Goal: Task Accomplishment & Management: Use online tool/utility

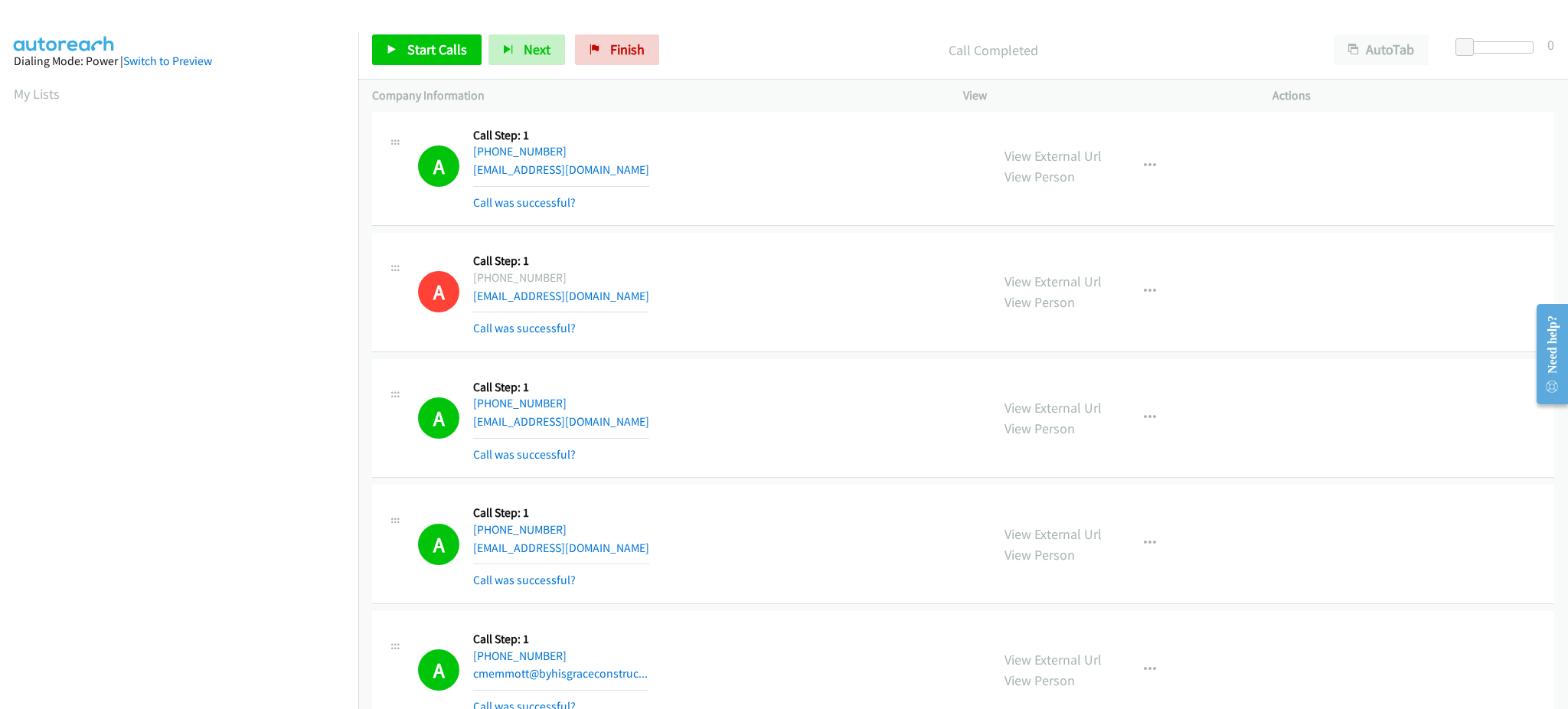
scroll to position [153, 0]
click at [458, 49] on span "Start Calls" at bounding box center [437, 49] width 59 height 17
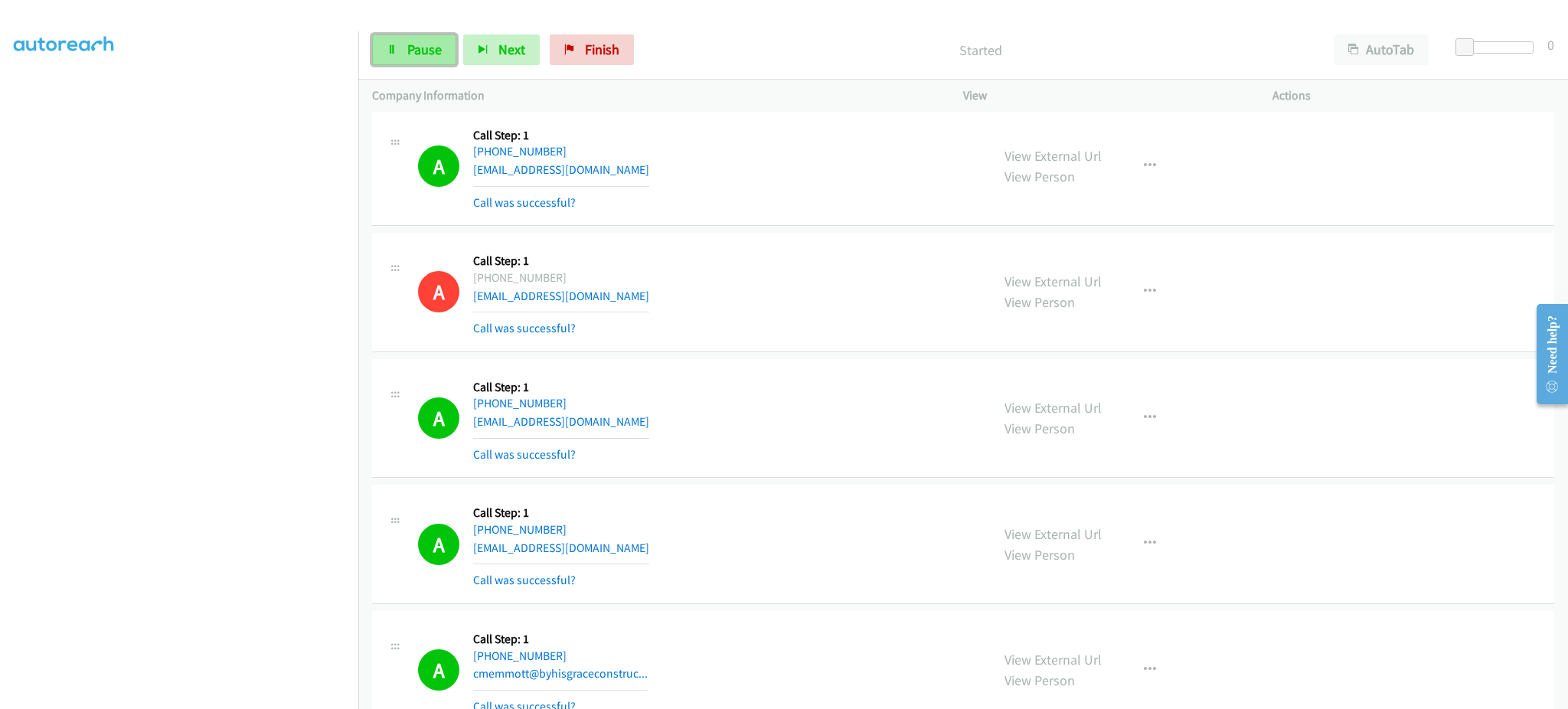
click at [441, 63] on link "Pause" at bounding box center [414, 49] width 84 height 31
click at [436, 59] on link "Start Calls" at bounding box center [427, 49] width 109 height 31
click at [392, 36] on link "Pause" at bounding box center [414, 49] width 84 height 31
click at [446, 56] on span "Start Calls" at bounding box center [437, 49] width 59 height 17
click at [486, 57] on button "Next" at bounding box center [501, 49] width 77 height 31
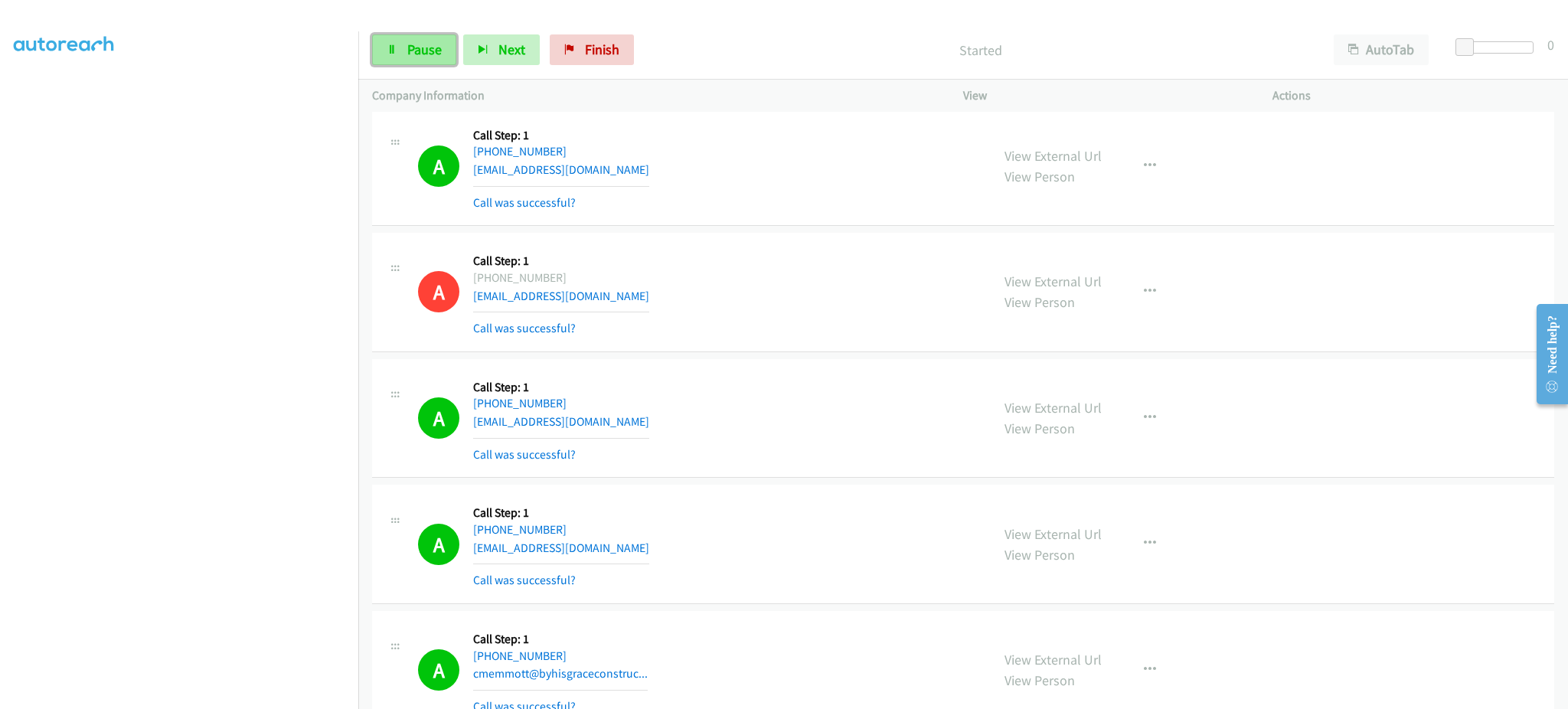
click at [408, 58] on link "Pause" at bounding box center [414, 49] width 84 height 31
click at [415, 56] on span "Start Calls" at bounding box center [401, 72] width 29 height 33
click at [426, 50] on span "Pause" at bounding box center [424, 49] width 34 height 17
click at [427, 49] on span "Start Calls" at bounding box center [437, 49] width 59 height 17
click at [513, 55] on span "Next" at bounding box center [512, 49] width 27 height 17
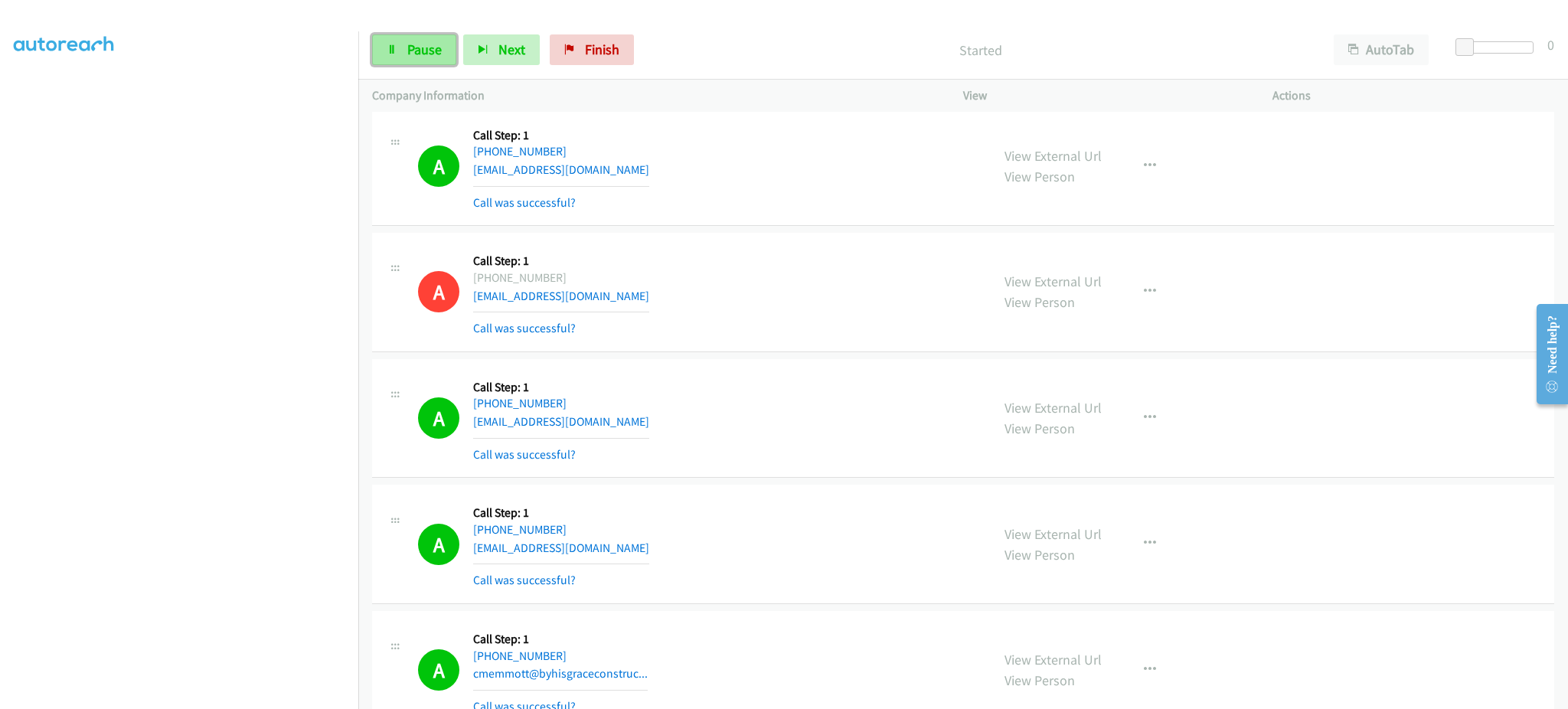
click at [408, 48] on span "Pause" at bounding box center [424, 49] width 34 height 17
click at [426, 50] on span "Start Calls" at bounding box center [437, 49] width 59 height 17
click at [425, 32] on div "Start Calls Pause Next Finish Started AutoTab AutoTab 0" at bounding box center [963, 50] width 1210 height 59
click at [424, 41] on span "Pause" at bounding box center [424, 49] width 34 height 17
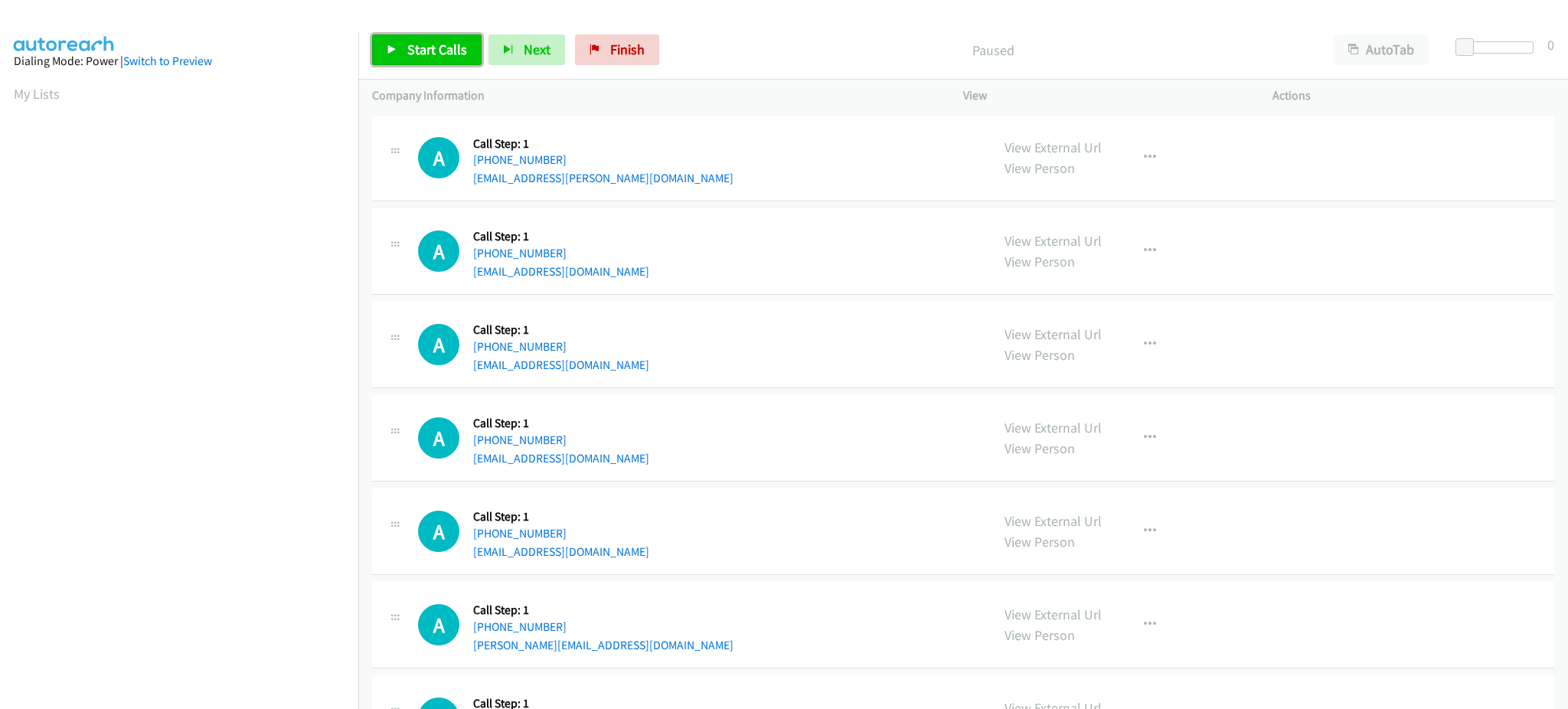
click at [466, 50] on link "Start Calls" at bounding box center [427, 49] width 109 height 31
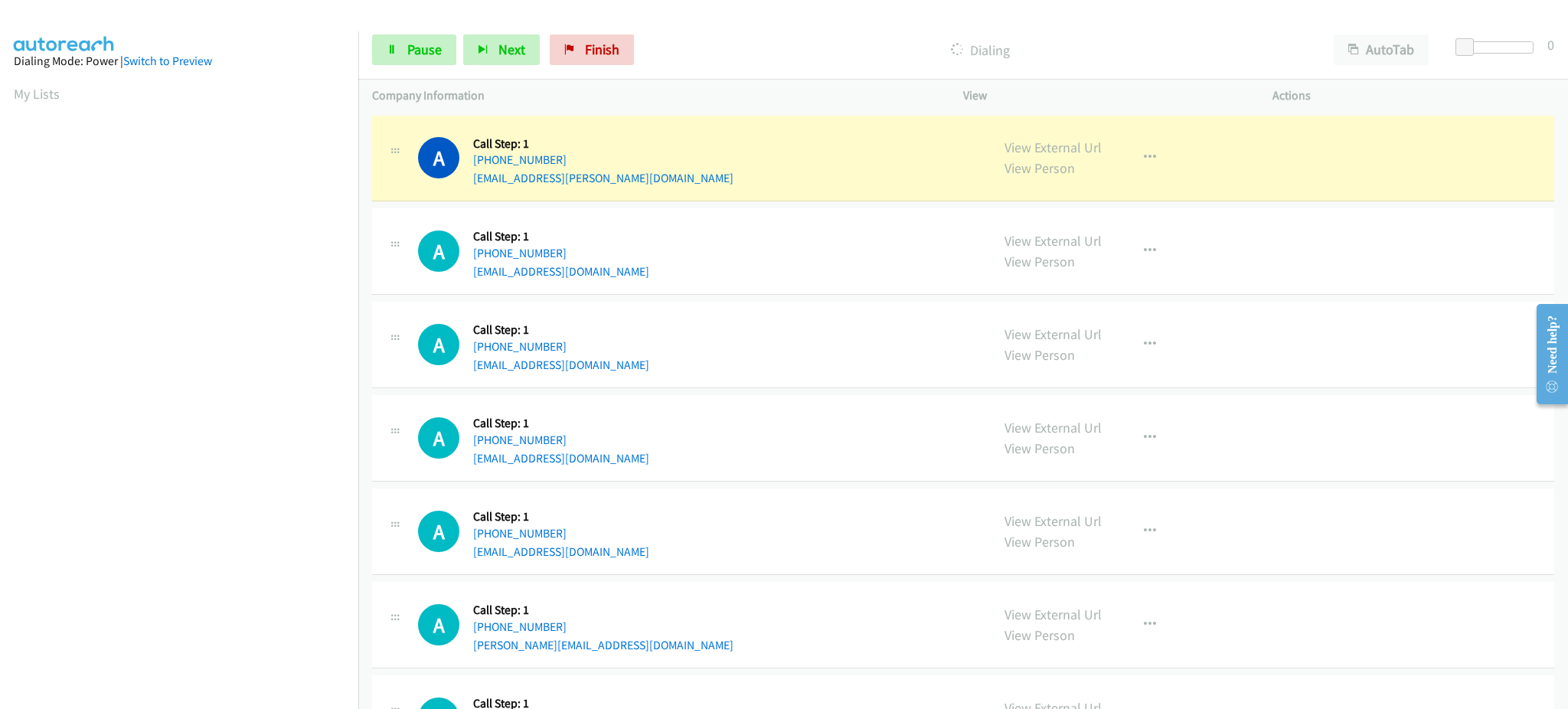
scroll to position [153, 0]
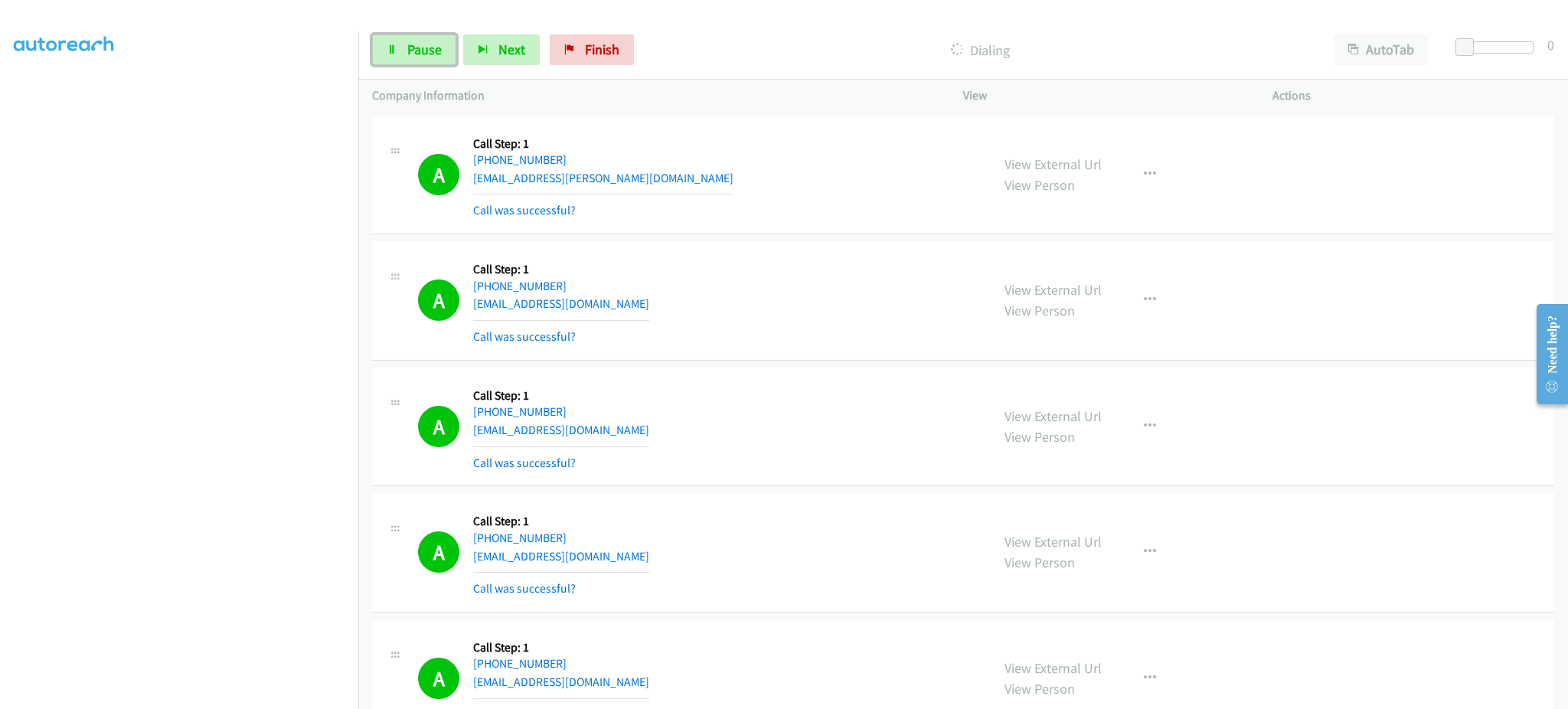
drag, startPoint x: 452, startPoint y: 64, endPoint x: 427, endPoint y: 93, distance: 38.3
click at [452, 64] on link "Pause" at bounding box center [414, 49] width 84 height 31
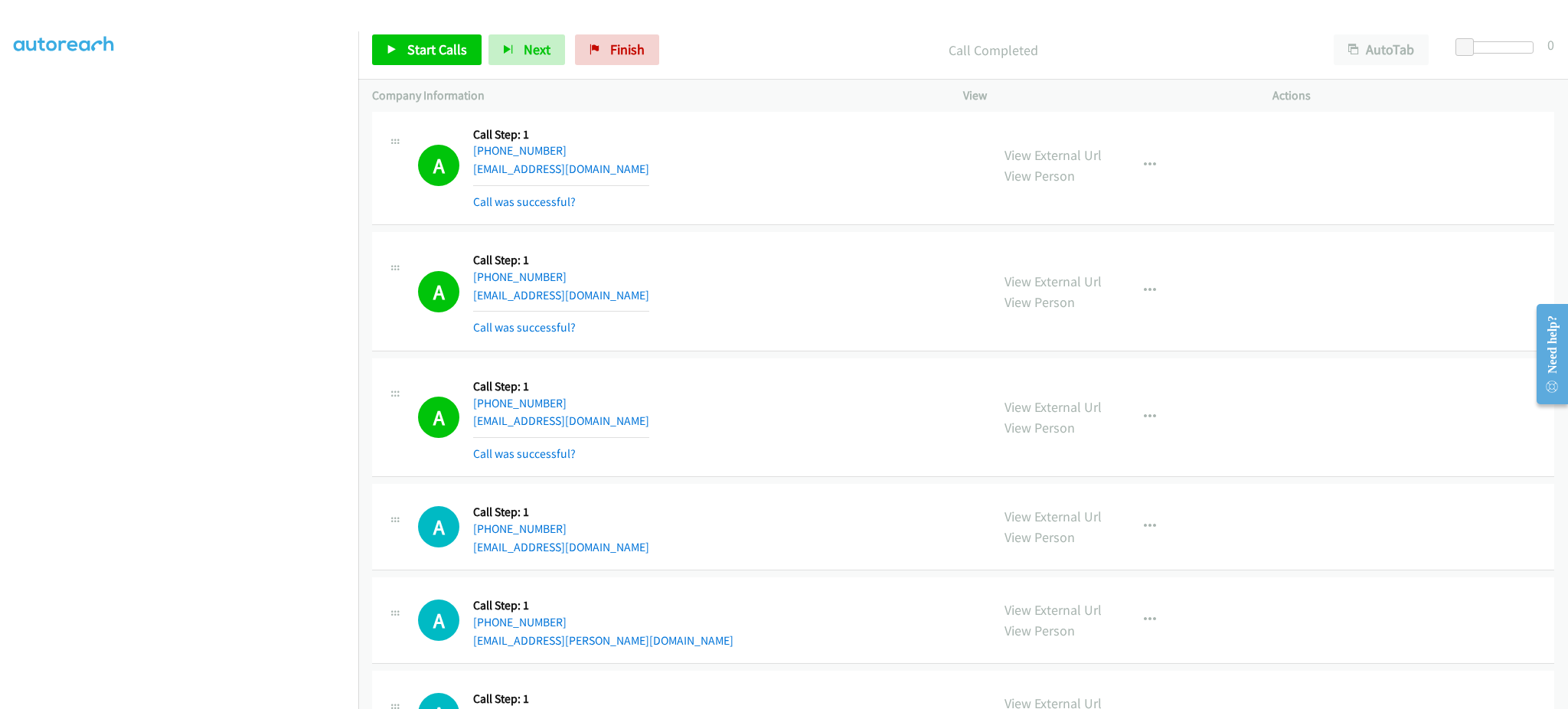
click at [1144, 438] on div "View External Url View Person View External Url Email Schedule/Manage Callback …" at bounding box center [1152, 417] width 323 height 91
click at [1149, 421] on button "button" at bounding box center [1150, 417] width 41 height 31
click at [1121, 537] on link "Add to do not call list" at bounding box center [1068, 548] width 204 height 31
drag, startPoint x: 435, startPoint y: 56, endPoint x: 506, endPoint y: 1, distance: 89.8
click at [435, 57] on span "Start Calls" at bounding box center [437, 49] width 59 height 17
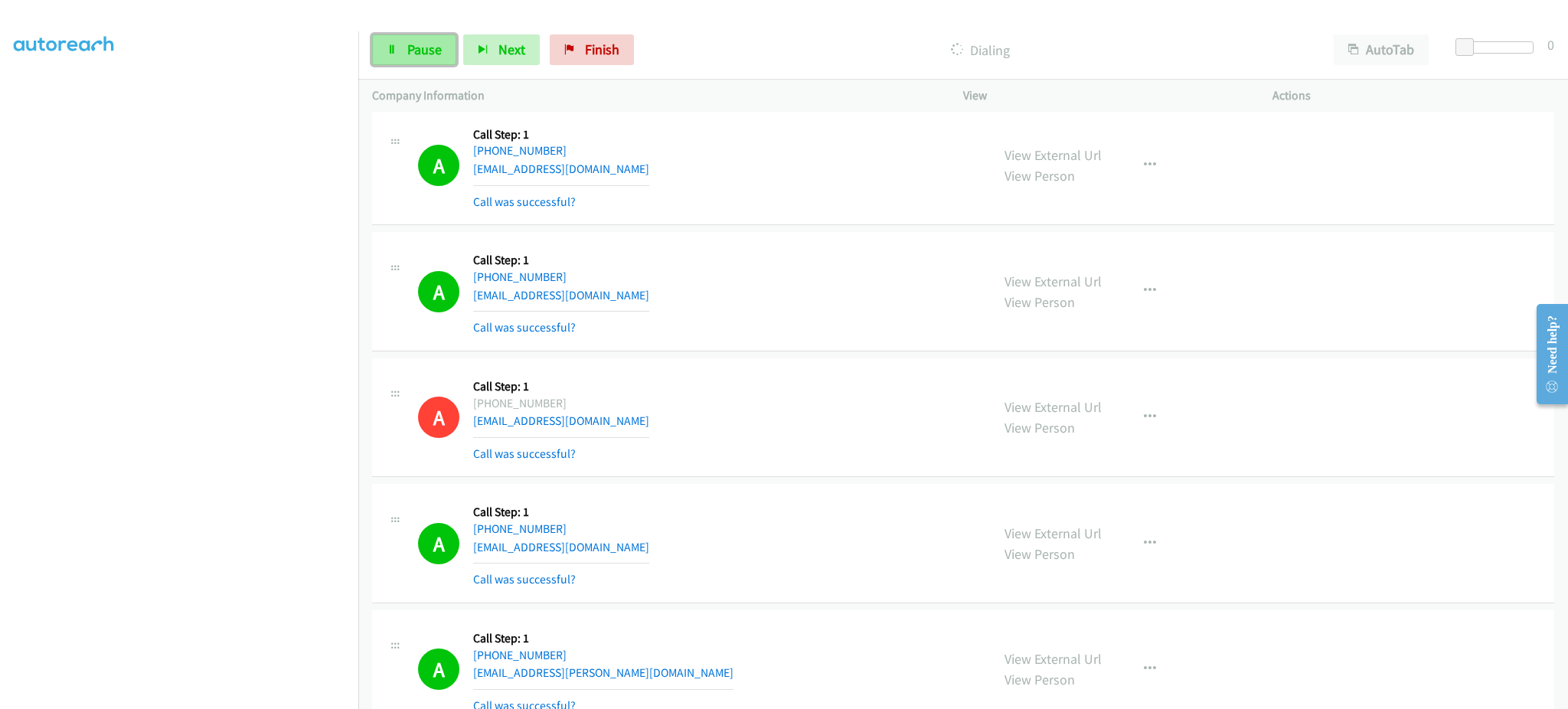
click at [418, 49] on span "Pause" at bounding box center [424, 49] width 34 height 17
click at [387, 32] on div "Start Calls Pause Next Finish Call Completed AutoTab AutoTab 0" at bounding box center [963, 50] width 1210 height 59
click at [388, 36] on link "Start Calls" at bounding box center [427, 49] width 109 height 31
click at [1144, 411] on icon "button" at bounding box center [1149, 416] width 12 height 12
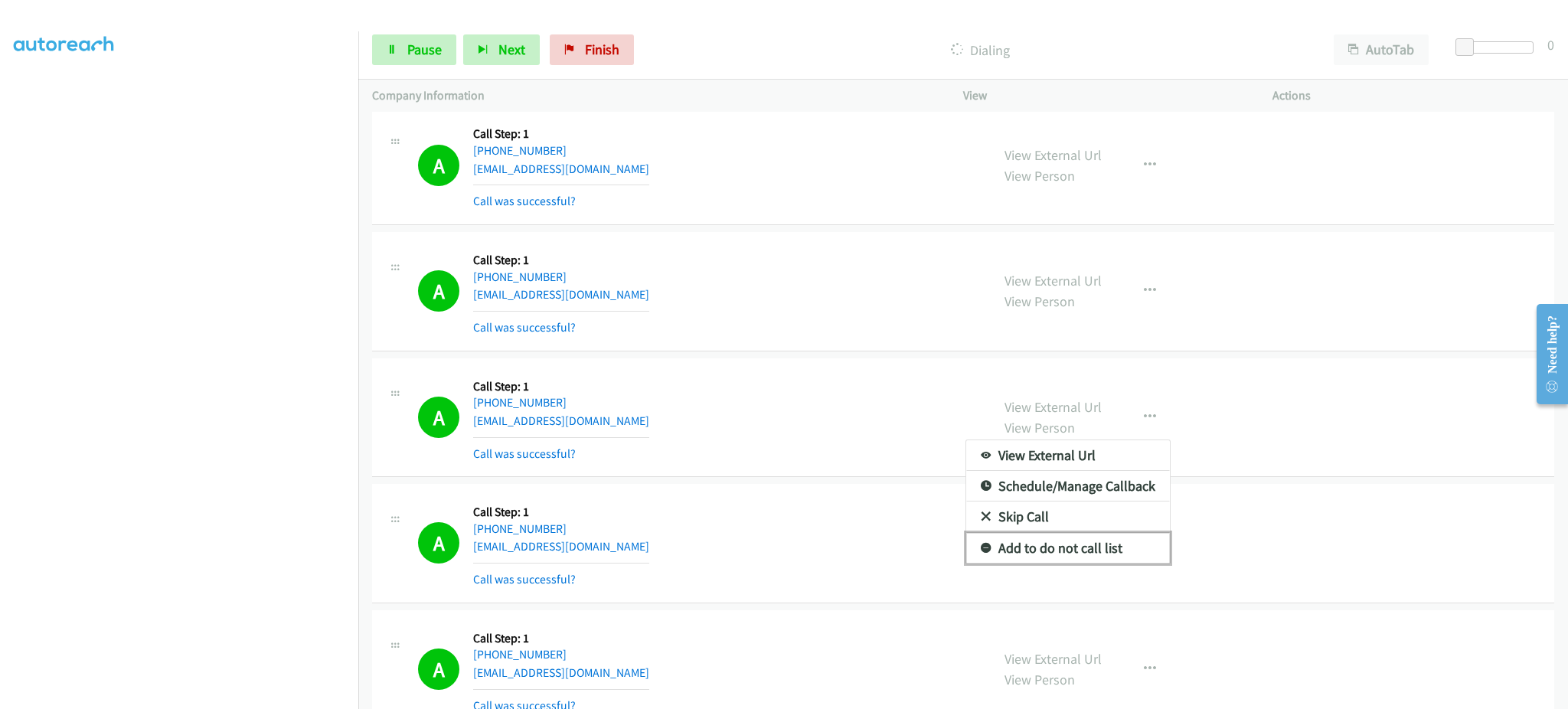
click at [1084, 561] on link "Add to do not call list" at bounding box center [1068, 548] width 204 height 31
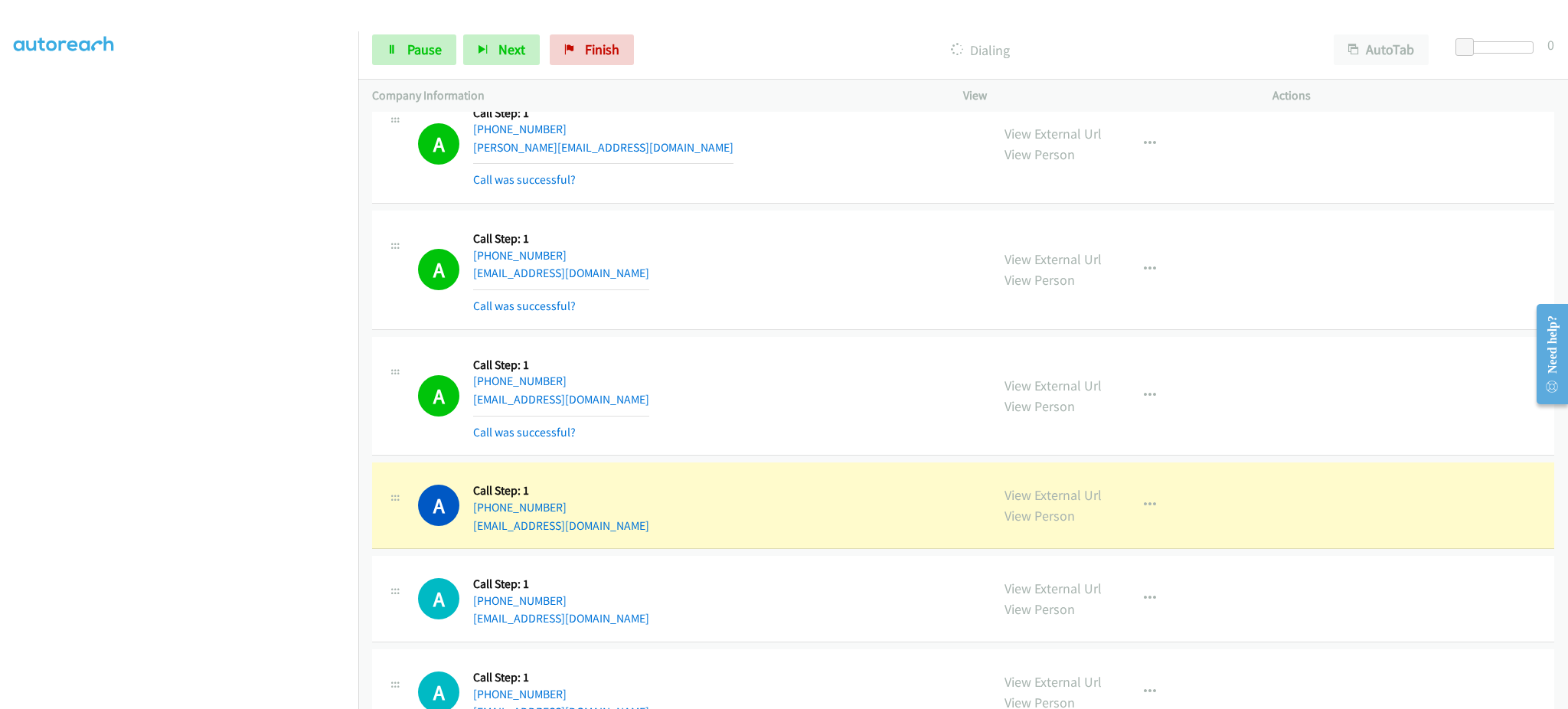
scroll to position [2116, 0]
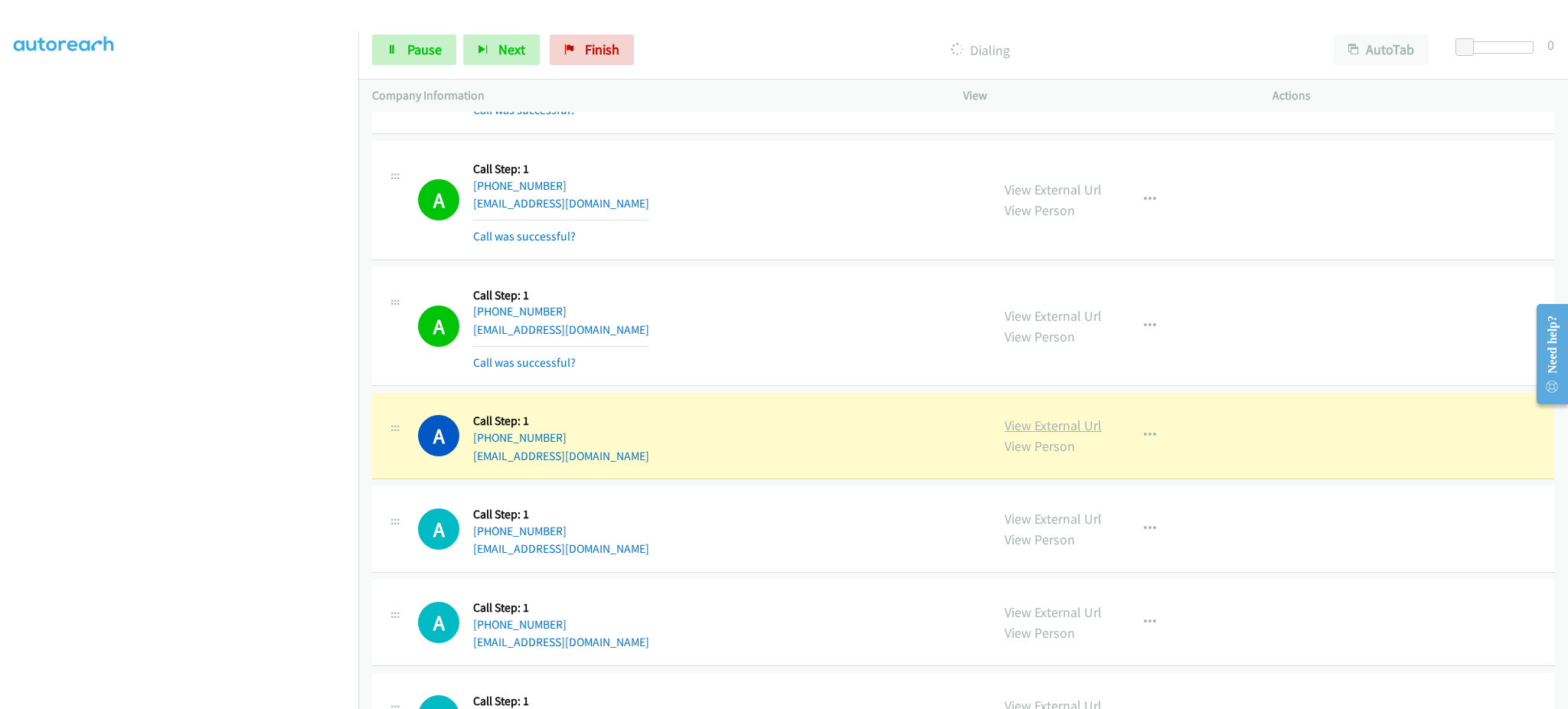
click at [1079, 423] on link "View External Url" at bounding box center [1053, 425] width 98 height 17
click at [390, 45] on icon at bounding box center [393, 51] width 11 height 11
click at [1075, 423] on link "View External Url" at bounding box center [1053, 425] width 98 height 17
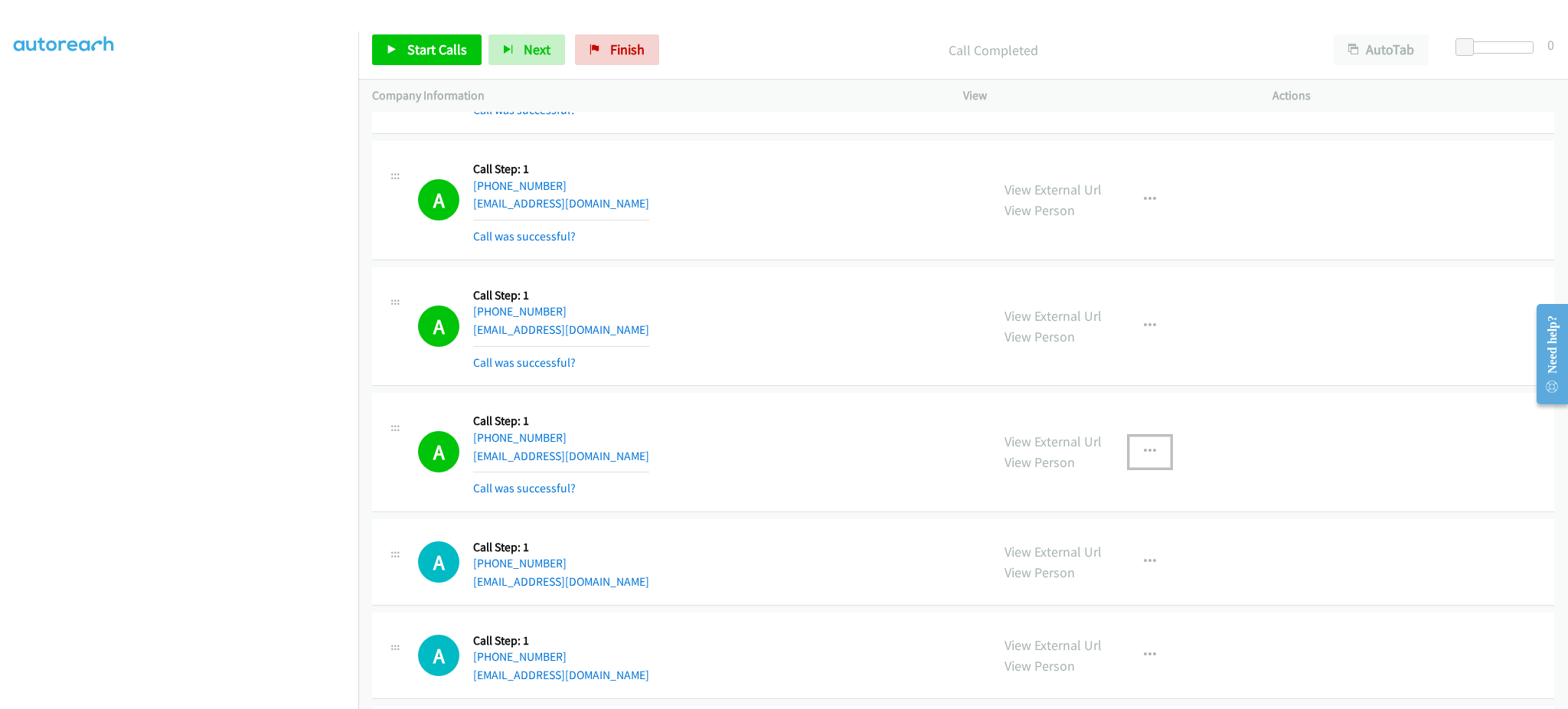
click at [1139, 459] on button "button" at bounding box center [1150, 451] width 41 height 31
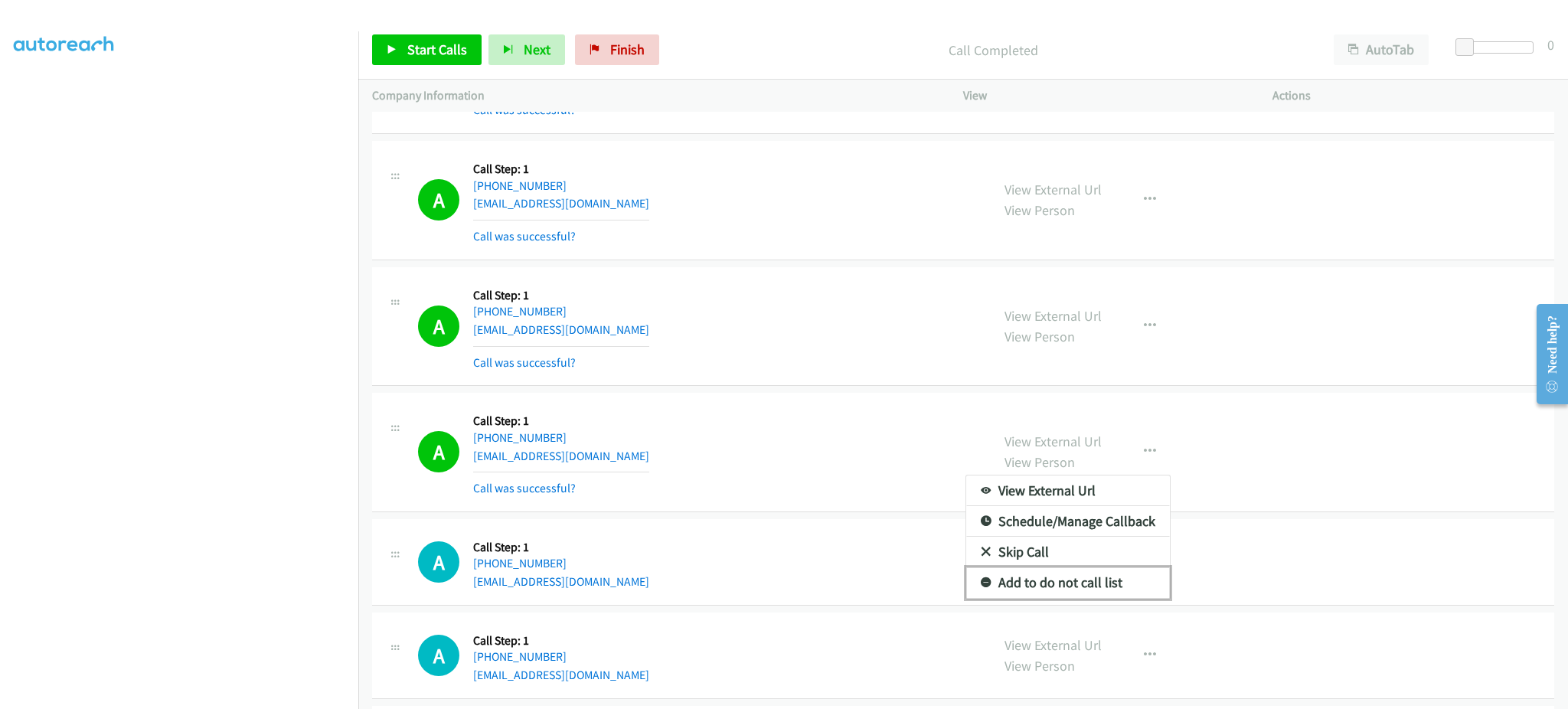
click at [1116, 577] on link "Add to do not call list" at bounding box center [1068, 582] width 204 height 31
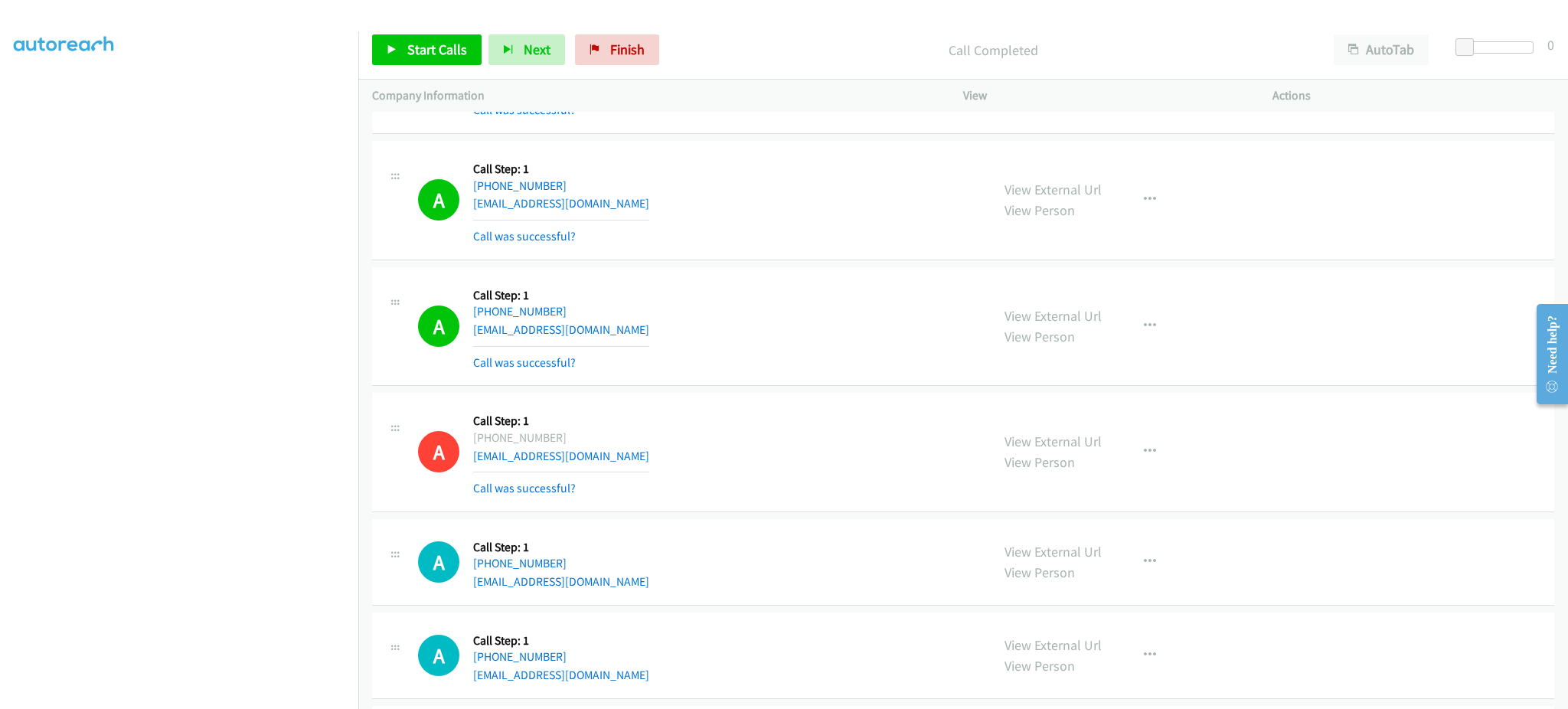
scroll to position [1395, 0]
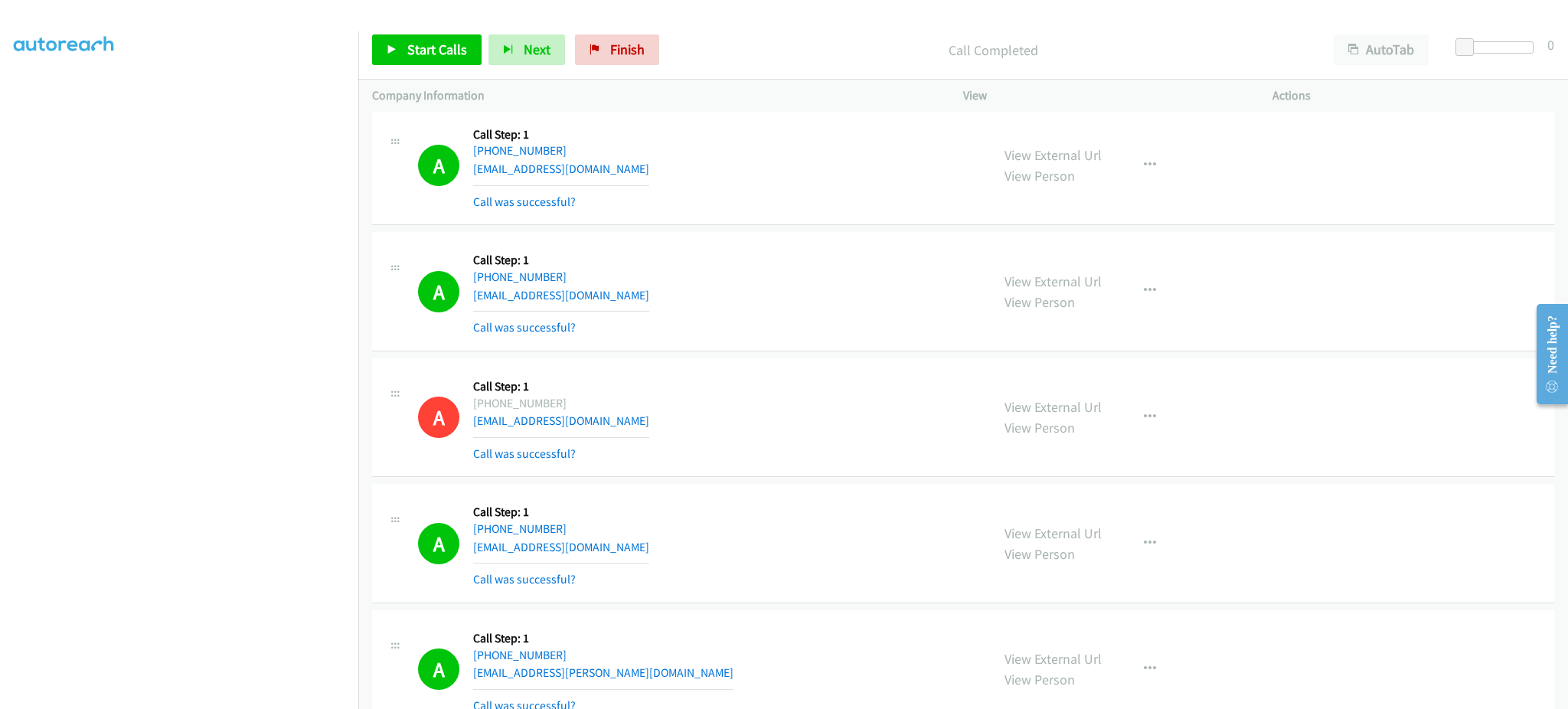
click at [443, 75] on div "Start Calls Pause Next Finish Call Completed AutoTab AutoTab 0" at bounding box center [963, 50] width 1210 height 59
click at [443, 67] on div "Start Calls Pause Next Finish Call Completed AutoTab AutoTab 0" at bounding box center [963, 50] width 1210 height 59
click at [435, 42] on span "Start Calls" at bounding box center [437, 49] width 59 height 17
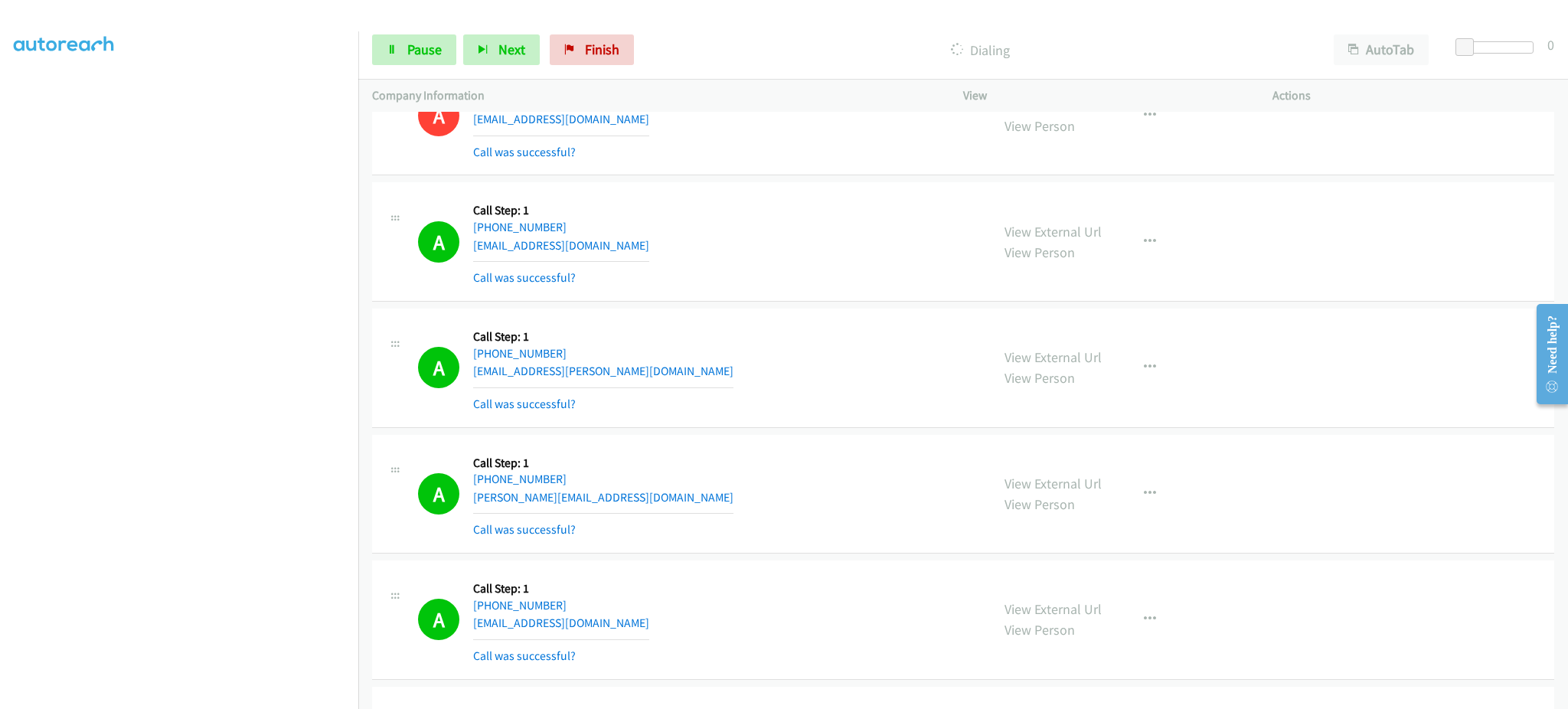
scroll to position [1701, 0]
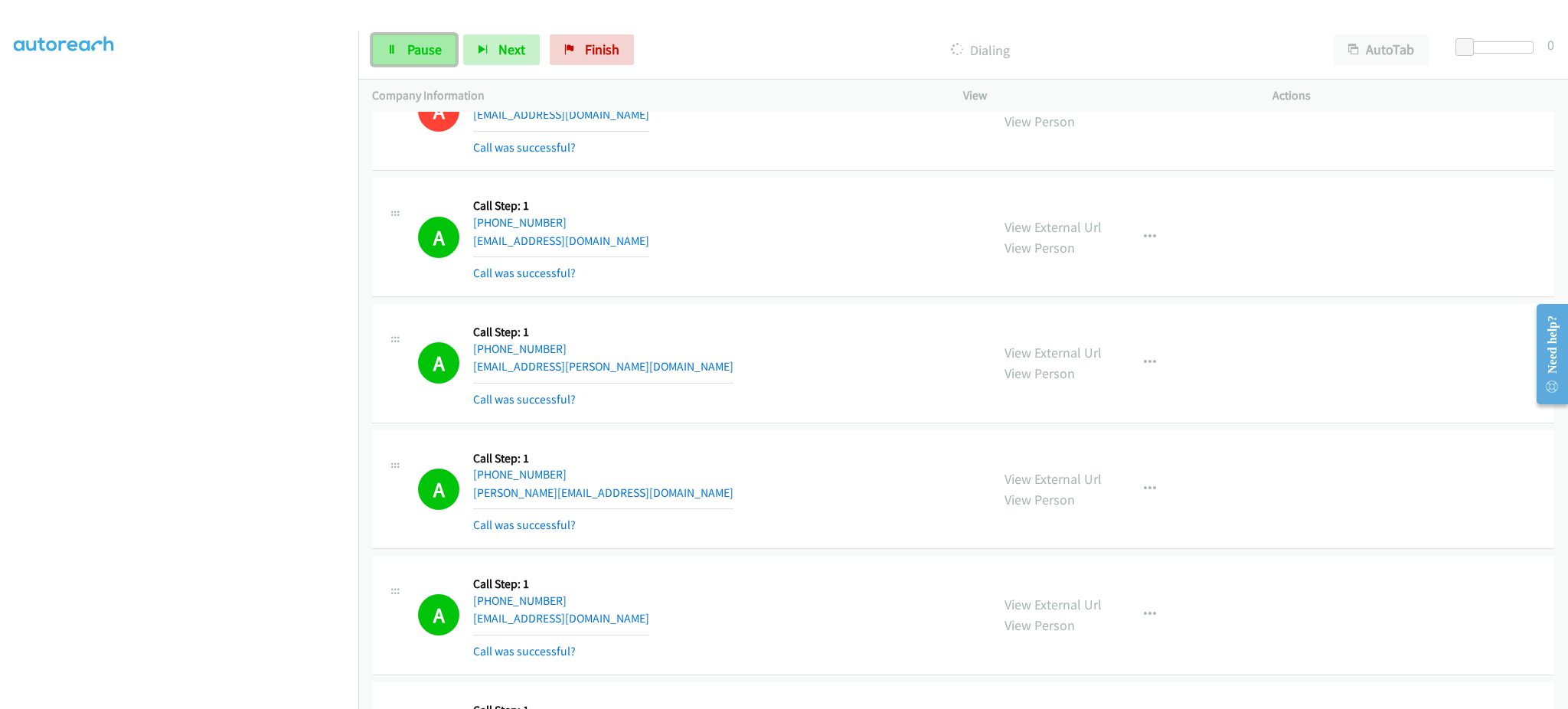
click at [431, 44] on span "Pause" at bounding box center [424, 49] width 34 height 17
click at [438, 49] on span "Start Calls" at bounding box center [437, 49] width 59 height 17
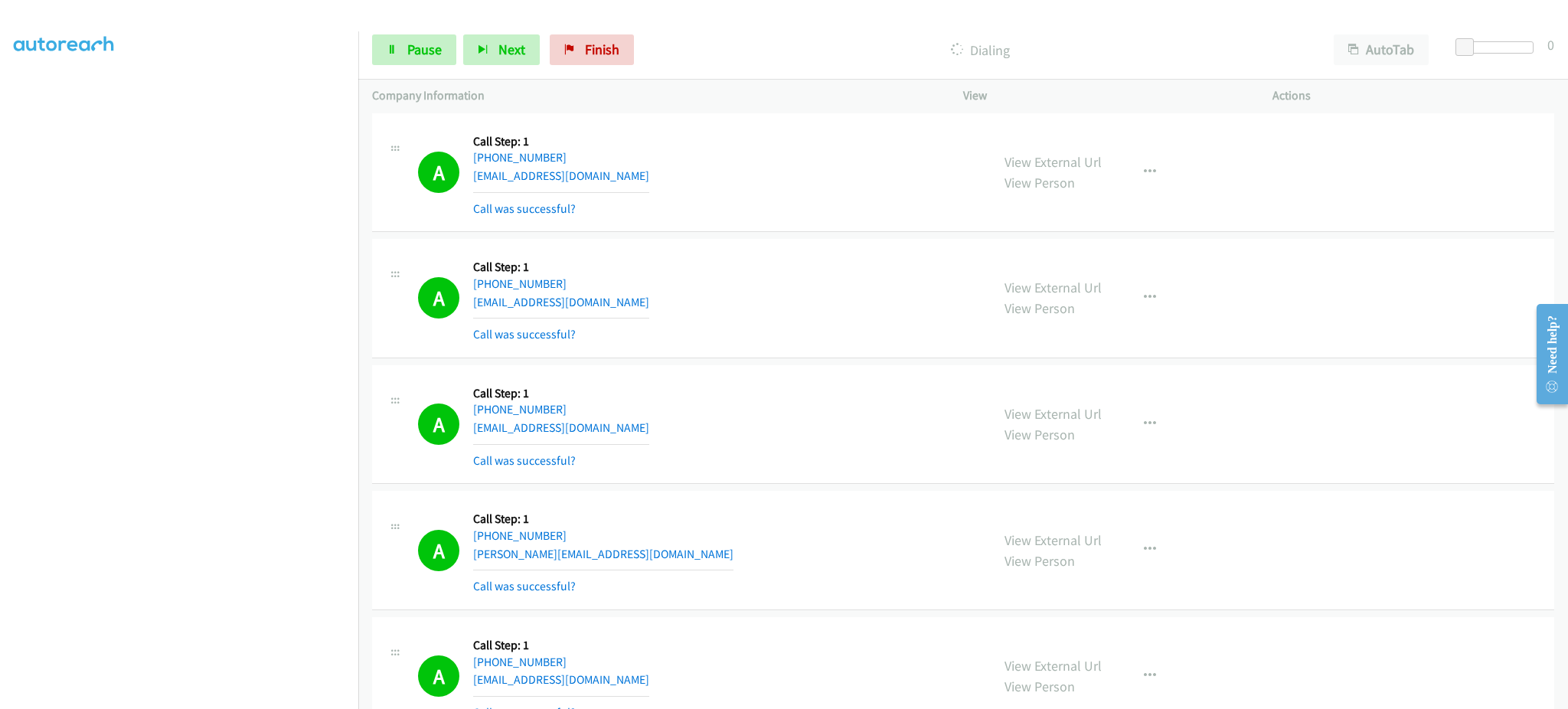
scroll to position [0, 0]
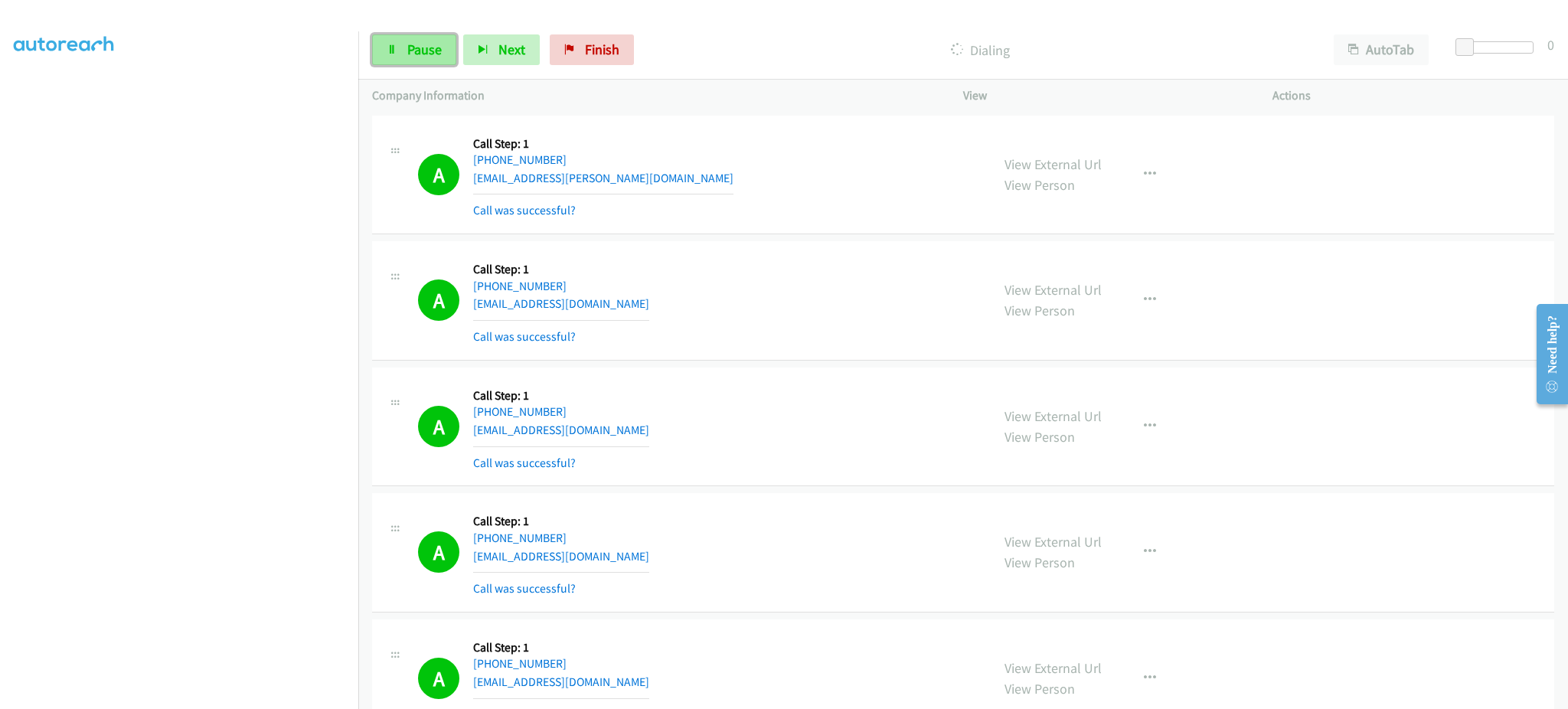
click at [403, 44] on link "Pause" at bounding box center [414, 49] width 84 height 31
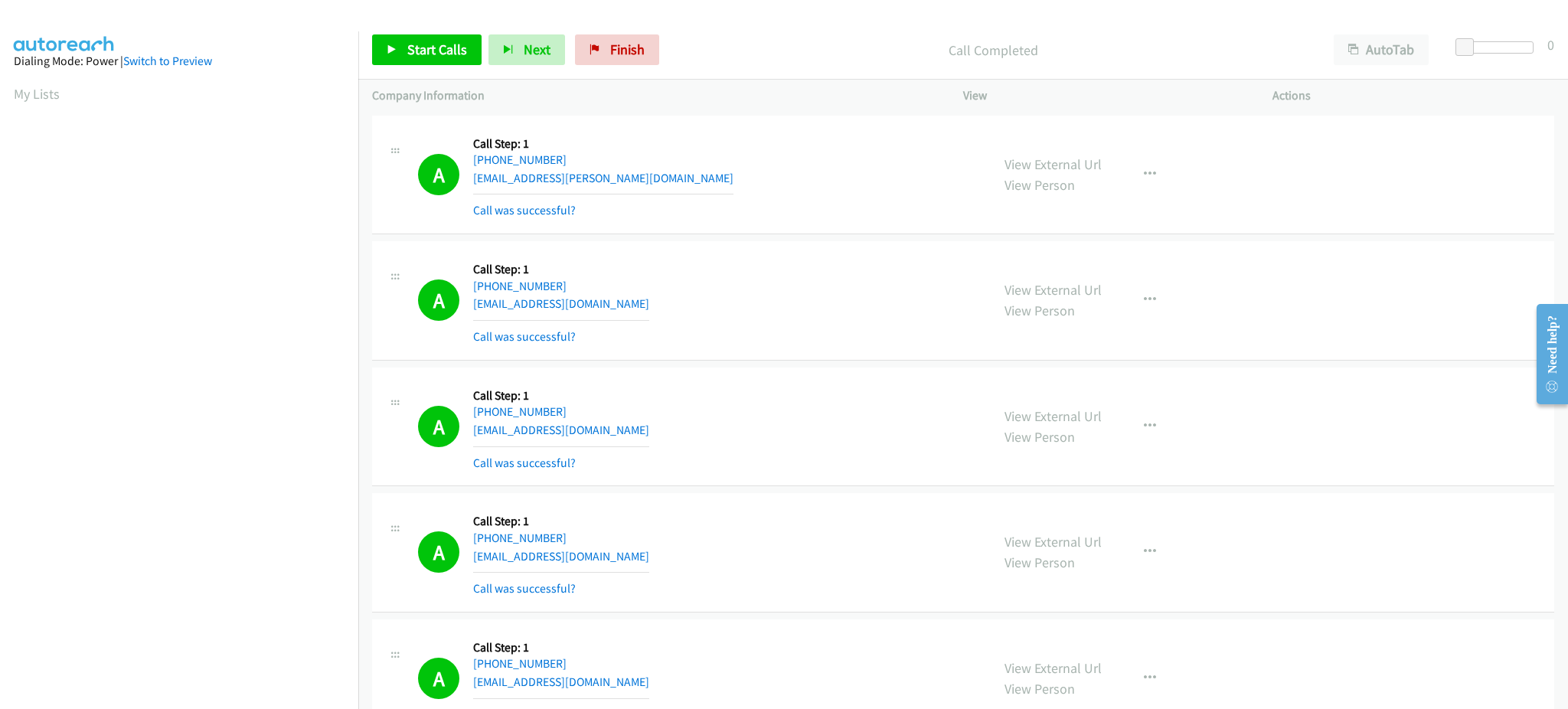
click at [692, 182] on div "A Callback Scheduled Call Step: 1 America/New_York +1 419-677-5389 austin.w.sto…" at bounding box center [697, 174] width 559 height 91
copy div "austin.w.stoepfel@gmail.com"
click at [654, 307] on div "A Callback Scheduled Call Step: 1 America/New_York +1 443-694-5558 dholley419@g…" at bounding box center [697, 300] width 559 height 91
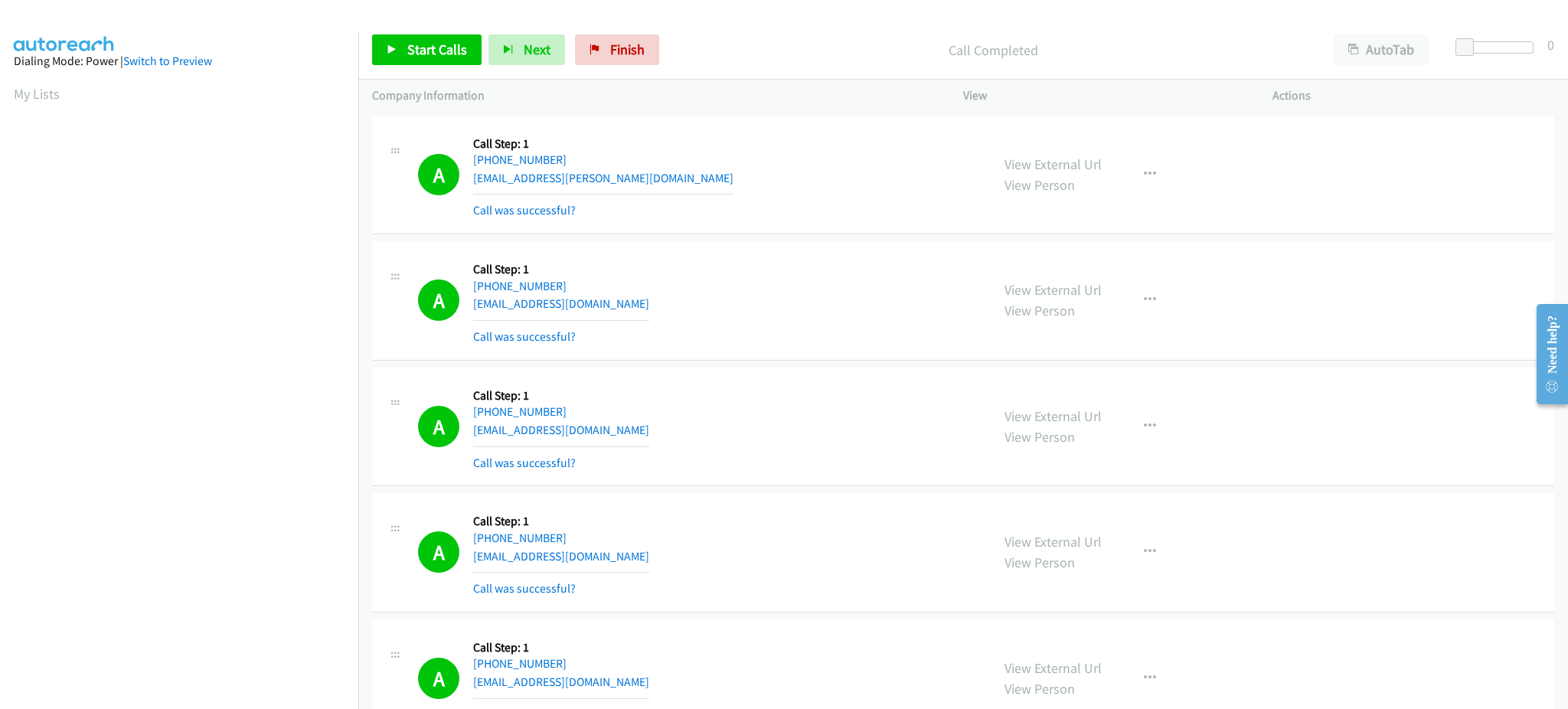
click at [654, 307] on div "A Callback Scheduled Call Step: 1 America/New_York +1 443-694-5558 dholley419@g…" at bounding box center [697, 300] width 559 height 91
copy div "dholley419@gmail.com"
click at [688, 437] on div "A Callback Scheduled Call Step: 1 America/Chicago +1 952-797-2413 wendykreusche…" at bounding box center [697, 427] width 559 height 91
click at [675, 423] on div "A Callback Scheduled Call Step: 1 America/Chicago +1 952-797-2413 wendykreusche…" at bounding box center [697, 427] width 559 height 91
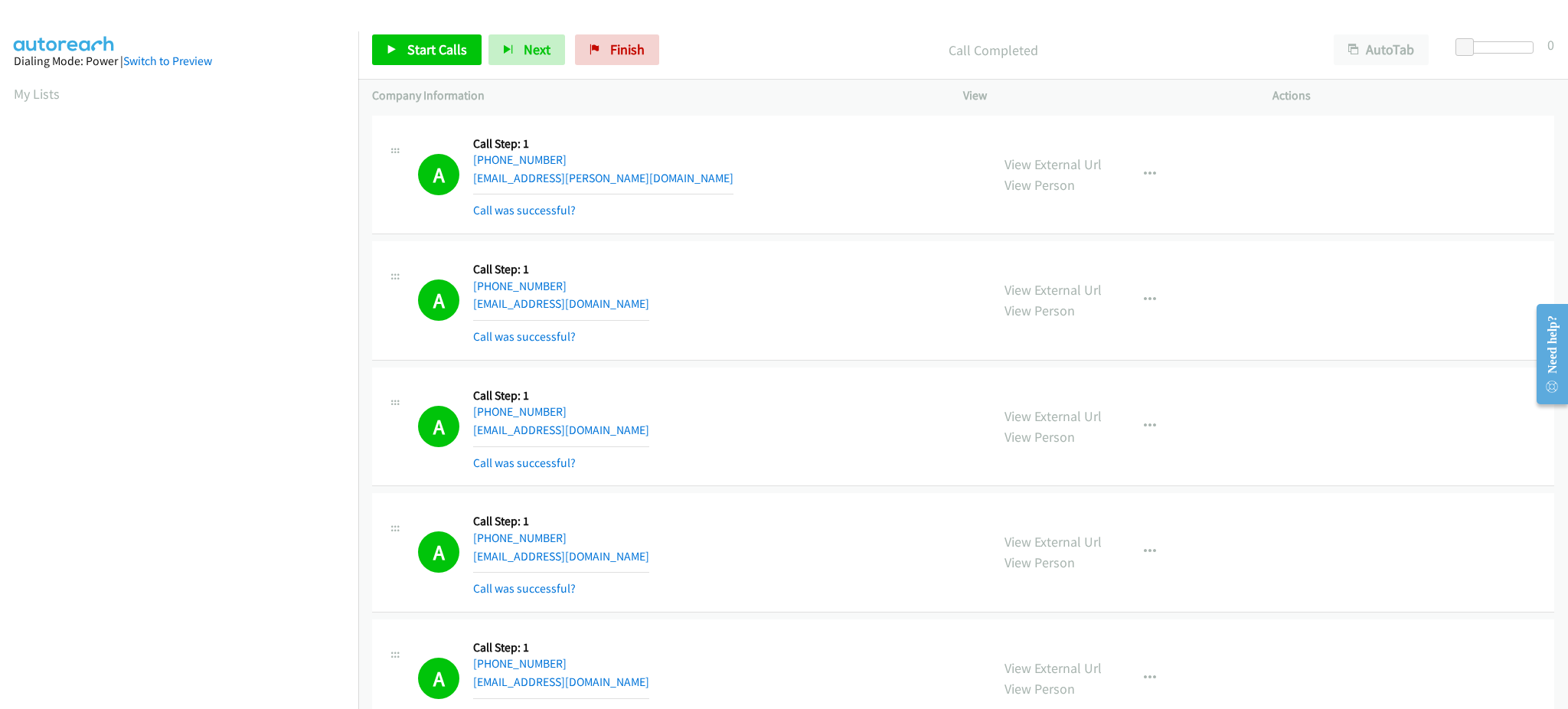
click at [671, 427] on div "A Callback Scheduled Call Step: 1 America/Chicago +1 952-797-2413 wendykreusche…" at bounding box center [697, 427] width 559 height 91
copy div "wendykreuscher@gmail.com"
click at [645, 563] on div "A Callback Scheduled Call Step: 1 America/Chicago +1 847-208-4080 malliosg@yaho…" at bounding box center [697, 552] width 559 height 91
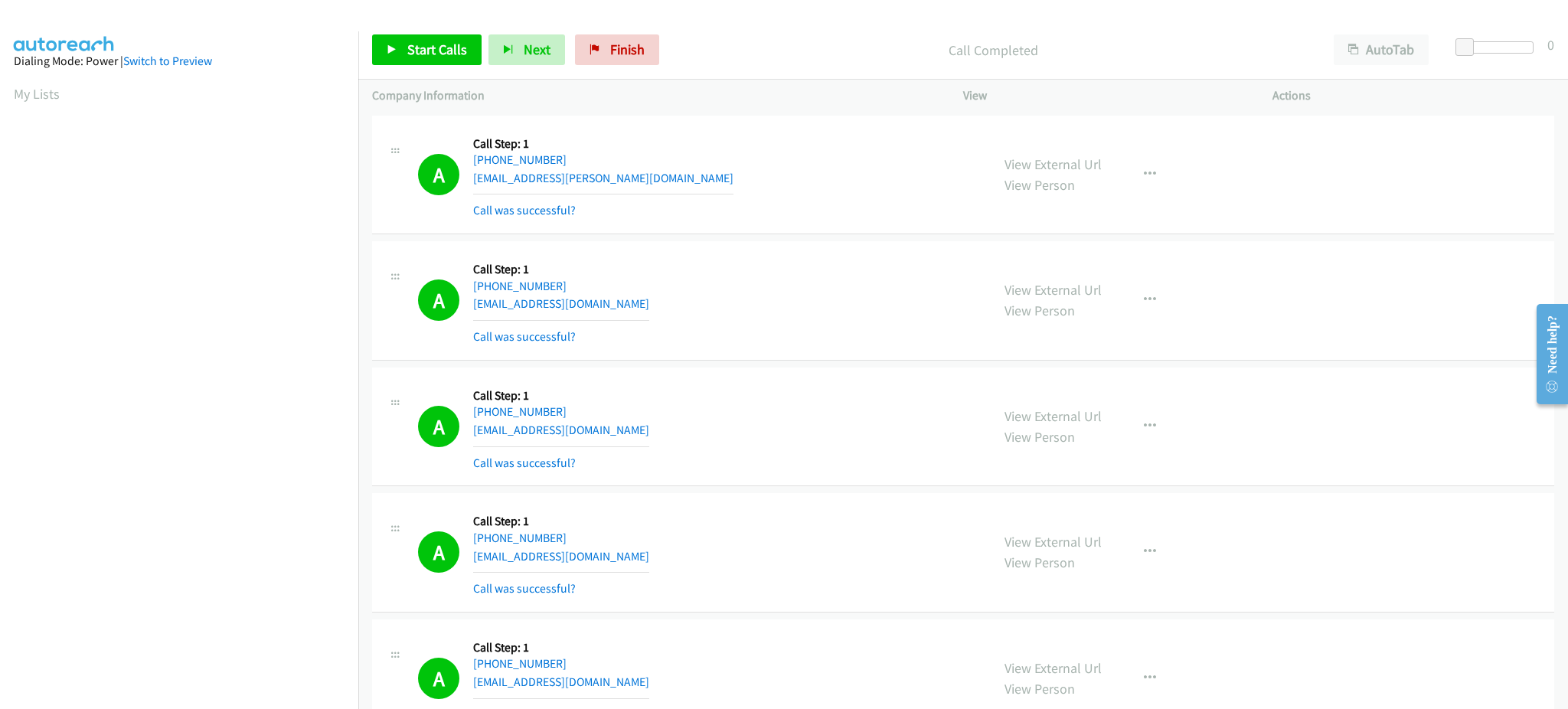
click at [638, 549] on div "A Callback Scheduled Call Step: 1 America/Chicago +1 847-208-4080 malliosg@yaho…" at bounding box center [697, 552] width 559 height 91
copy div "malliosg@yahoo.com"
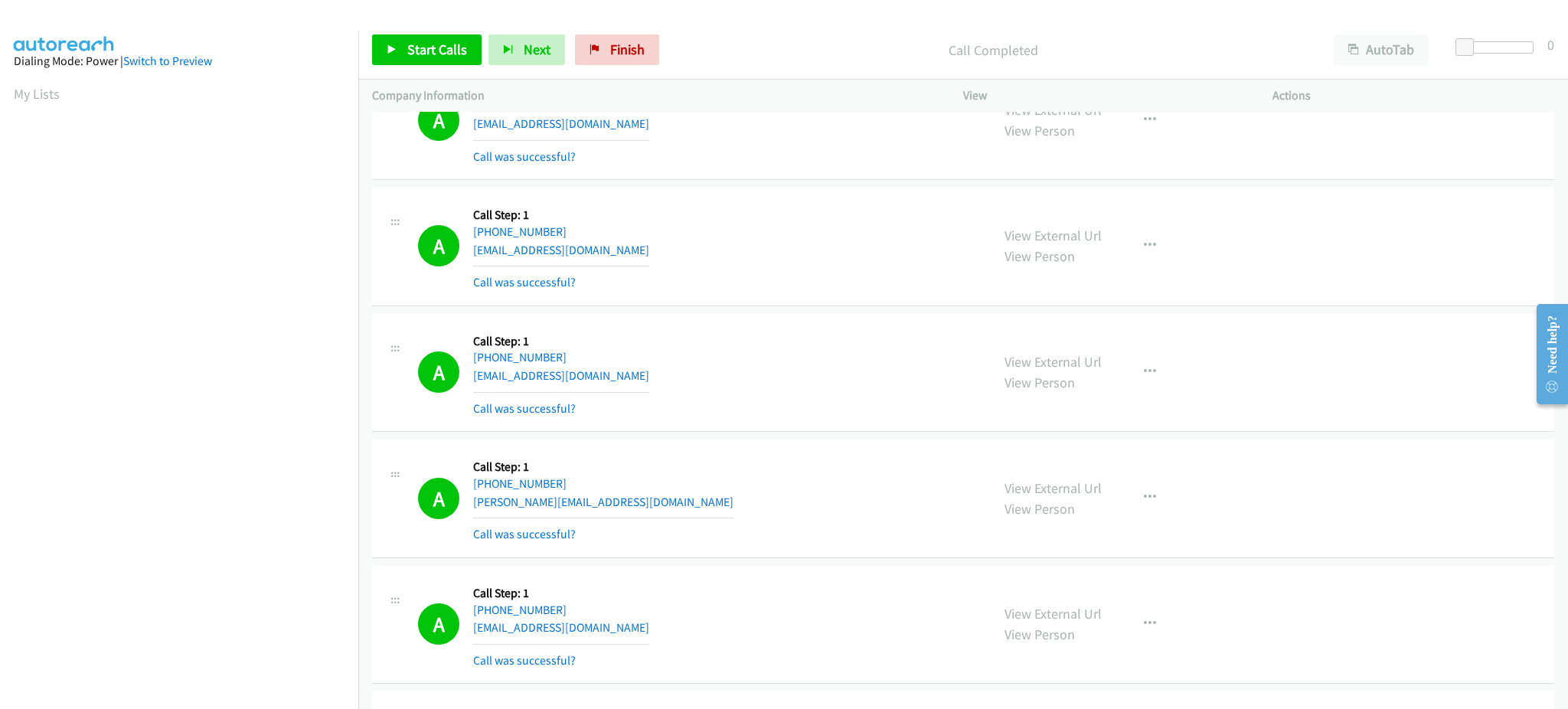
click at [662, 364] on div "A Callback Scheduled Call Step: 1 America/Denver +1 385-229-0196 noahcarman3@gm…" at bounding box center [697, 372] width 559 height 91
click at [661, 376] on div "A Callback Scheduled Call Step: 1 America/Denver +1 385-229-0196 noahcarman3@gm…" at bounding box center [697, 372] width 559 height 91
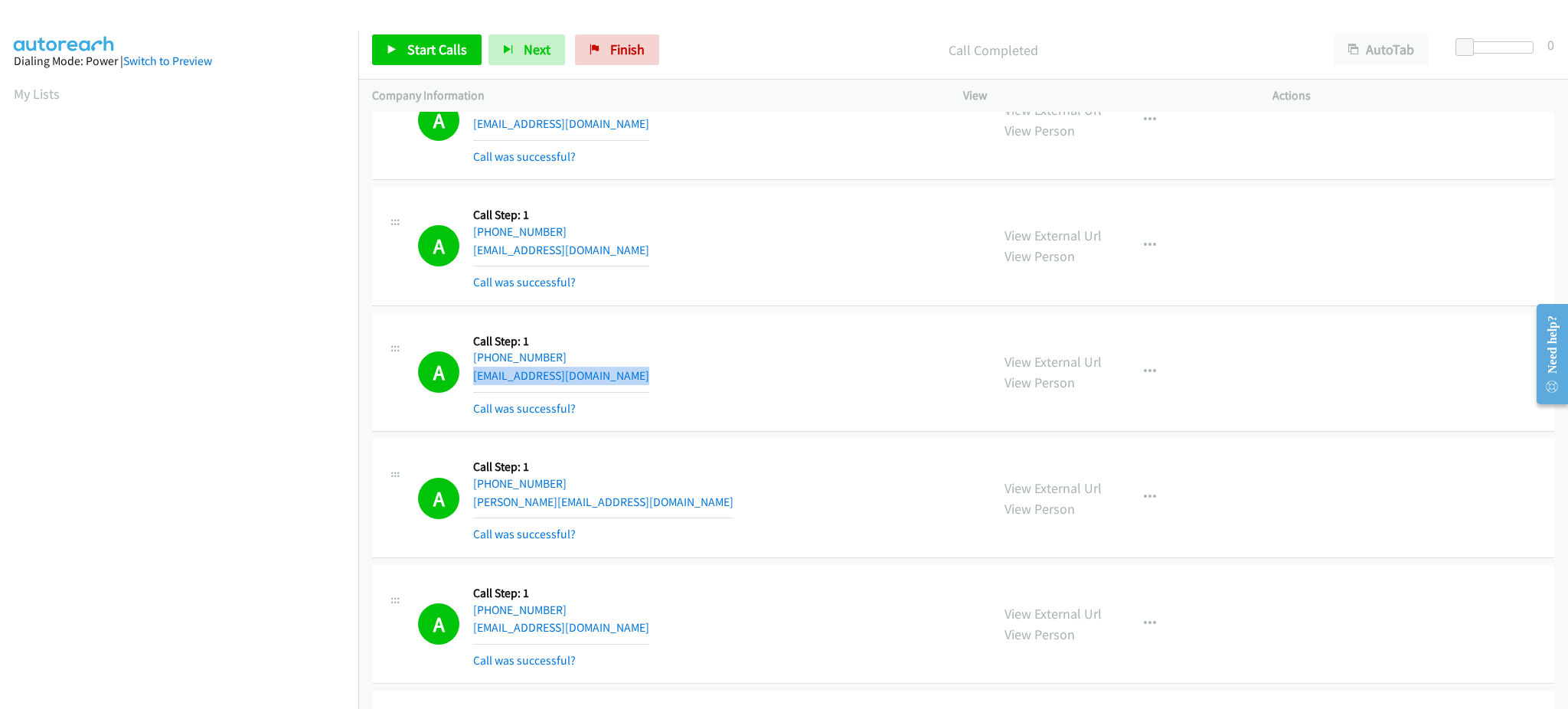
copy div "noahcarman3@gmail.com"
click at [657, 496] on div "A Callback Scheduled Call Step: 1 America/Phoenix +1 623-687-7421 johnson.j1017…" at bounding box center [697, 498] width 559 height 91
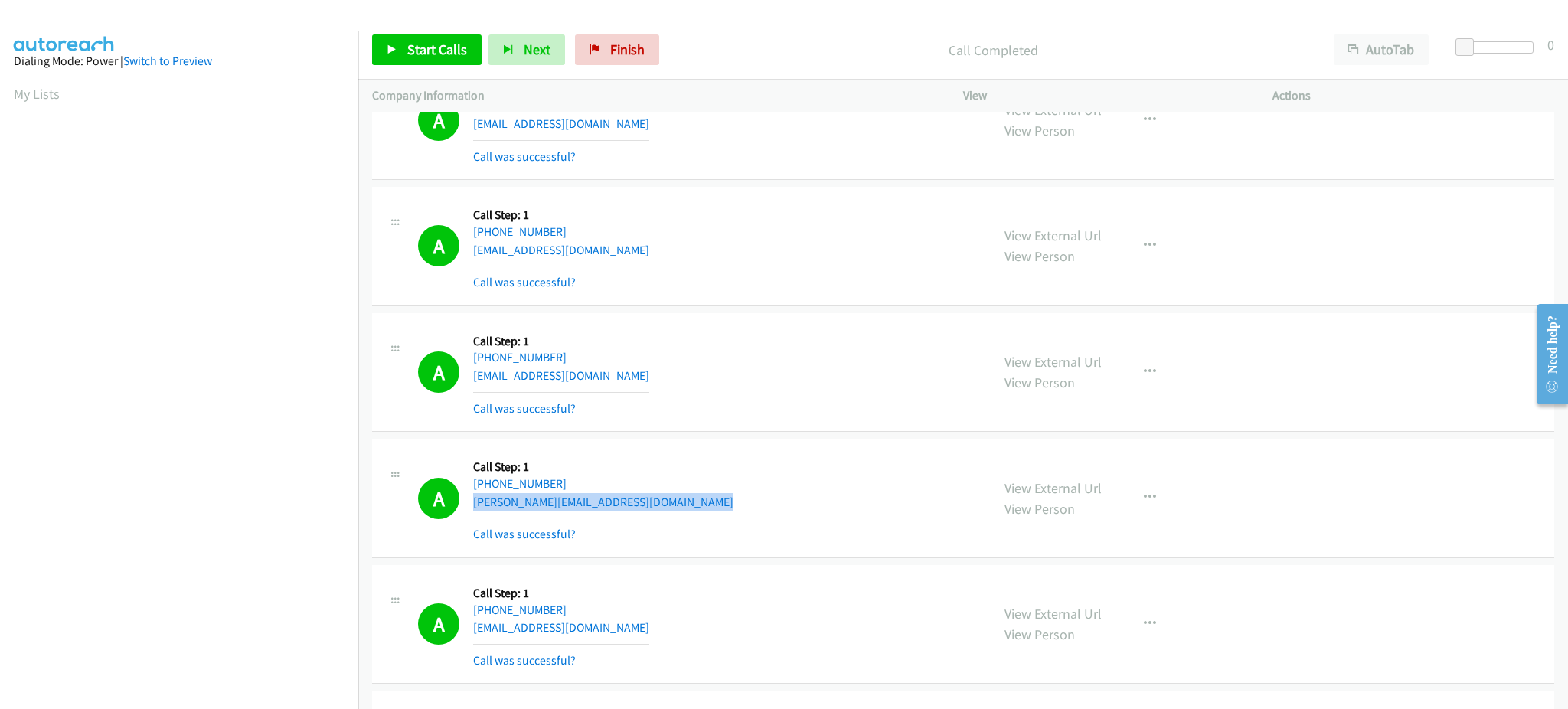
click at [657, 496] on div "A Callback Scheduled Call Step: 1 America/Phoenix +1 623-687-7421 johnson.j1017…" at bounding box center [697, 498] width 559 height 91
copy div "johnson.j1017@gmail.com"
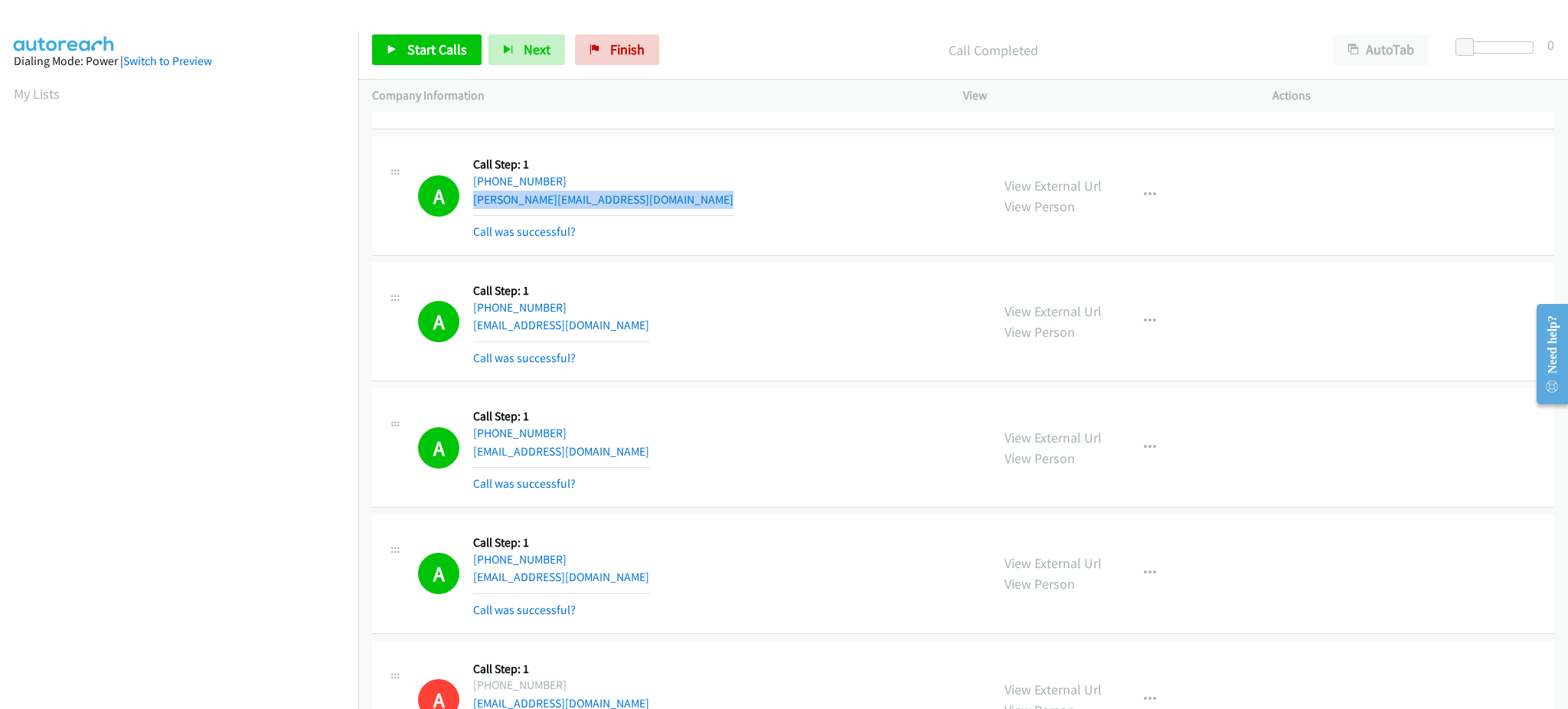
scroll to position [612, 0]
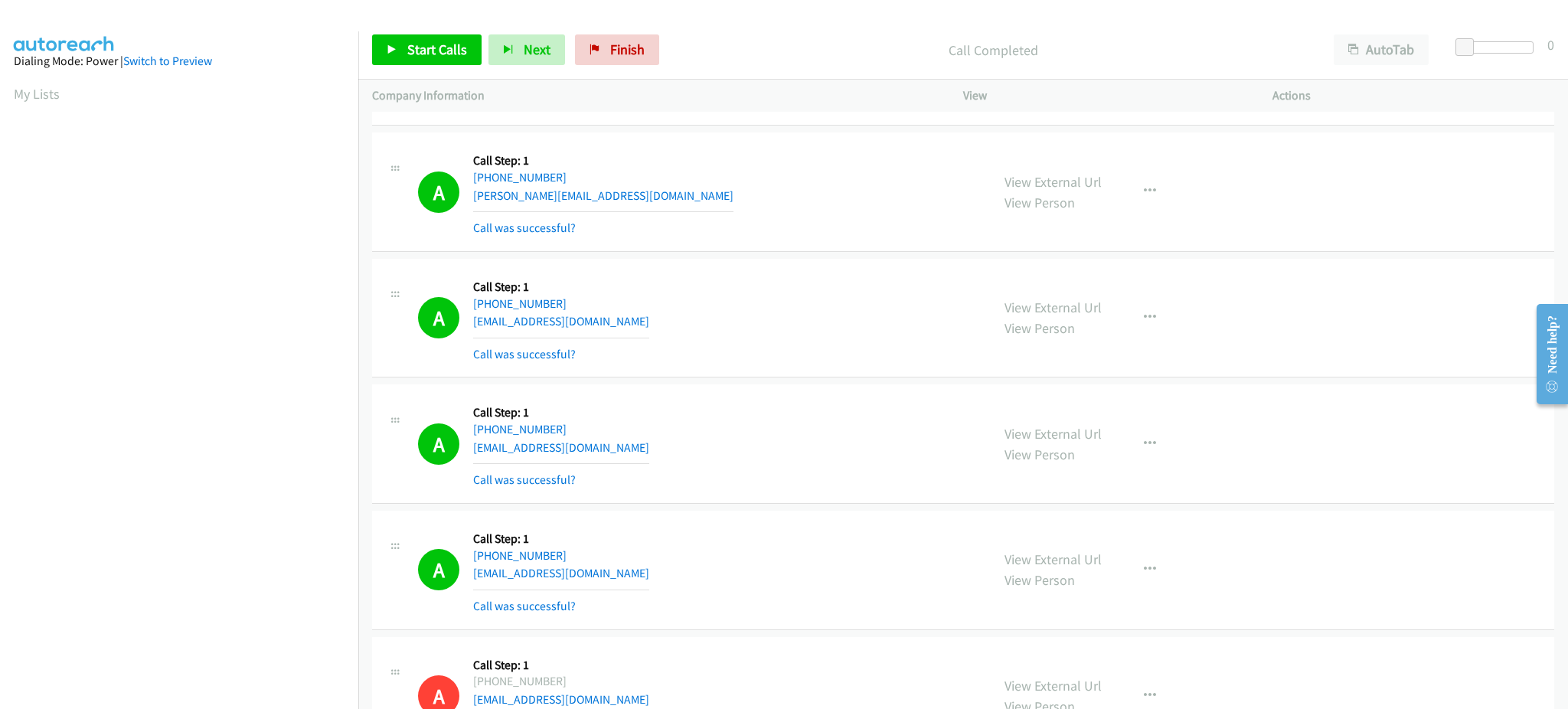
click at [666, 320] on div "A Callback Scheduled Call Step: 1 America/New_York +1 845-714-9632 yuknoknight@…" at bounding box center [697, 318] width 559 height 91
copy div "yuknoknight@icloud.com"
click at [644, 457] on div "A Callback Scheduled Call Step: 1 America/New_York +1 678-876-5667 reggiemoran2…" at bounding box center [697, 443] width 559 height 91
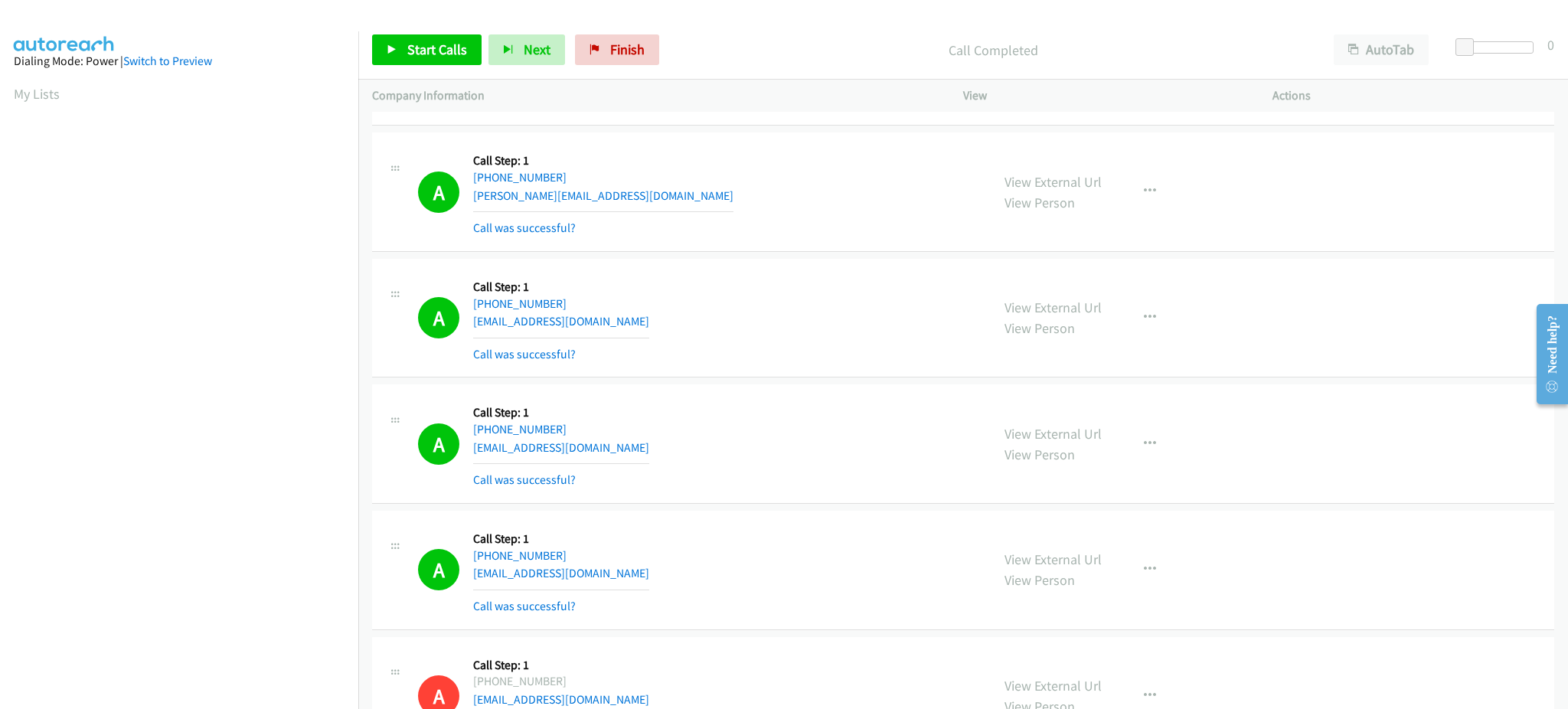
click at [644, 457] on div "A Callback Scheduled Call Step: 1 America/New_York +1 678-876-5667 reggiemoran2…" at bounding box center [697, 443] width 559 height 91
copy div "reggiemoran2016@gmail.com"
click at [683, 574] on div "A Callback Scheduled Call Step: 1 America/Chicago +1 806-928-4710 shayne@greene…" at bounding box center [697, 569] width 559 height 91
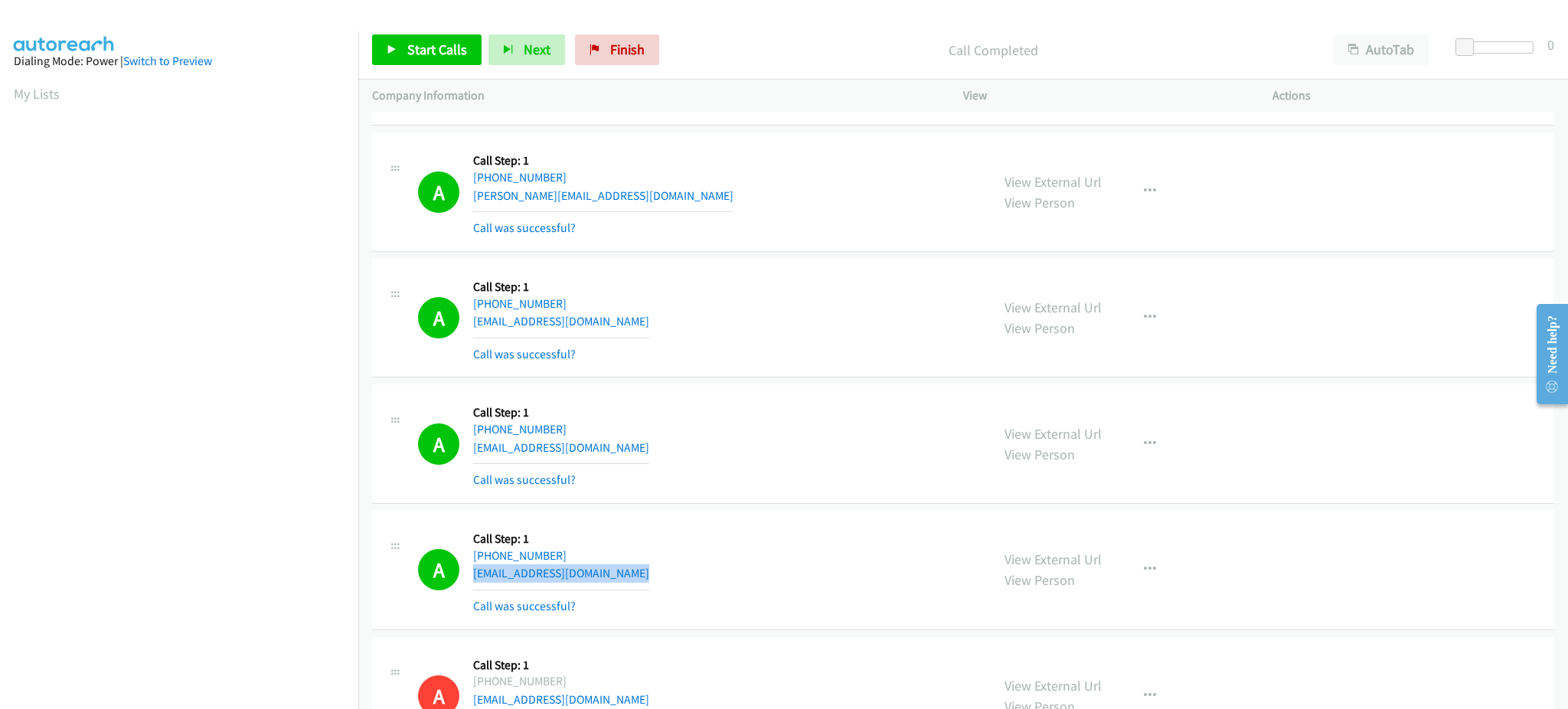
click at [683, 574] on div "A Callback Scheduled Call Step: 1 America/Chicago +1 806-928-4710 shayne@greene…" at bounding box center [697, 569] width 559 height 91
copy div "shayne@greenerlightsource.com"
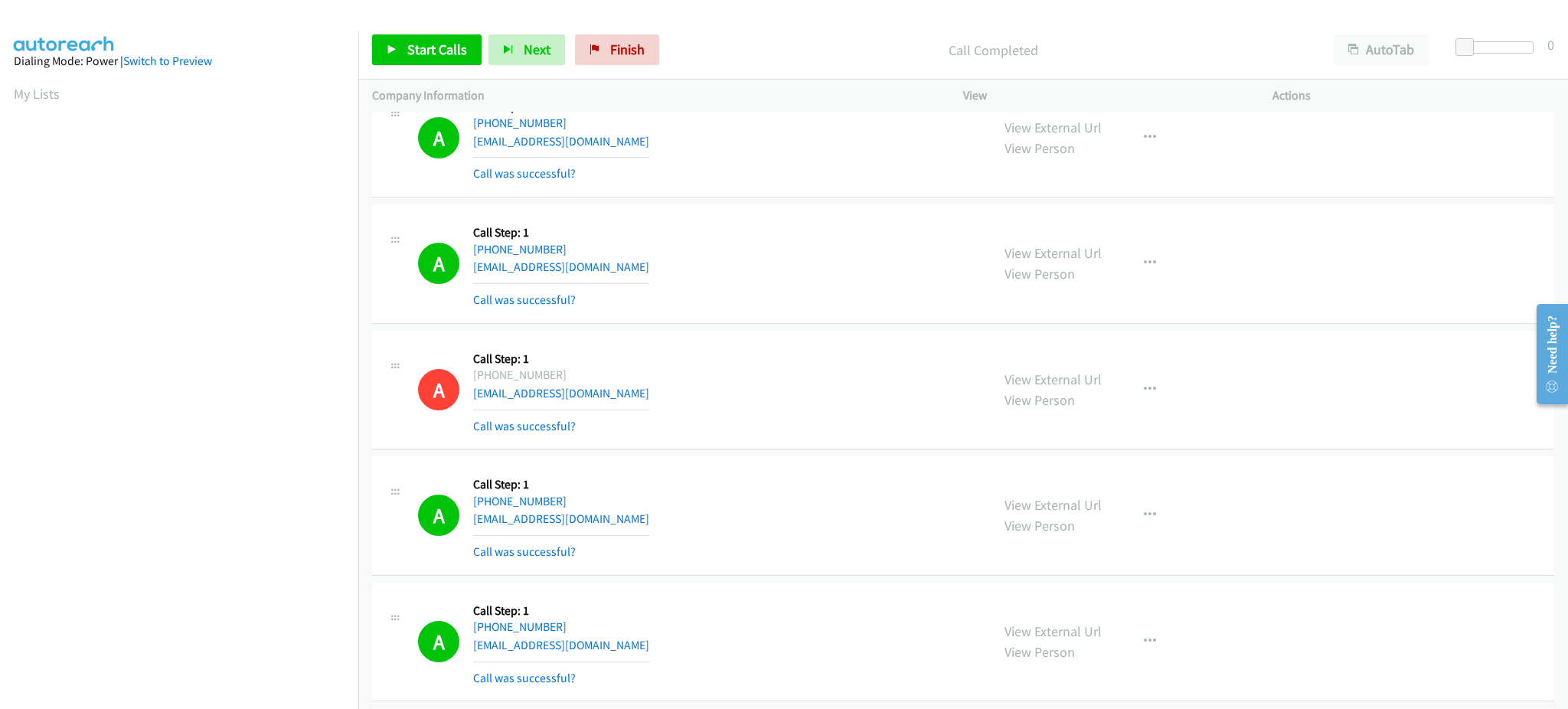
click at [654, 518] on div "A Callback Scheduled Call Step: 1 America/Chicago +1 773-837-1200 fitnessguru8@…" at bounding box center [697, 515] width 559 height 91
copy div "fitnessguru8@yahoo.com"
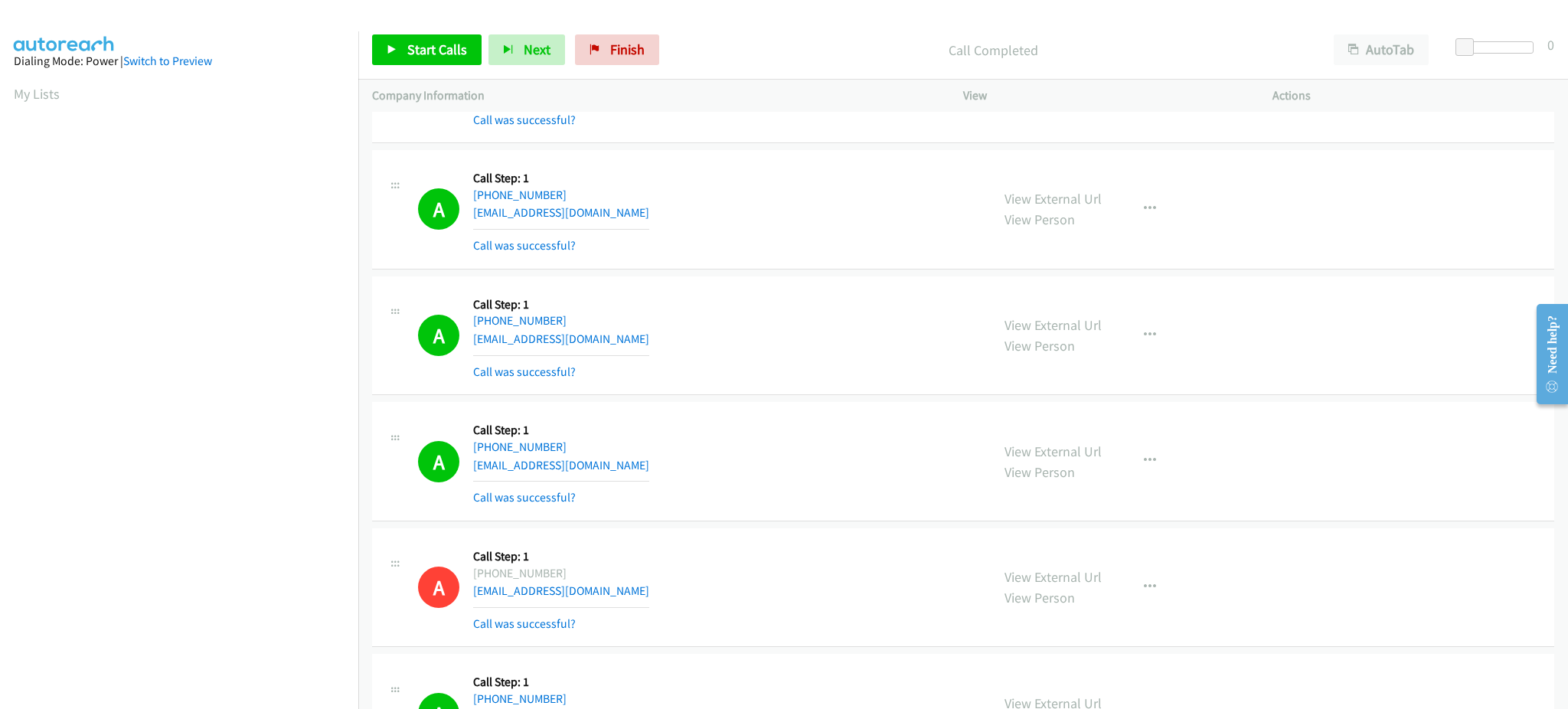
click at [633, 456] on div "A Callback Scheduled Call Step: 1 America/Chicago +1 615-668-8164 castromarvsr1…" at bounding box center [697, 461] width 559 height 91
click at [634, 476] on div "A Callback Scheduled Call Step: 1 America/Chicago +1 615-668-8164 castromarvsr1…" at bounding box center [697, 461] width 559 height 91
click at [633, 469] on div "A Callback Scheduled Call Step: 1 America/Chicago +1 615-668-8164 castromarvsr1…" at bounding box center [697, 461] width 559 height 91
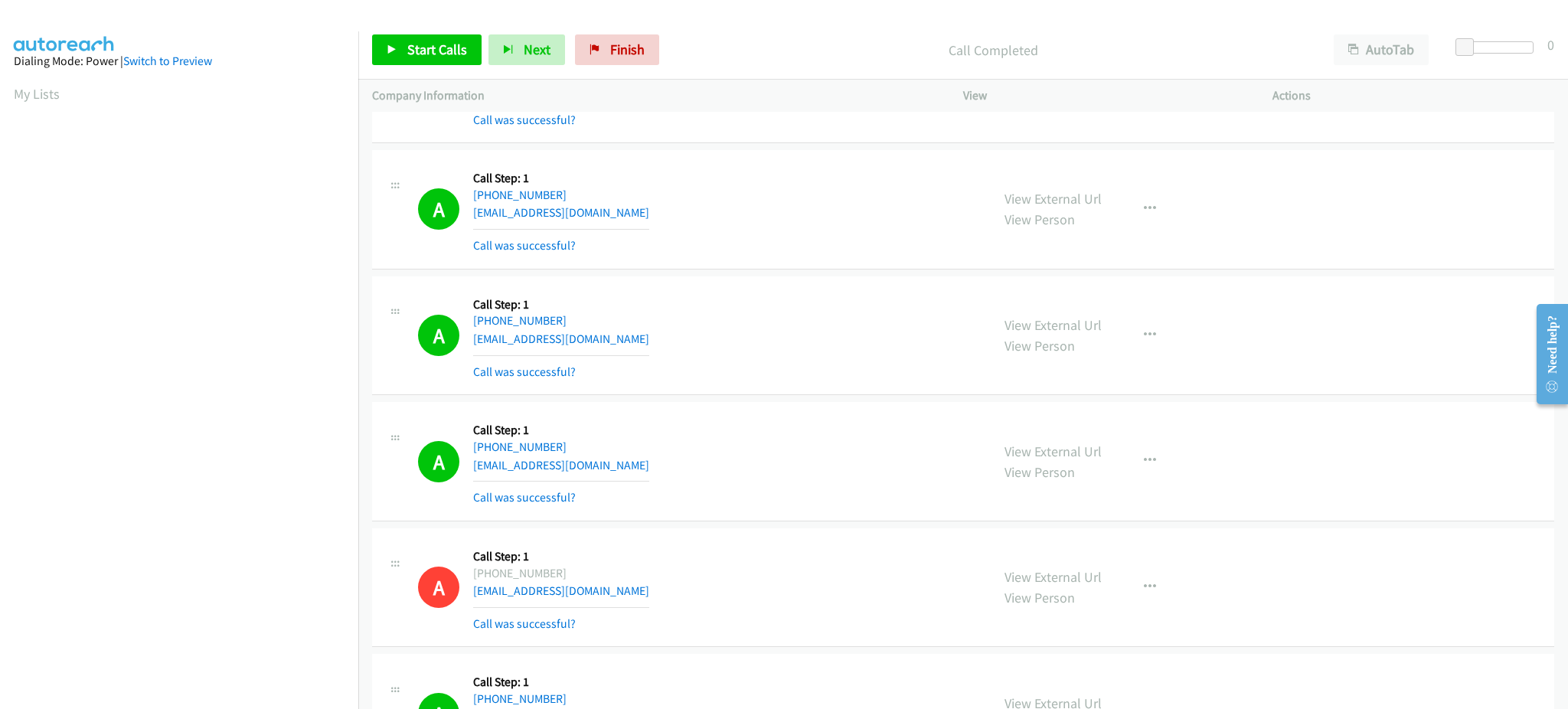
click at [633, 469] on div "A Callback Scheduled Call Step: 1 America/Chicago +1 615-668-8164 castromarvsr1…" at bounding box center [697, 461] width 559 height 91
click at [634, 469] on div "A Callback Scheduled Call Step: 1 America/Chicago +1 615-668-8164 castromarvsr1…" at bounding box center [697, 461] width 559 height 91
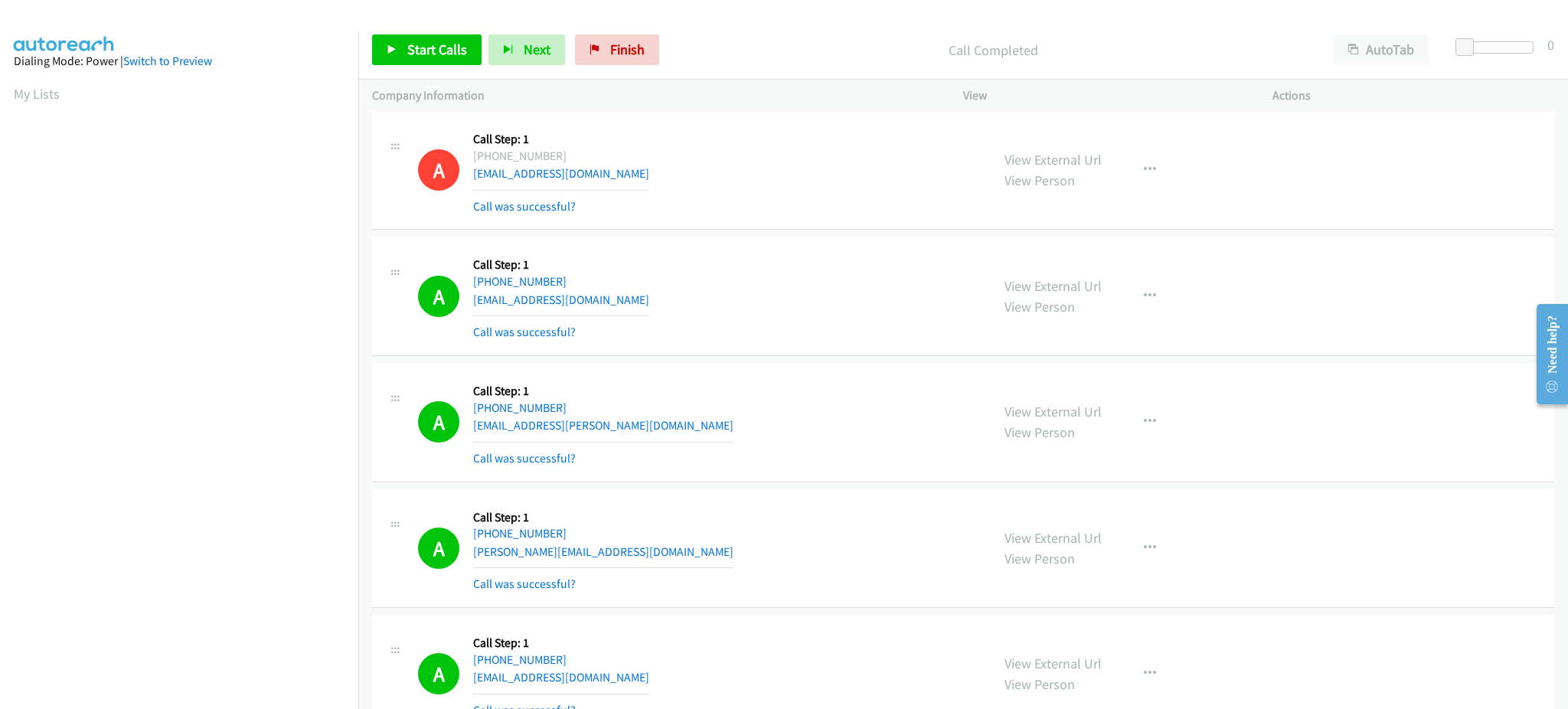
scroll to position [1838, 0]
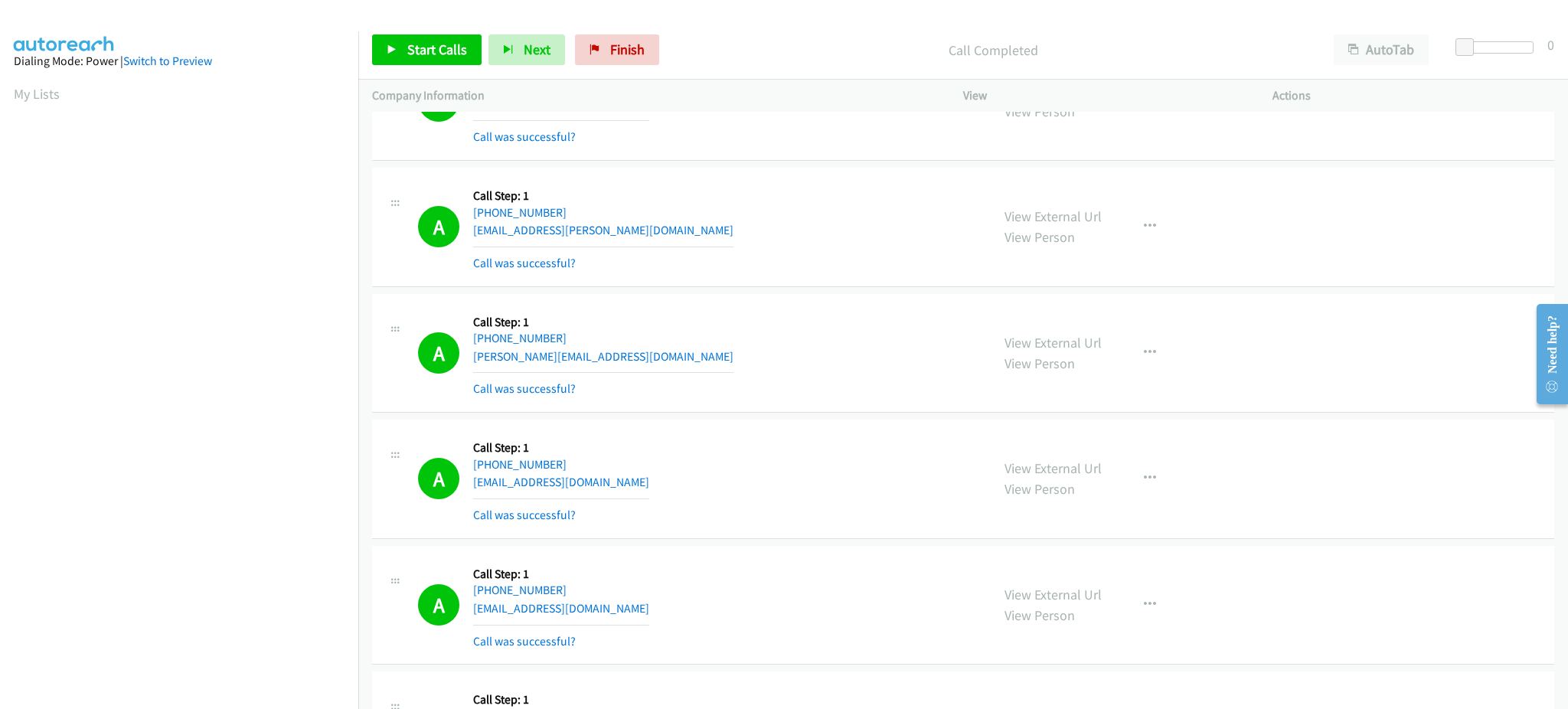
click at [611, 363] on div "A Callback Scheduled Call Step: 1 America/New_York +1 540-771-0269 kidwell.ka@g…" at bounding box center [697, 353] width 559 height 91
click at [617, 481] on div "A Callback Scheduled Call Step: 1 America/New_York +1 508-450-3478 lymeticks@gm…" at bounding box center [697, 478] width 559 height 91
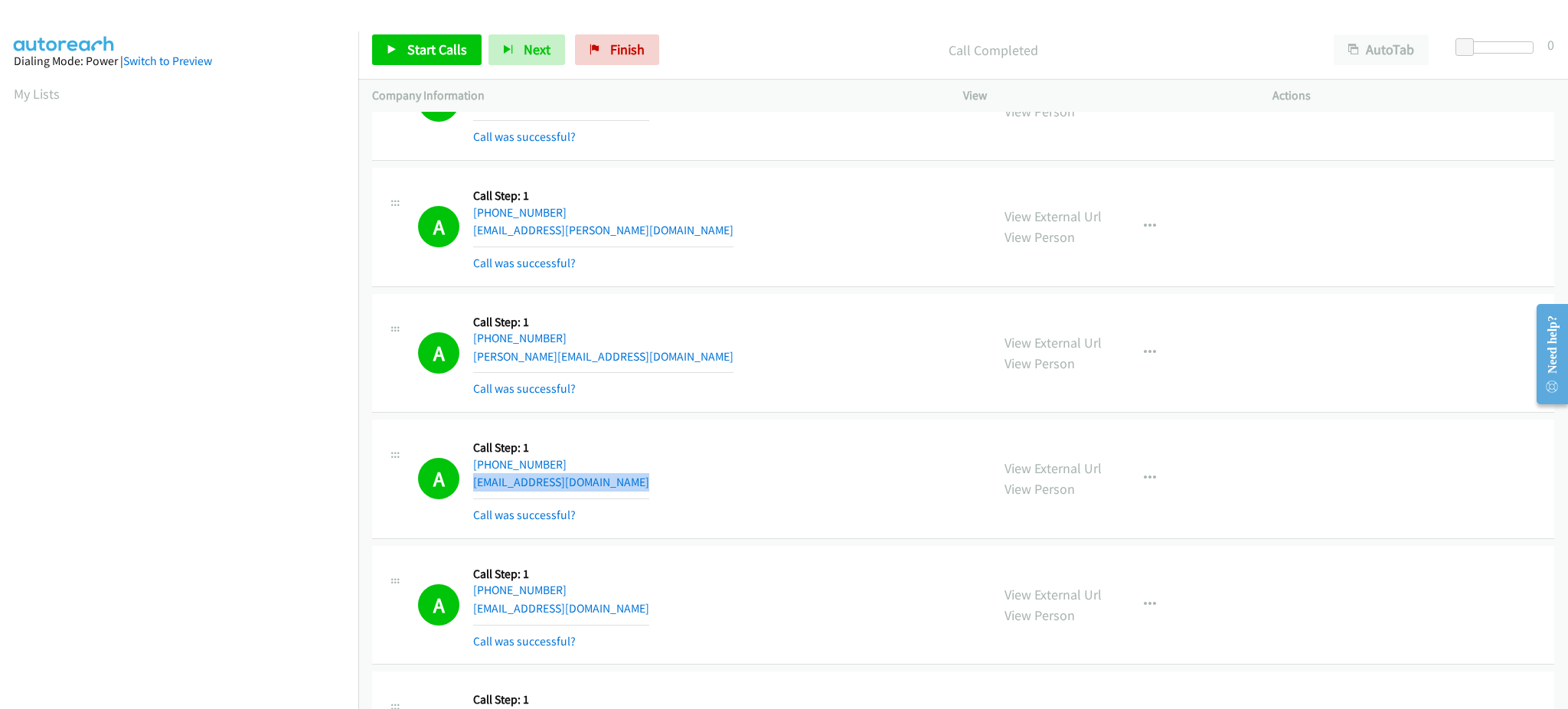
click at [617, 481] on div "A Callback Scheduled Call Step: 1 America/New_York +1 508-450-3478 lymeticks@gm…" at bounding box center [697, 478] width 559 height 91
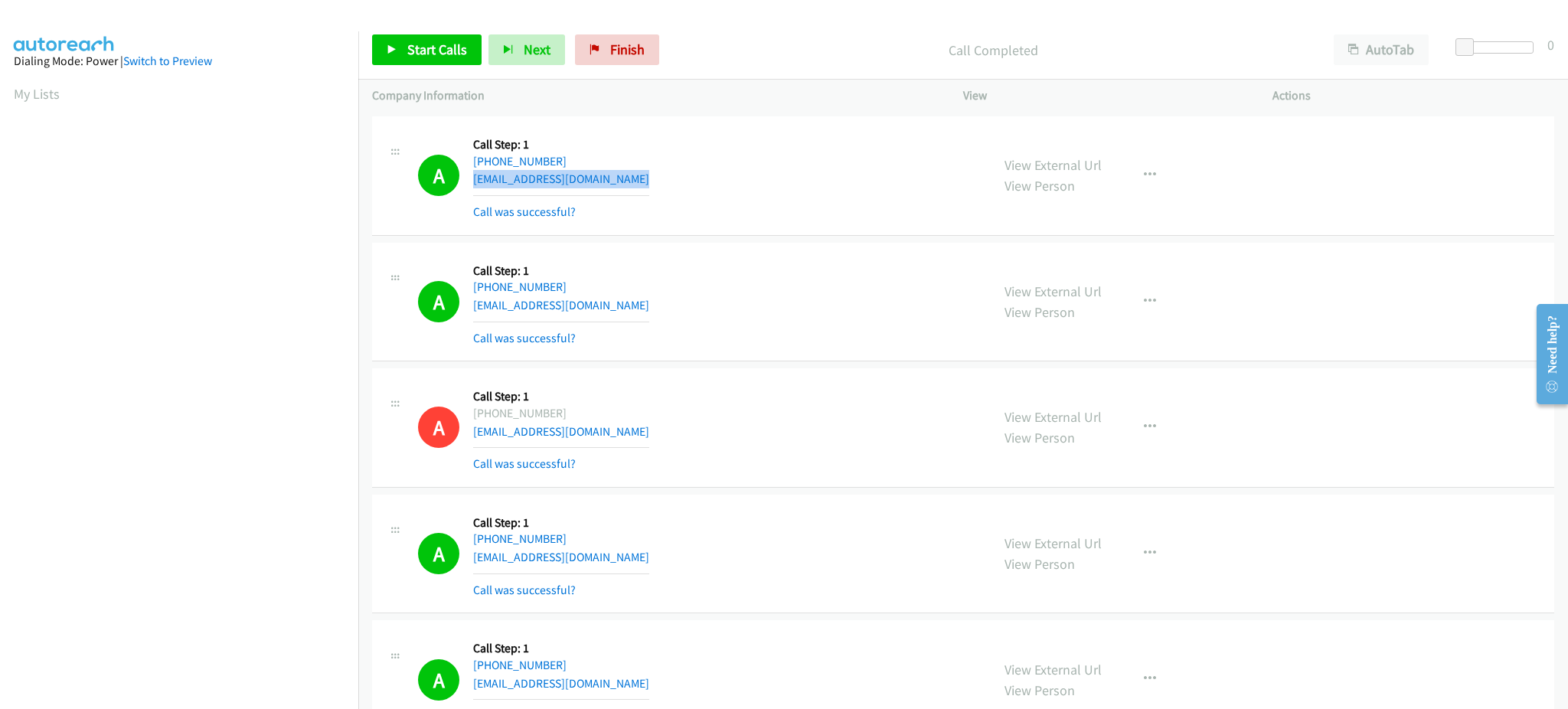
scroll to position [2144, 0]
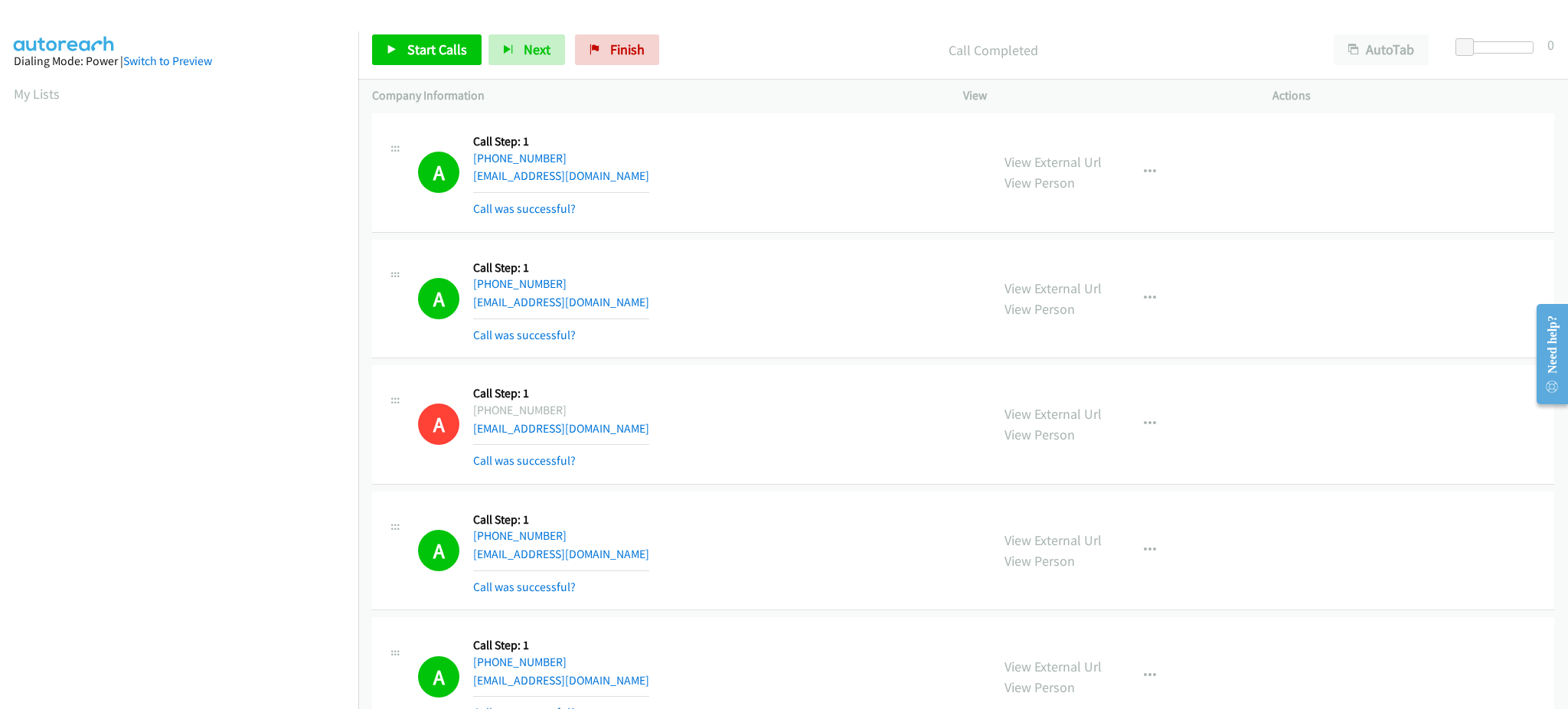
click at [640, 312] on div "A Callback Scheduled Call Step: 1 America/New_York +1 802-878-1074 sygoulette@h…" at bounding box center [697, 299] width 559 height 91
click at [650, 551] on div "A Callback Scheduled Call Step: 1 America/New_York +1 954-329-4107 alexortiz292…" at bounding box center [697, 550] width 559 height 91
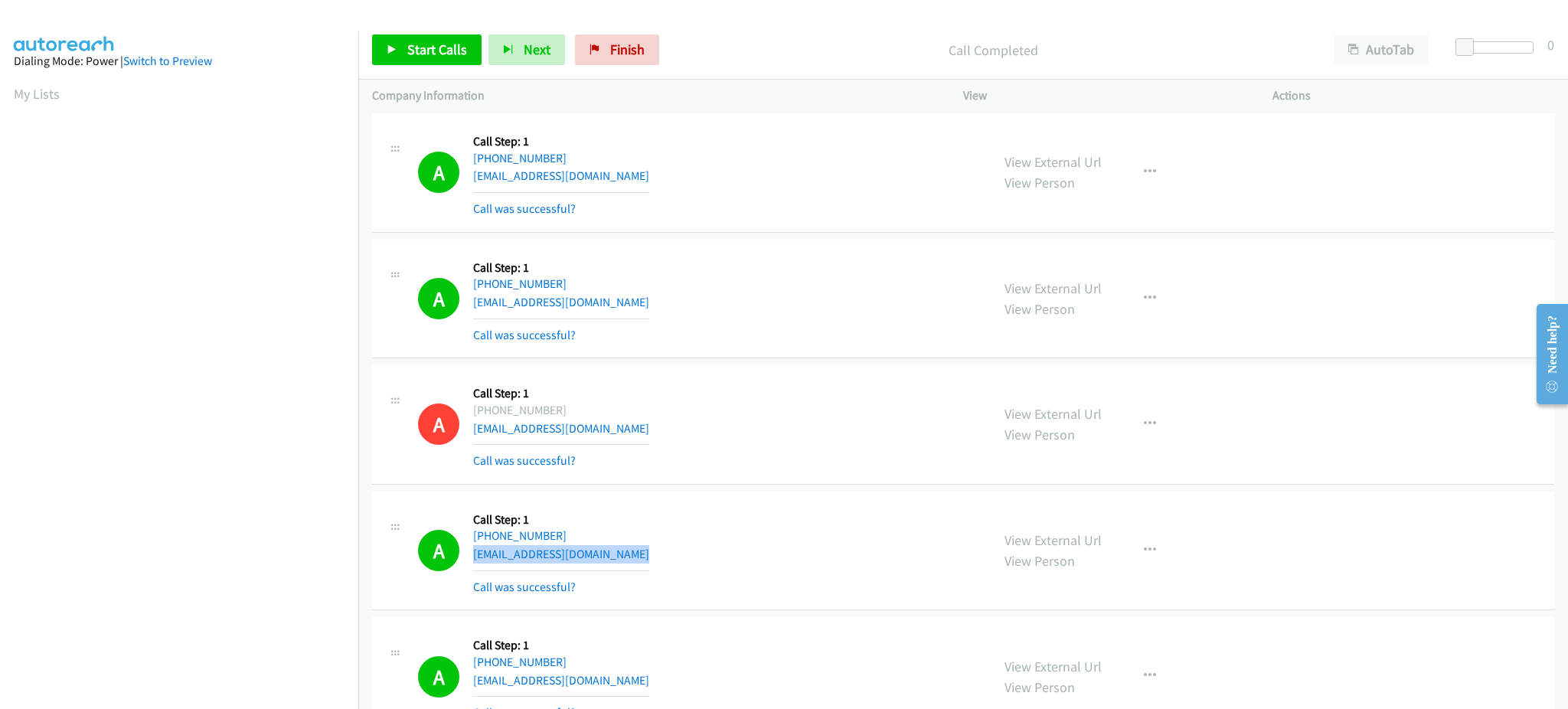
click at [650, 551] on div "A Callback Scheduled Call Step: 1 America/New_York +1 954-329-4107 alexortiz292…" at bounding box center [697, 550] width 559 height 91
drag, startPoint x: 422, startPoint y: 48, endPoint x: 562, endPoint y: 46, distance: 140.0
click at [422, 48] on span "Start Calls" at bounding box center [437, 49] width 59 height 17
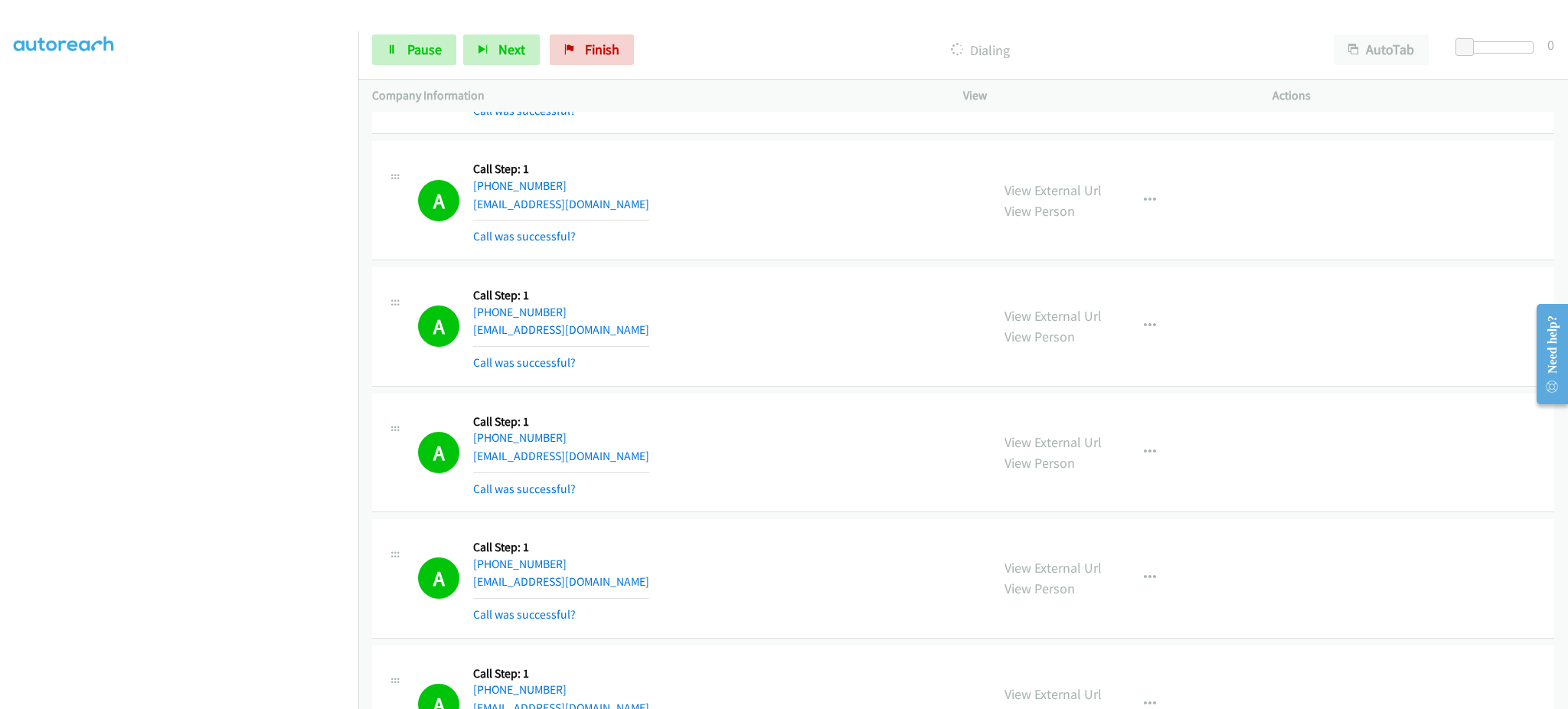
scroll to position [3369, 0]
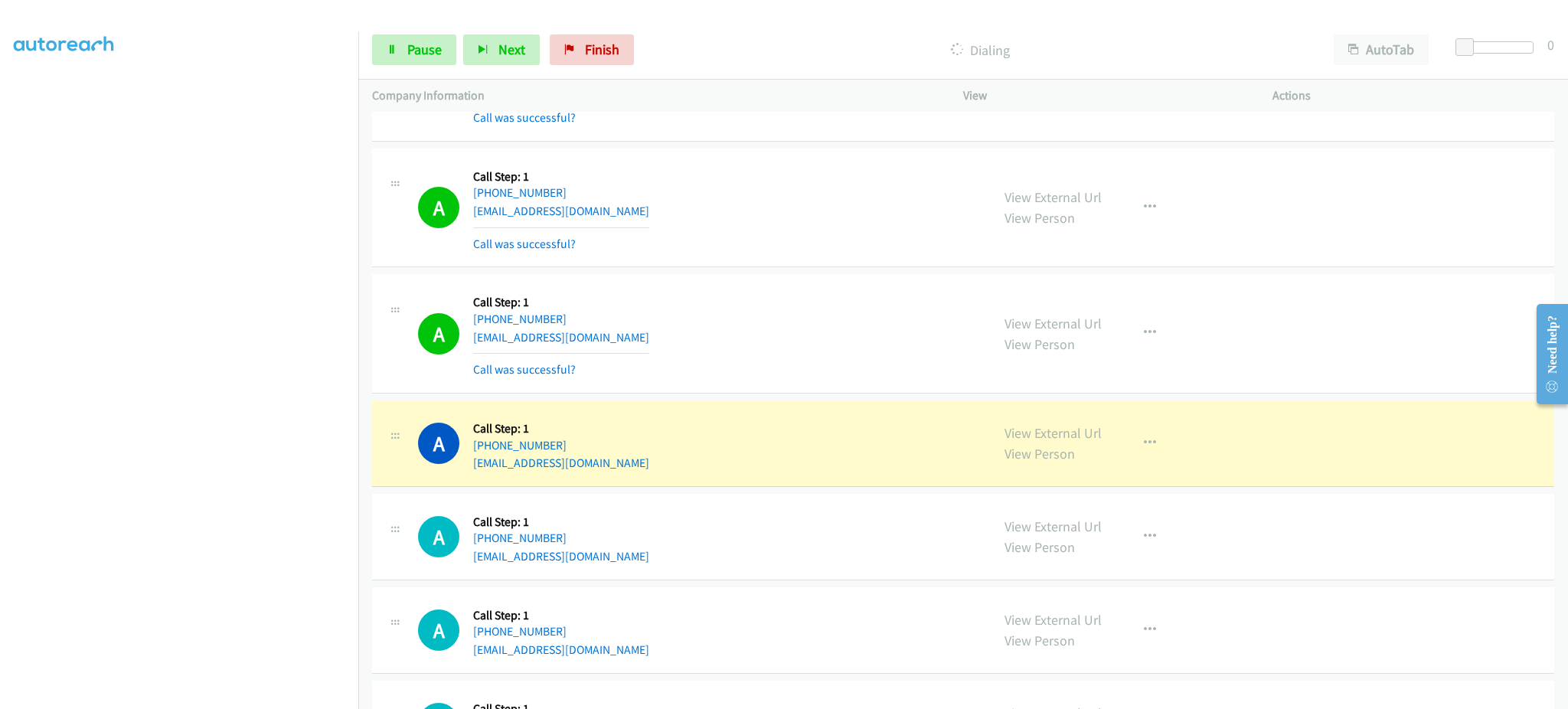
click at [1133, 431] on div "View External Url View Person View External Url Email Schedule/Manage Callback …" at bounding box center [1152, 443] width 323 height 58
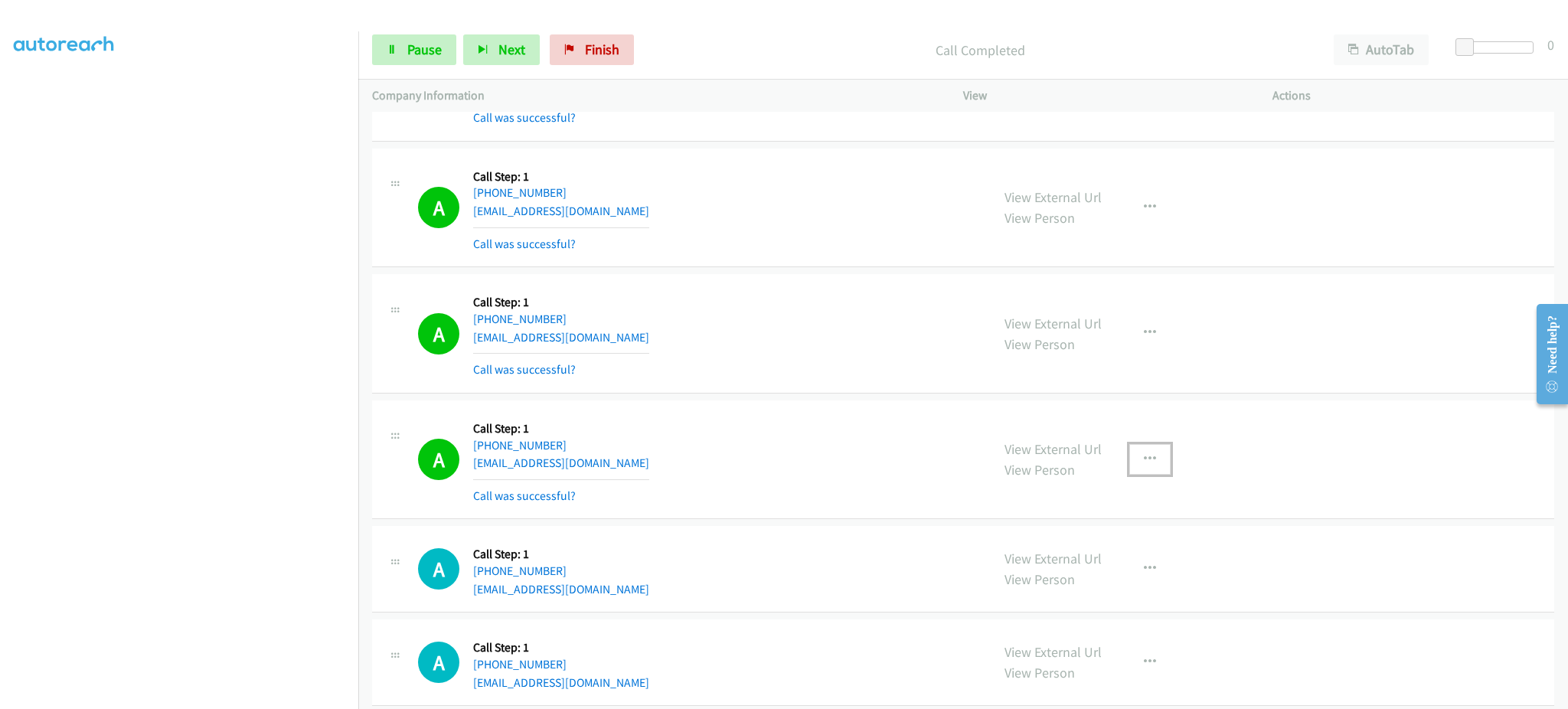
click at [1145, 473] on button "button" at bounding box center [1150, 459] width 41 height 31
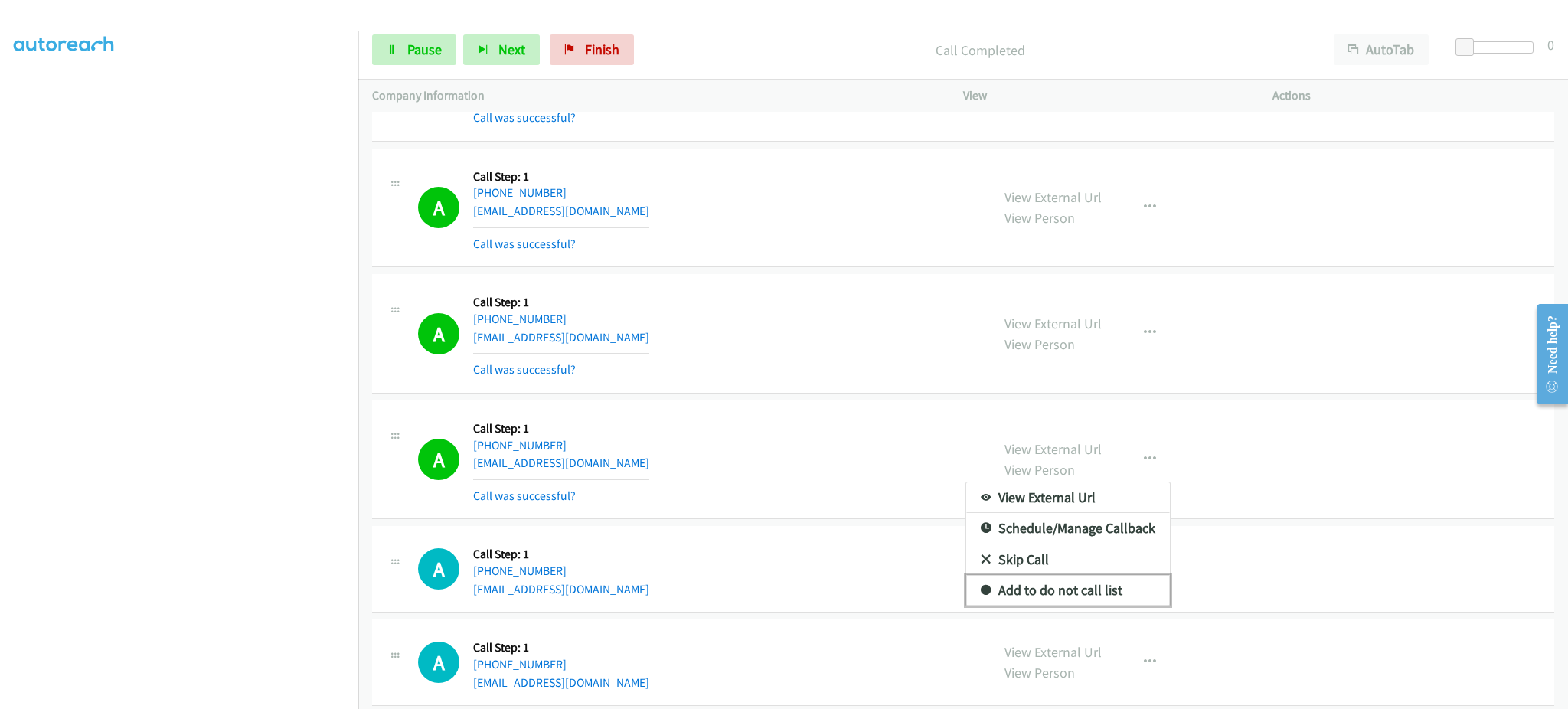
click at [1118, 580] on link "Add to do not call list" at bounding box center [1068, 590] width 204 height 31
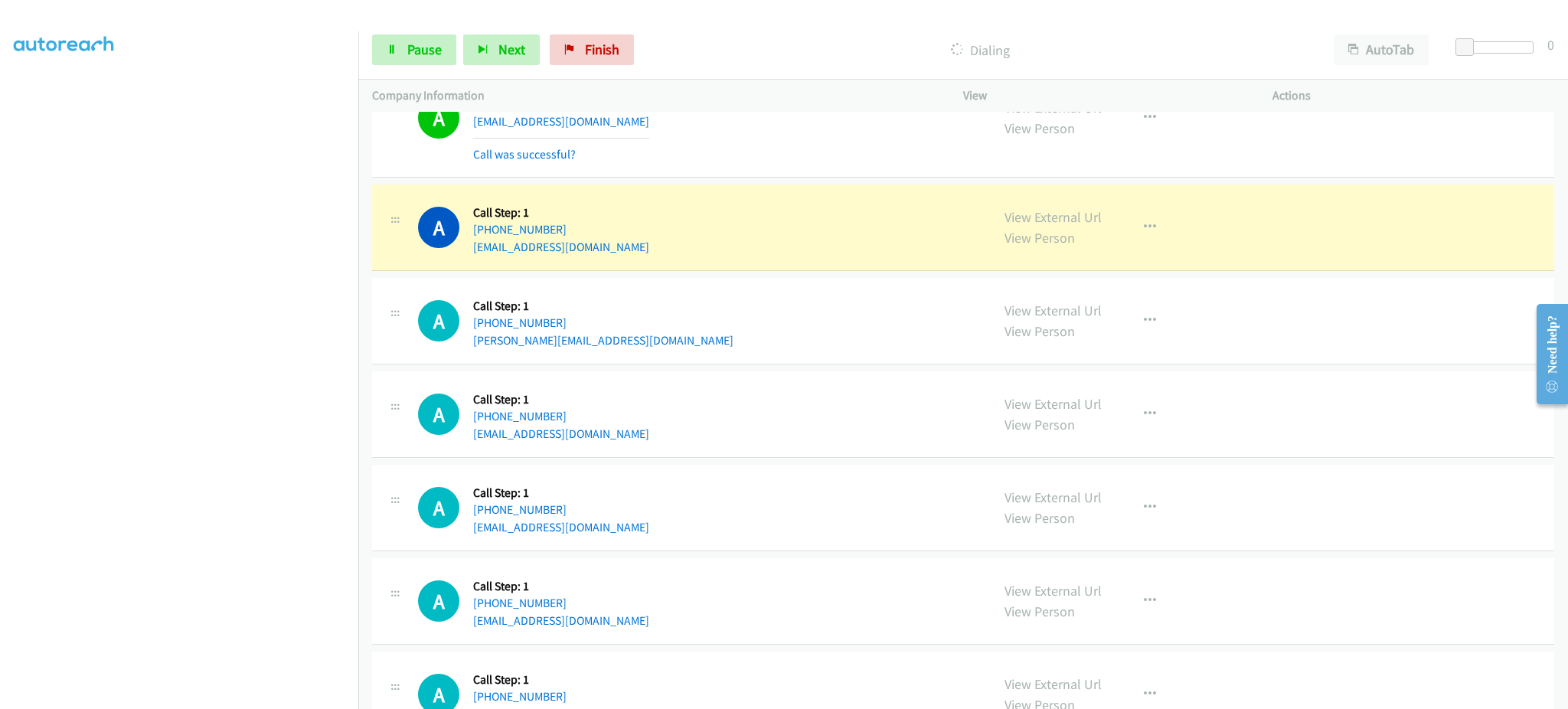
scroll to position [5206, 0]
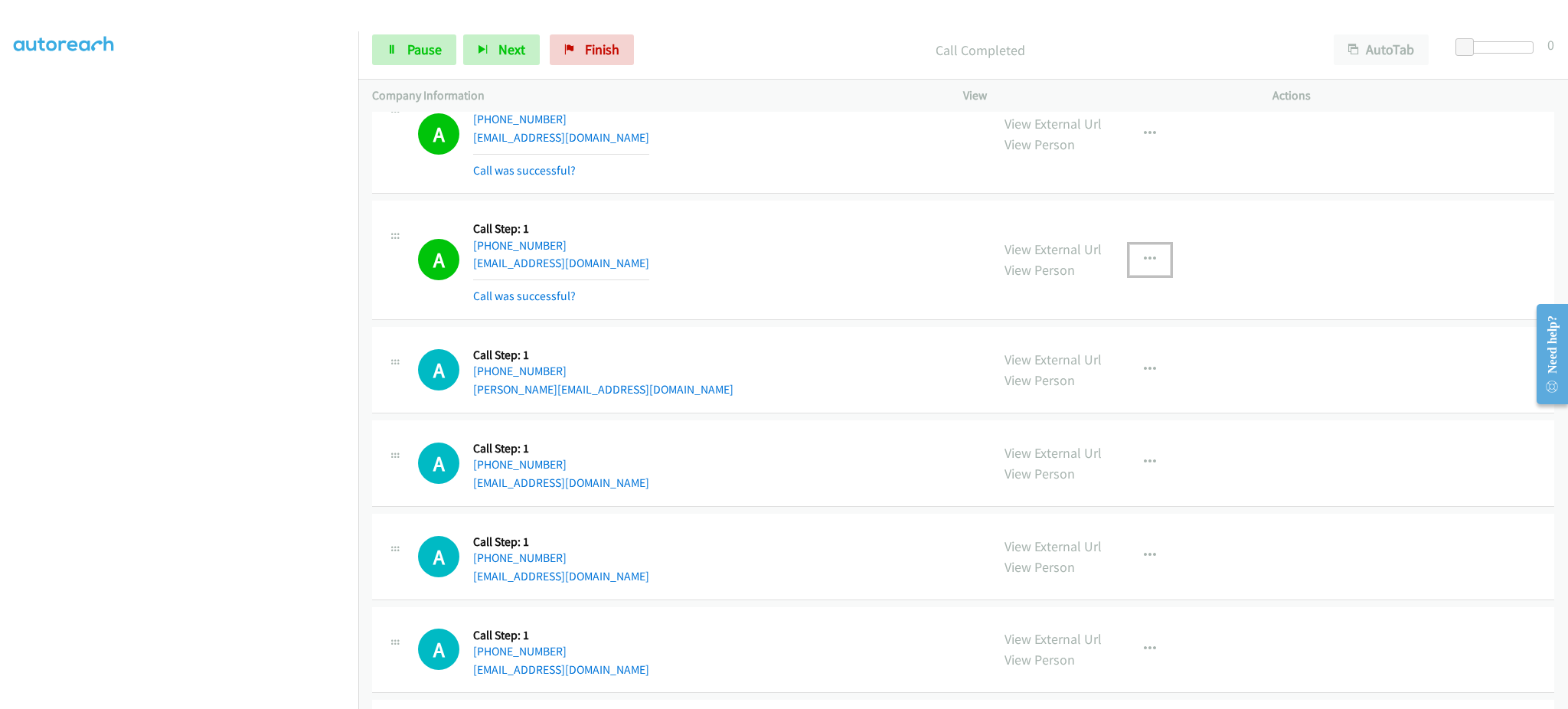
click at [1144, 273] on button "button" at bounding box center [1150, 259] width 41 height 31
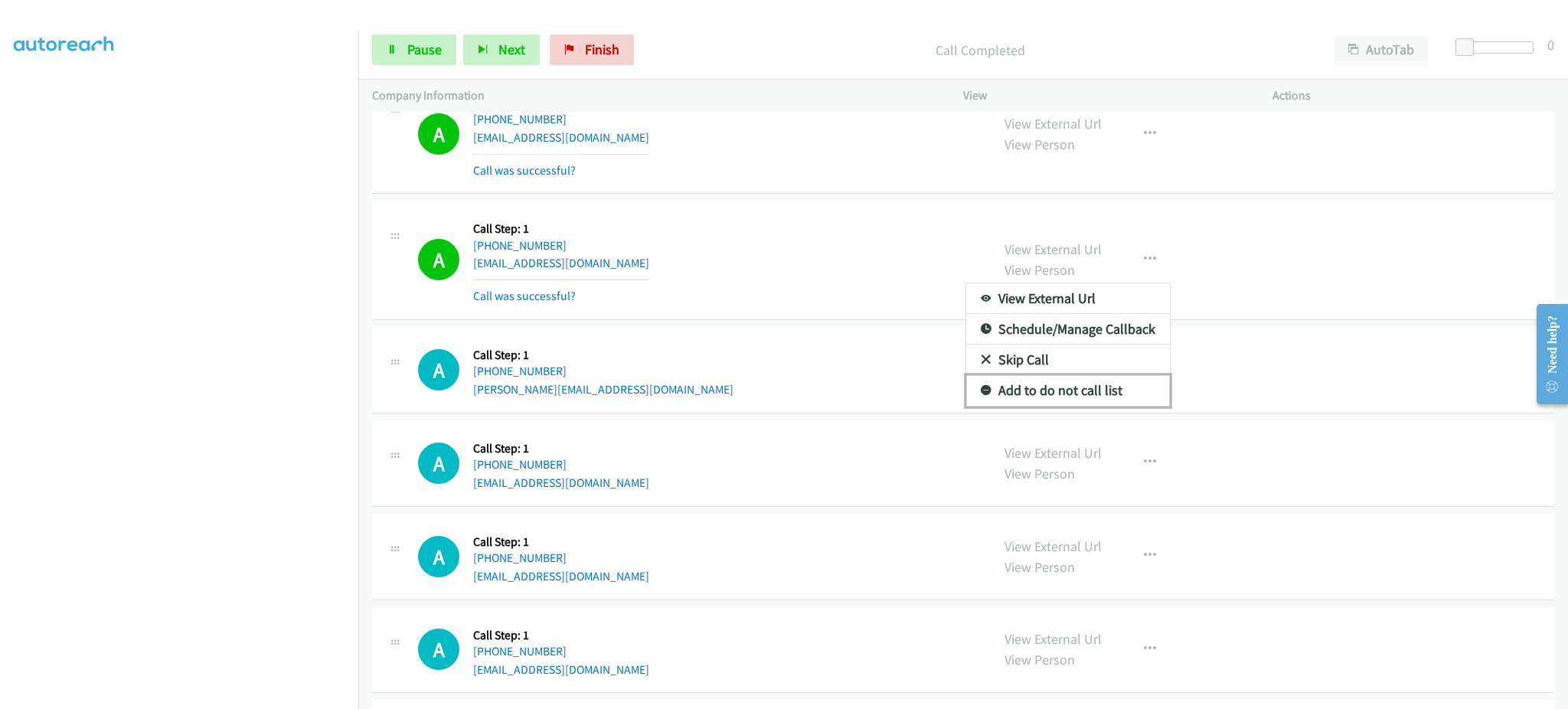
drag, startPoint x: 1098, startPoint y: 402, endPoint x: 1022, endPoint y: 218, distance: 199.1
click at [1098, 402] on link "Add to do not call list" at bounding box center [1068, 390] width 204 height 31
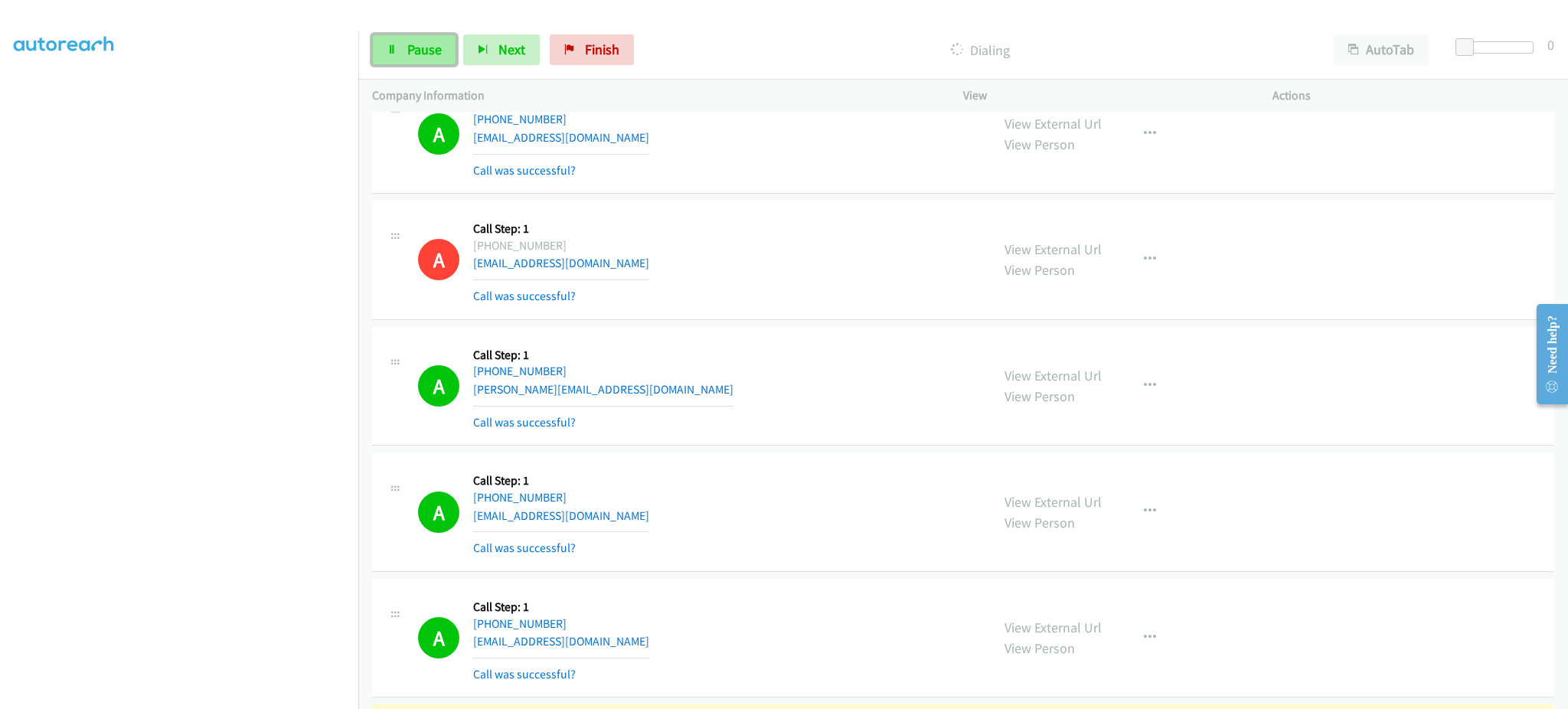
click at [424, 45] on span "Pause" at bounding box center [424, 49] width 34 height 17
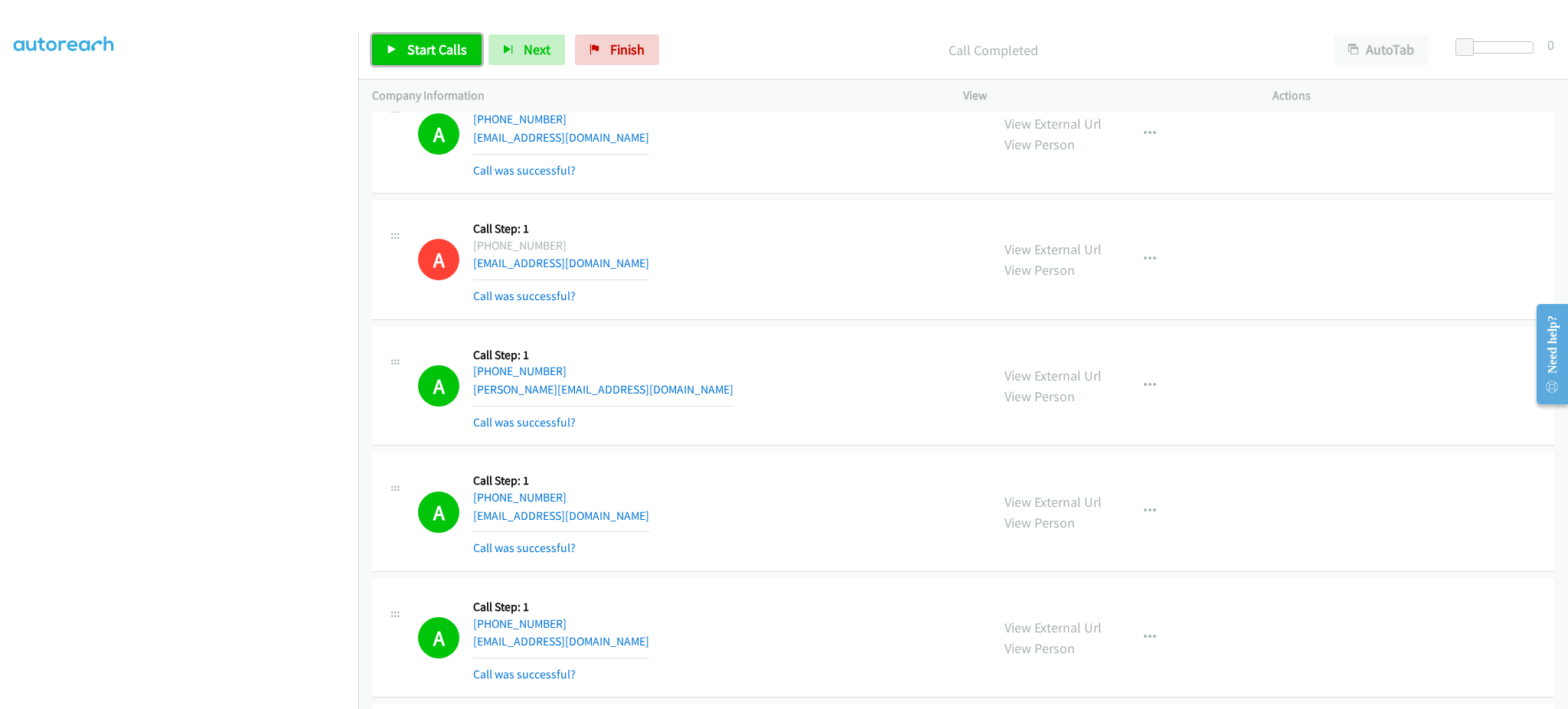
click at [432, 50] on span "Start Calls" at bounding box center [437, 49] width 59 height 17
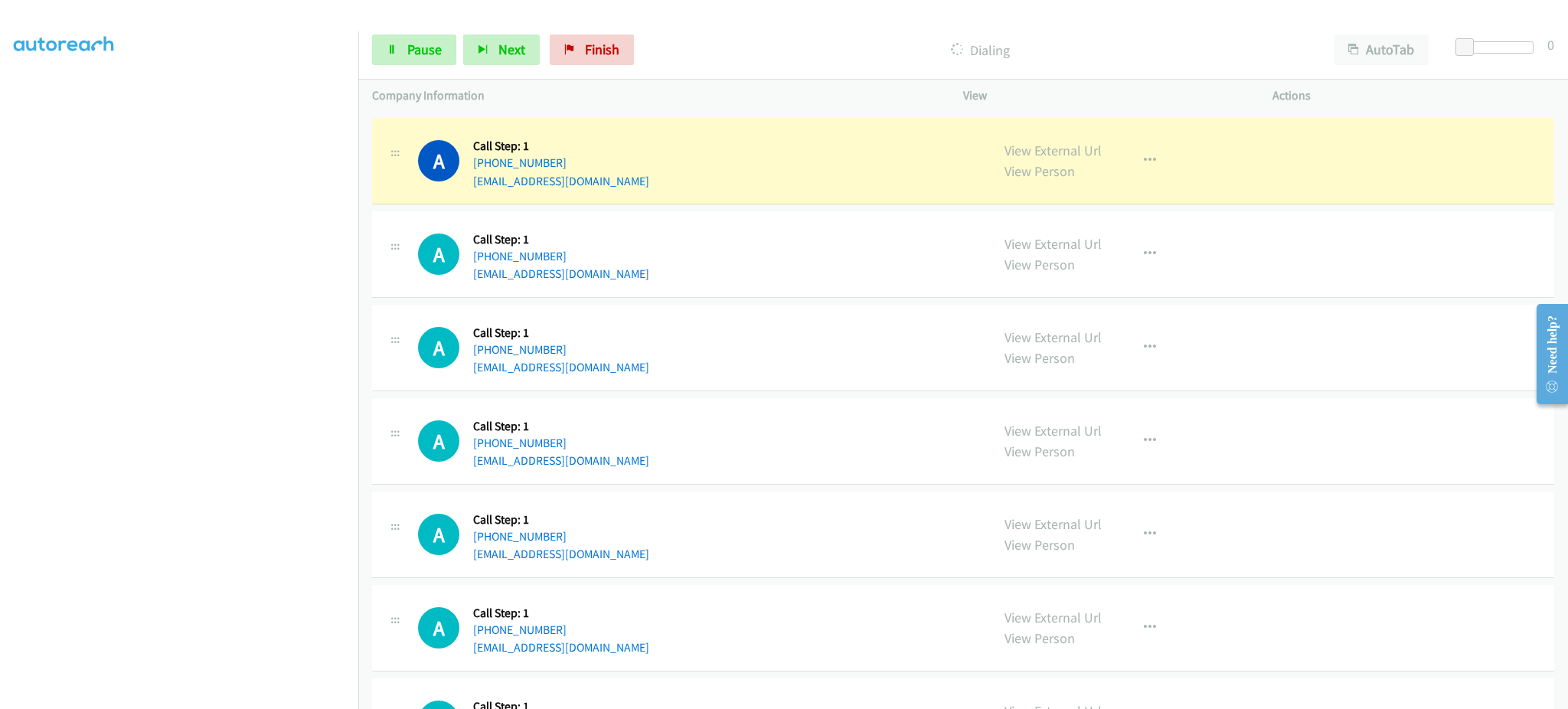
scroll to position [6431, 0]
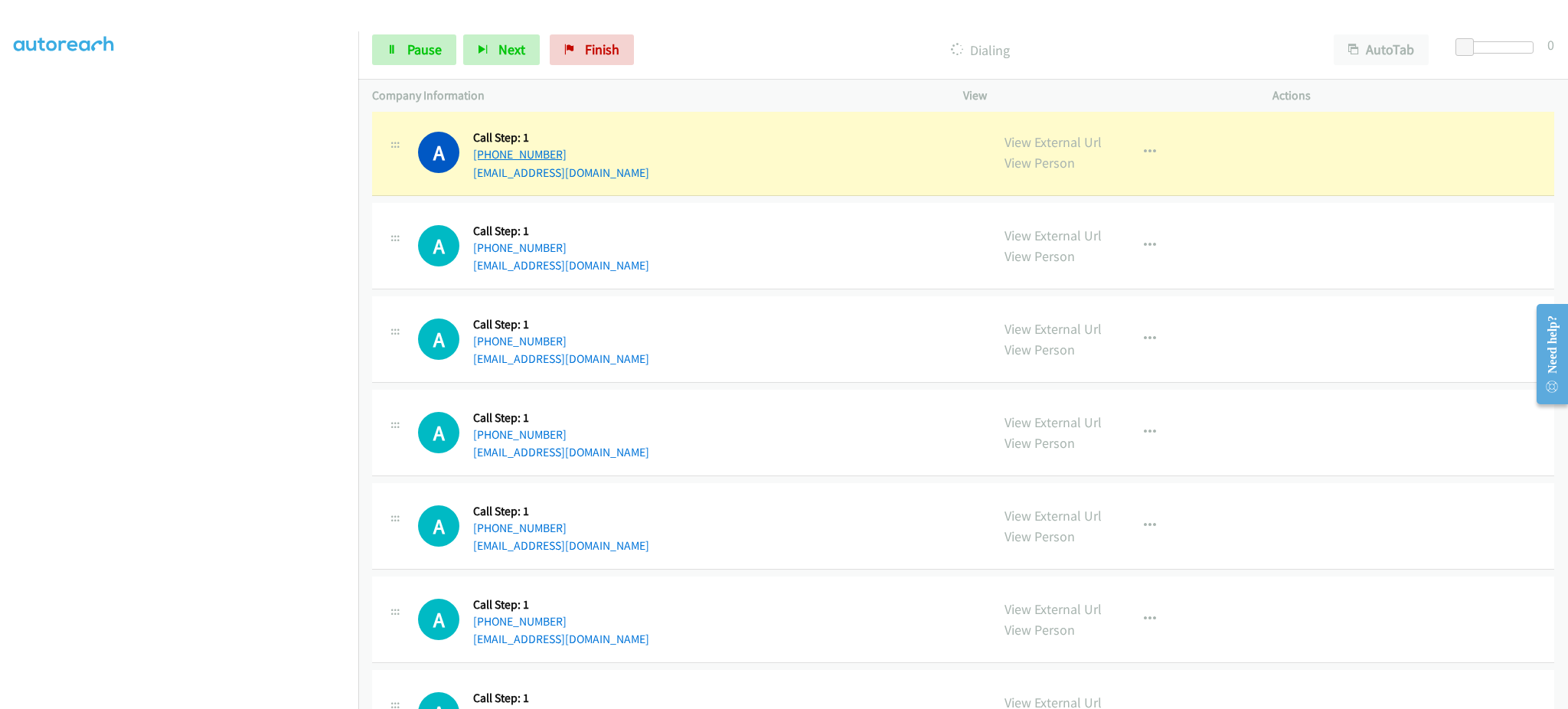
drag, startPoint x: 637, startPoint y: 161, endPoint x: 482, endPoint y: 158, distance: 155.0
click at [482, 158] on div "A Callback Scheduled Call Step: 1 America/New_York +1 571-331-5045 groner1661@g…" at bounding box center [697, 151] width 559 height 58
click at [416, 35] on link "Pause" at bounding box center [414, 49] width 84 height 31
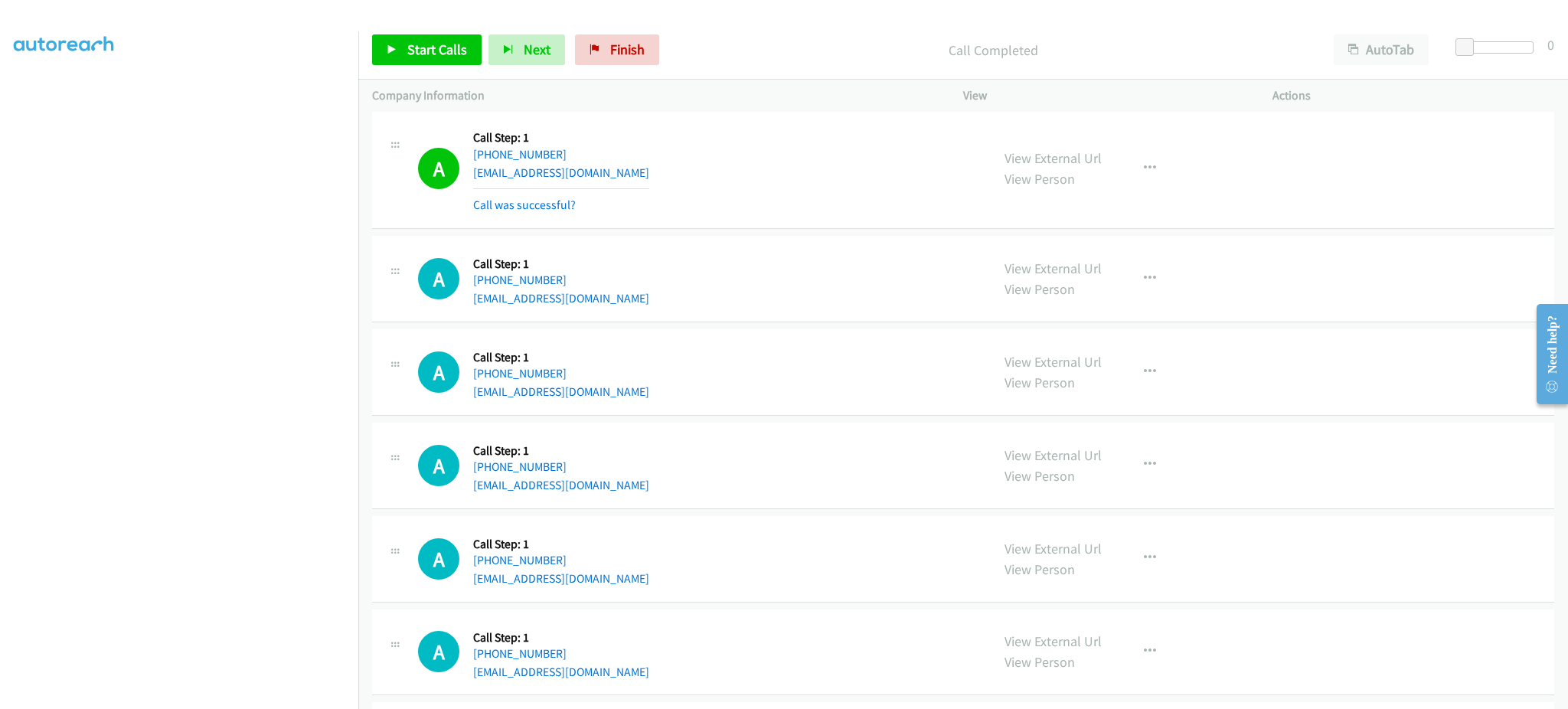
click at [1139, 150] on div "View External Url View Person View External Url Email Schedule/Manage Callback …" at bounding box center [1152, 168] width 323 height 91
click at [1144, 172] on icon "button" at bounding box center [1149, 168] width 12 height 12
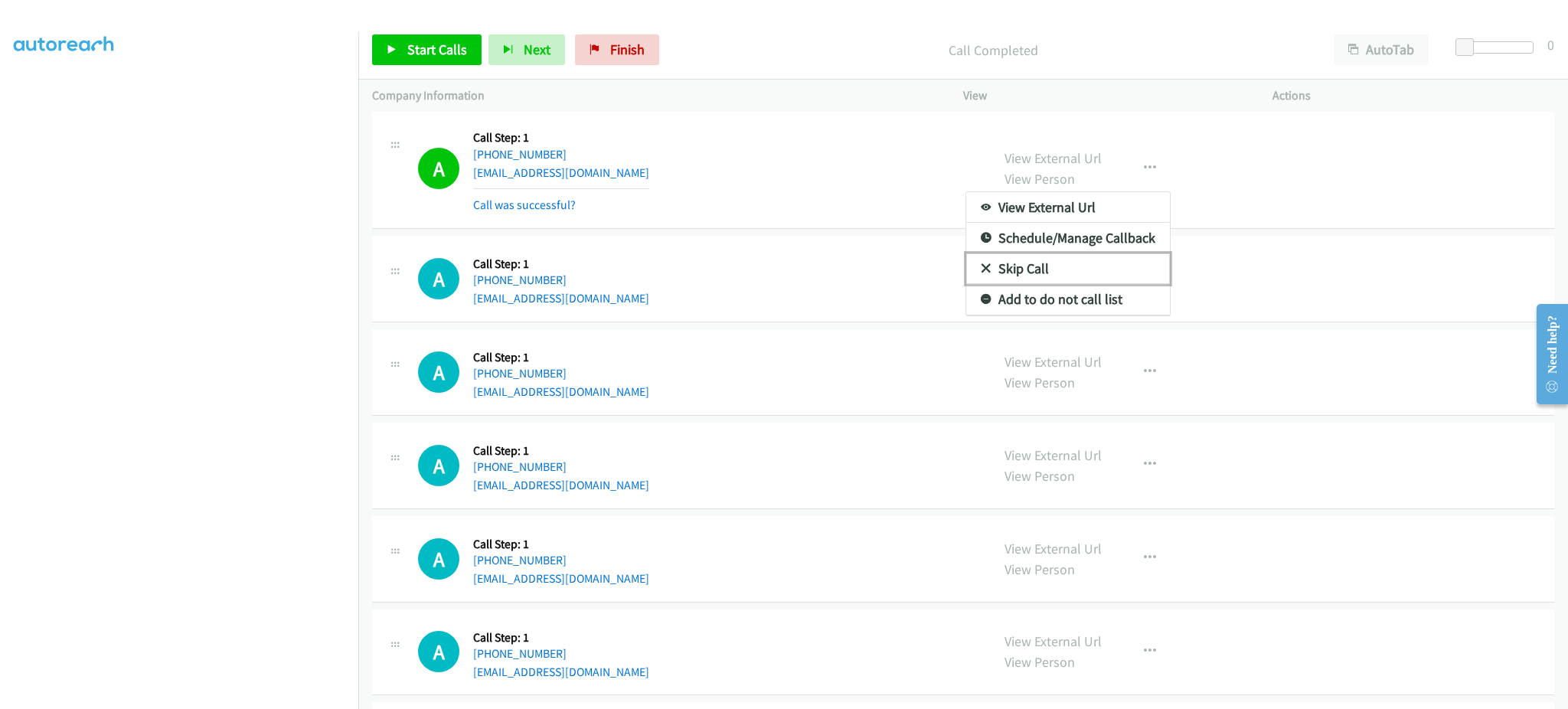
click at [1121, 284] on link "Skip Call" at bounding box center [1068, 269] width 204 height 31
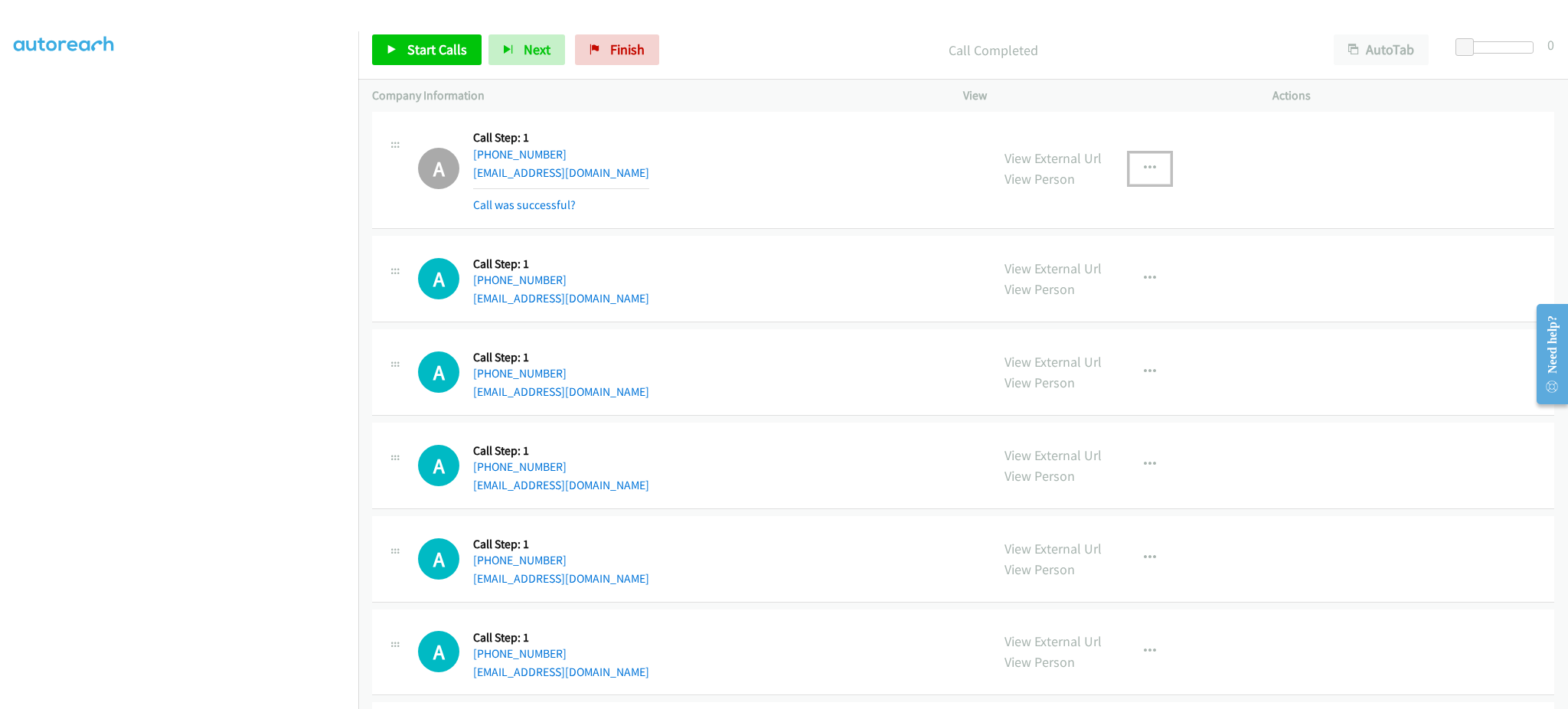
click at [1144, 184] on button "button" at bounding box center [1150, 168] width 41 height 31
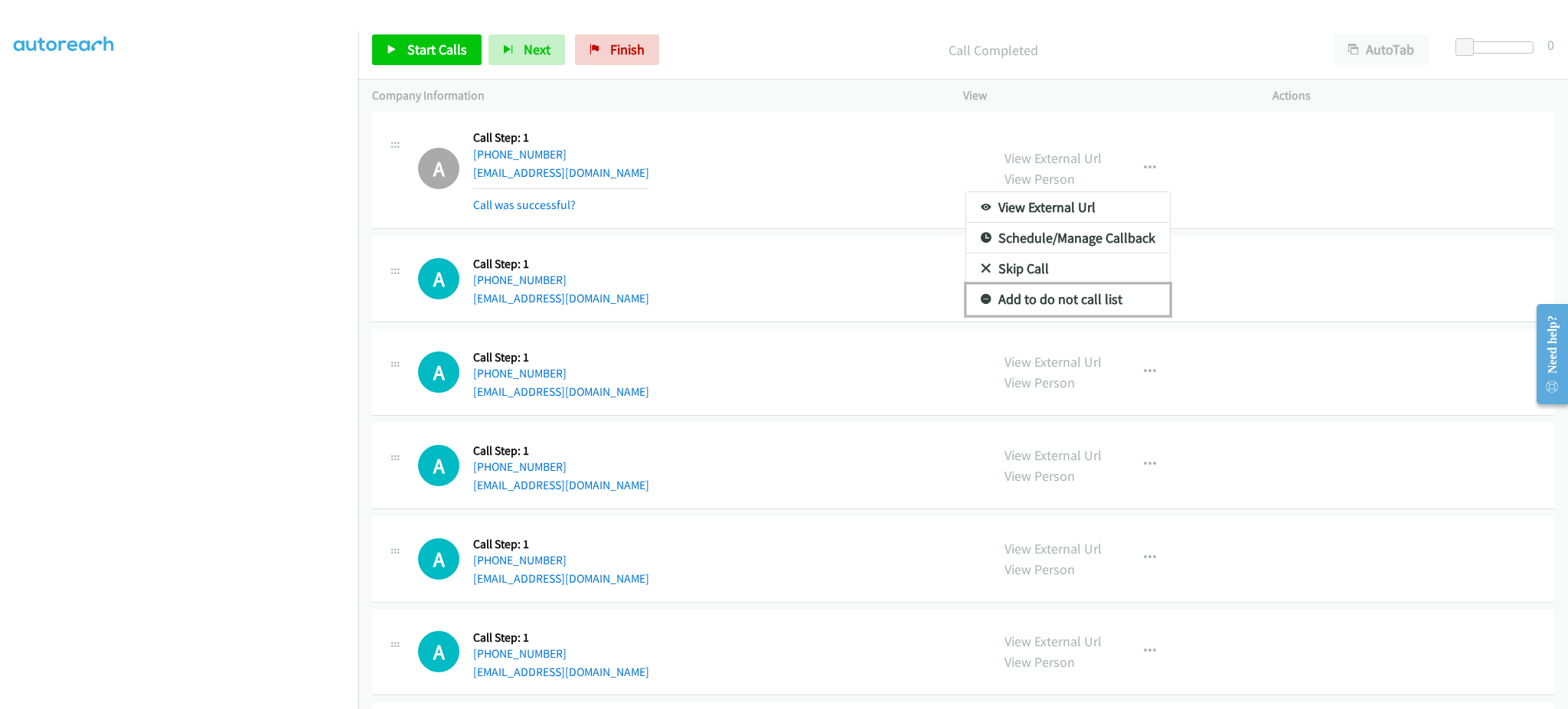
click at [1068, 310] on link "Add to do not call list" at bounding box center [1068, 299] width 204 height 31
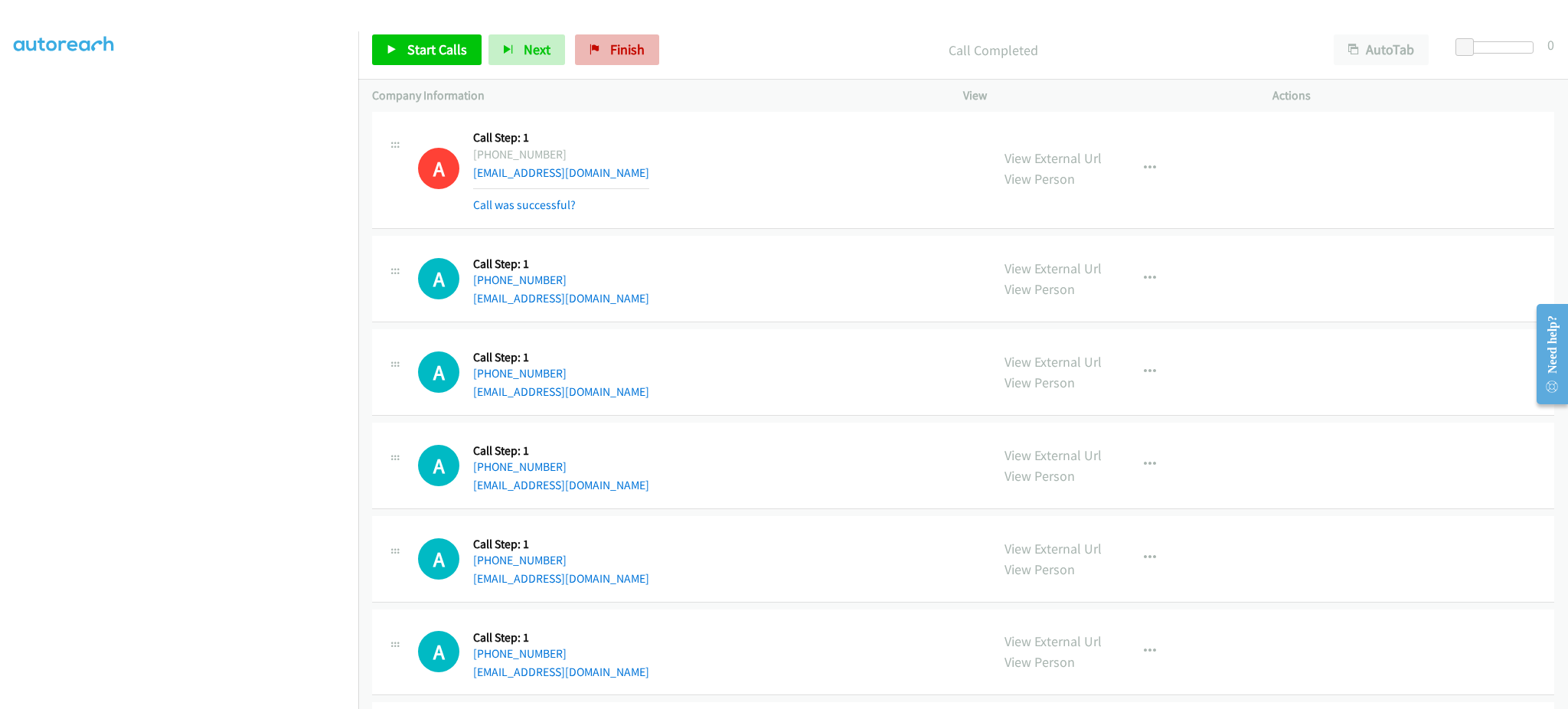
scroll to position [5304, 0]
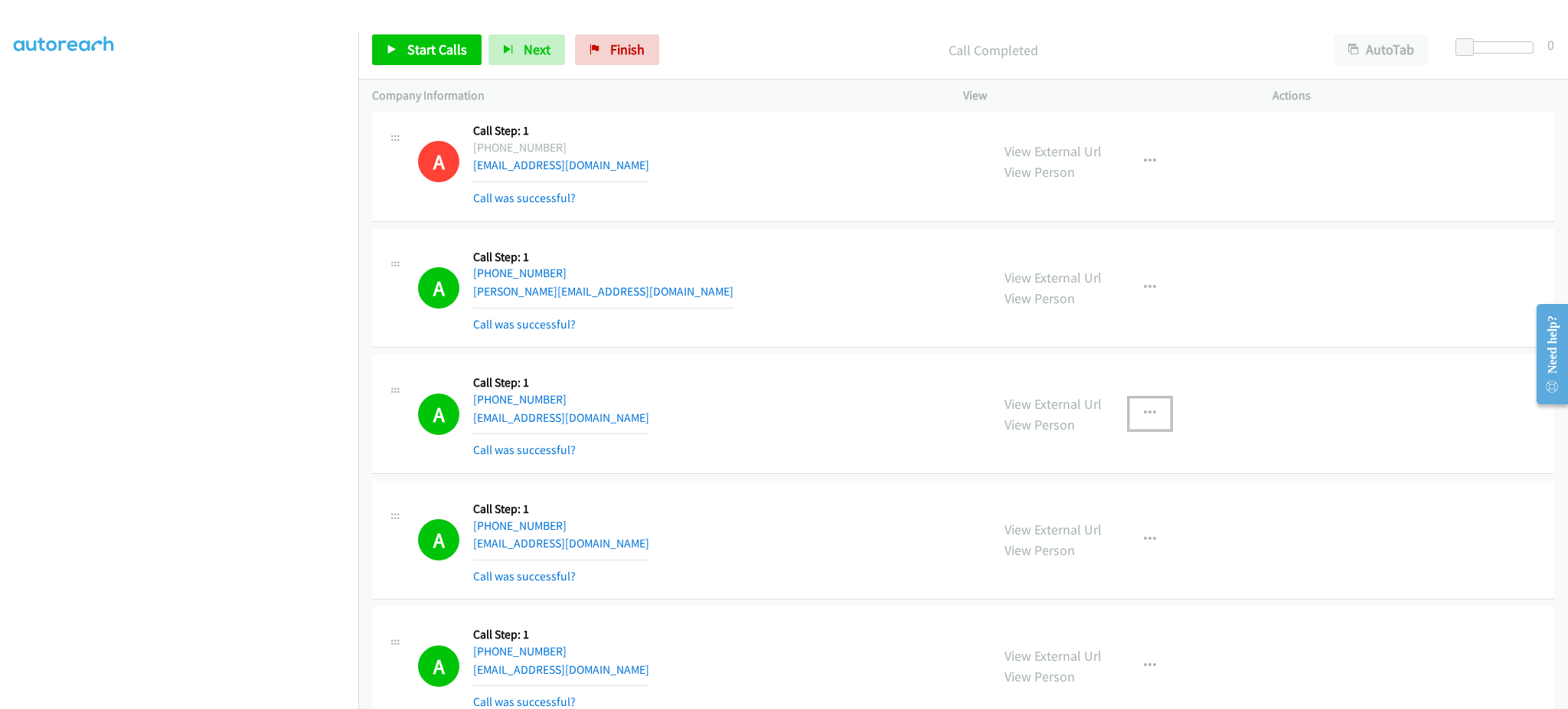
click at [1131, 427] on button "button" at bounding box center [1150, 413] width 41 height 31
click at [1106, 550] on link "Add to do not call list" at bounding box center [1068, 544] width 204 height 31
click at [377, 37] on link "Start Calls" at bounding box center [427, 49] width 109 height 31
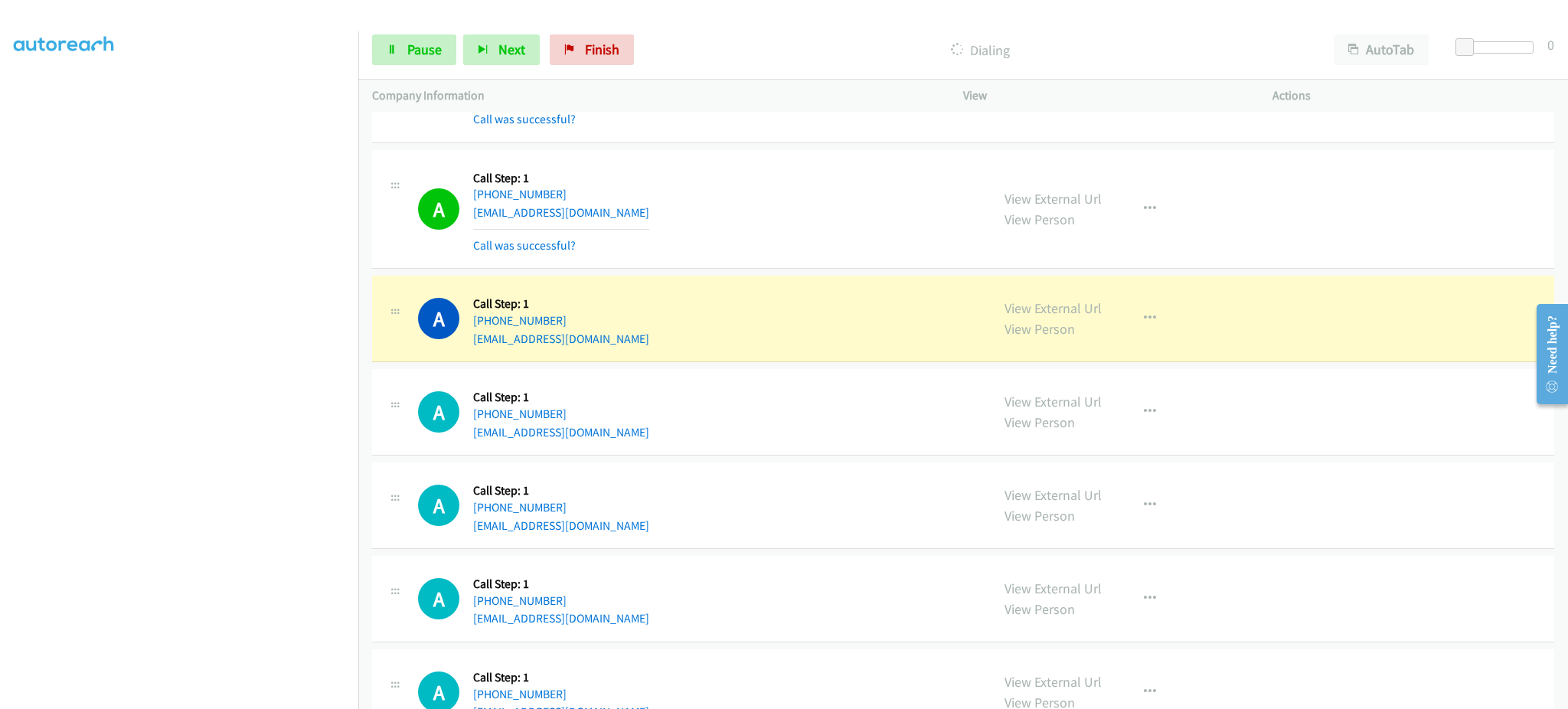
scroll to position [6529, 0]
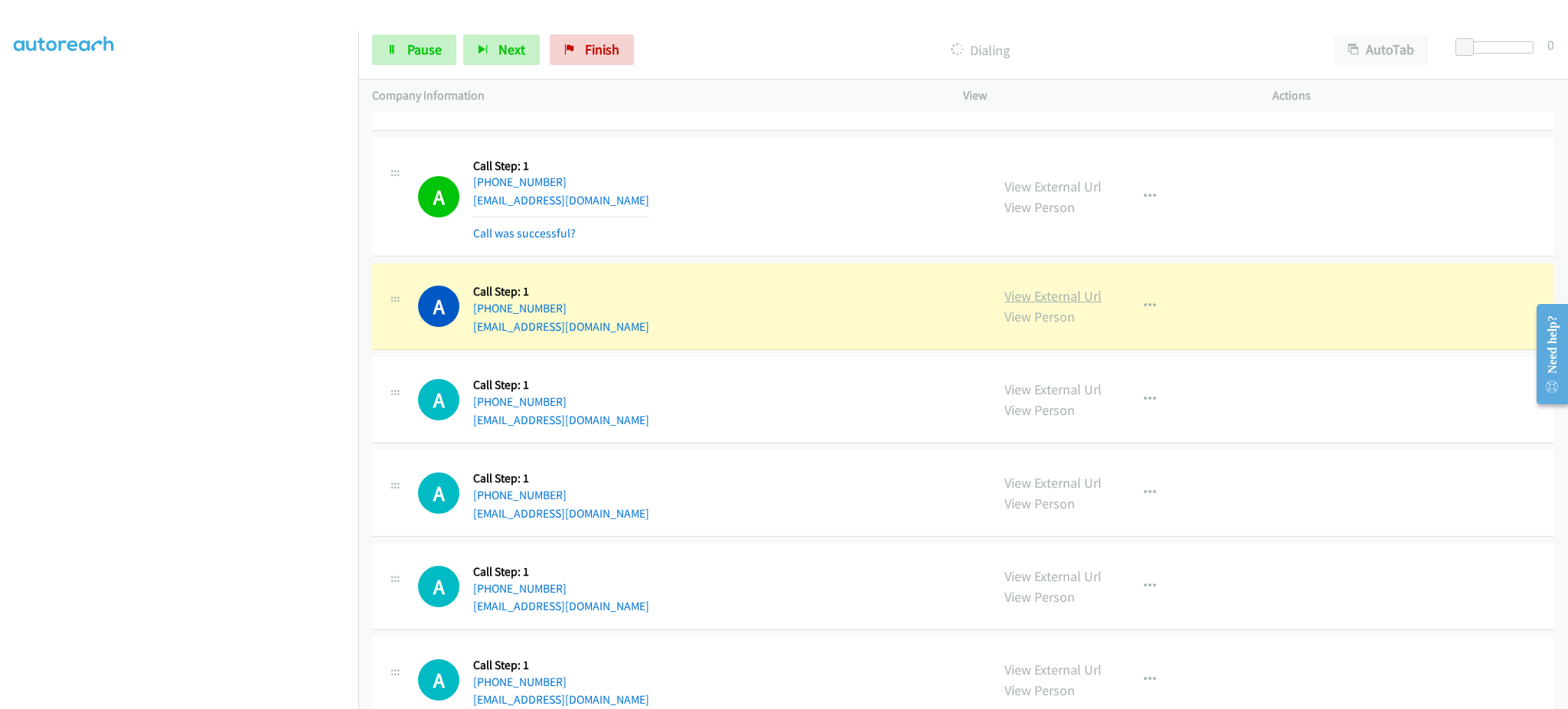
click at [1050, 305] on link "View External Url" at bounding box center [1053, 296] width 98 height 17
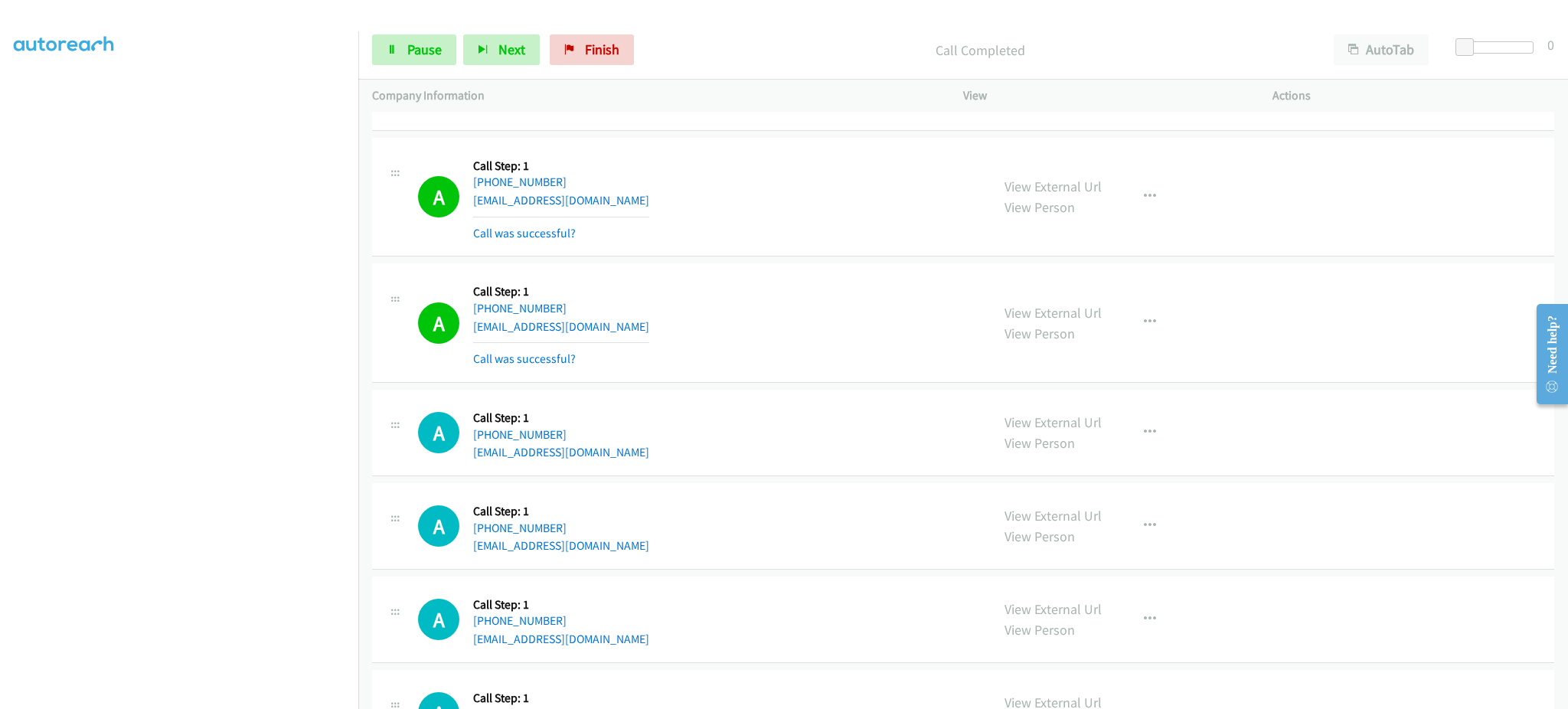
click at [1114, 336] on div "View External Url View Person View External Url Email Schedule/Manage Callback …" at bounding box center [1152, 322] width 323 height 91
click at [1136, 338] on button "button" at bounding box center [1150, 322] width 41 height 31
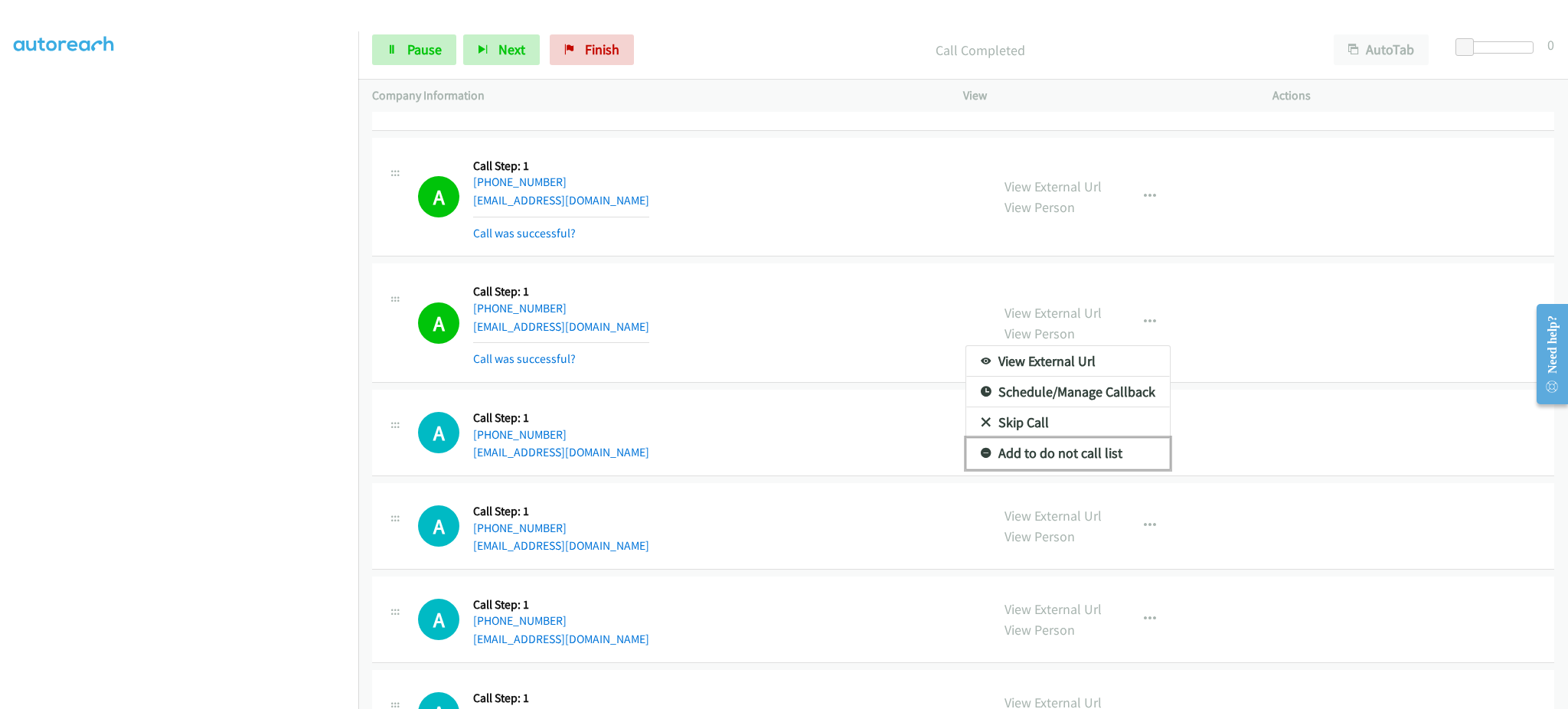
click at [1106, 454] on link "Add to do not call list" at bounding box center [1068, 453] width 204 height 31
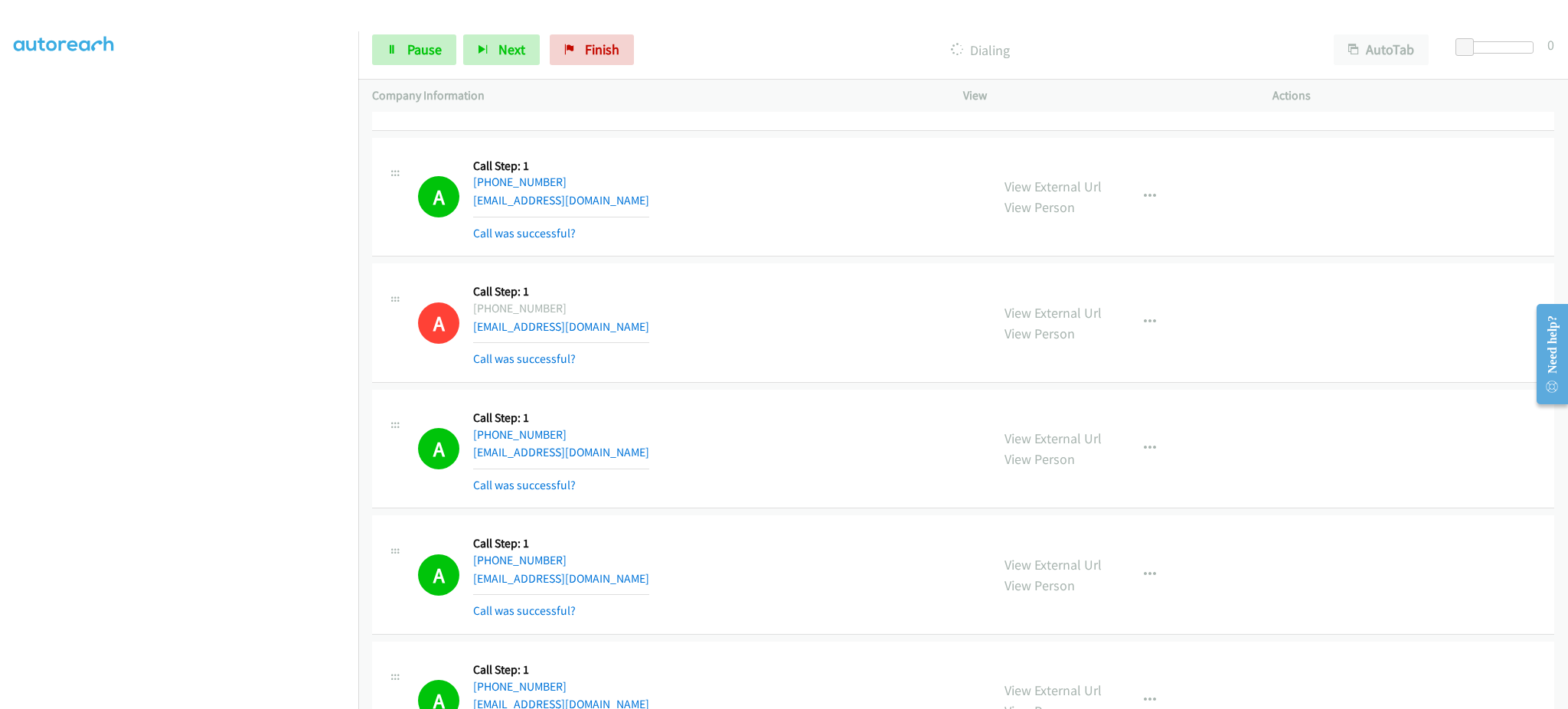
click at [417, 67] on div "Start Calls Pause Next Finish Dialing AutoTab AutoTab 0" at bounding box center [963, 50] width 1210 height 59
click at [418, 50] on span "Pause" at bounding box center [424, 49] width 34 height 17
